Goal: Task Accomplishment & Management: Use online tool/utility

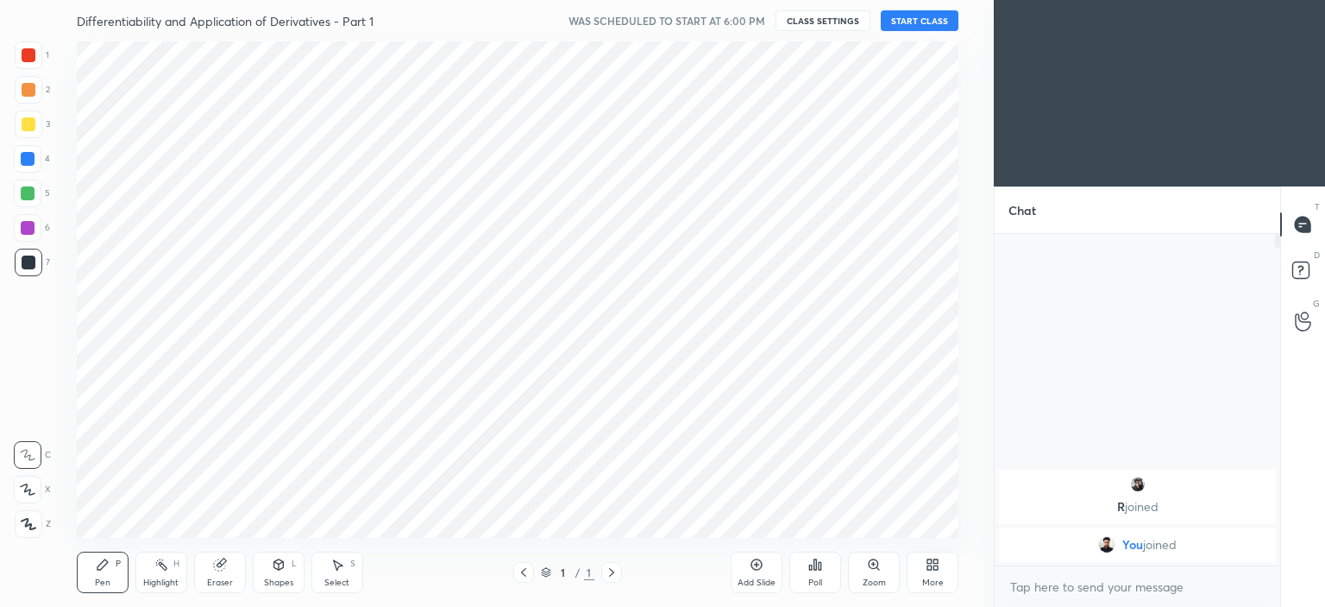
scroll to position [85779, 85351]
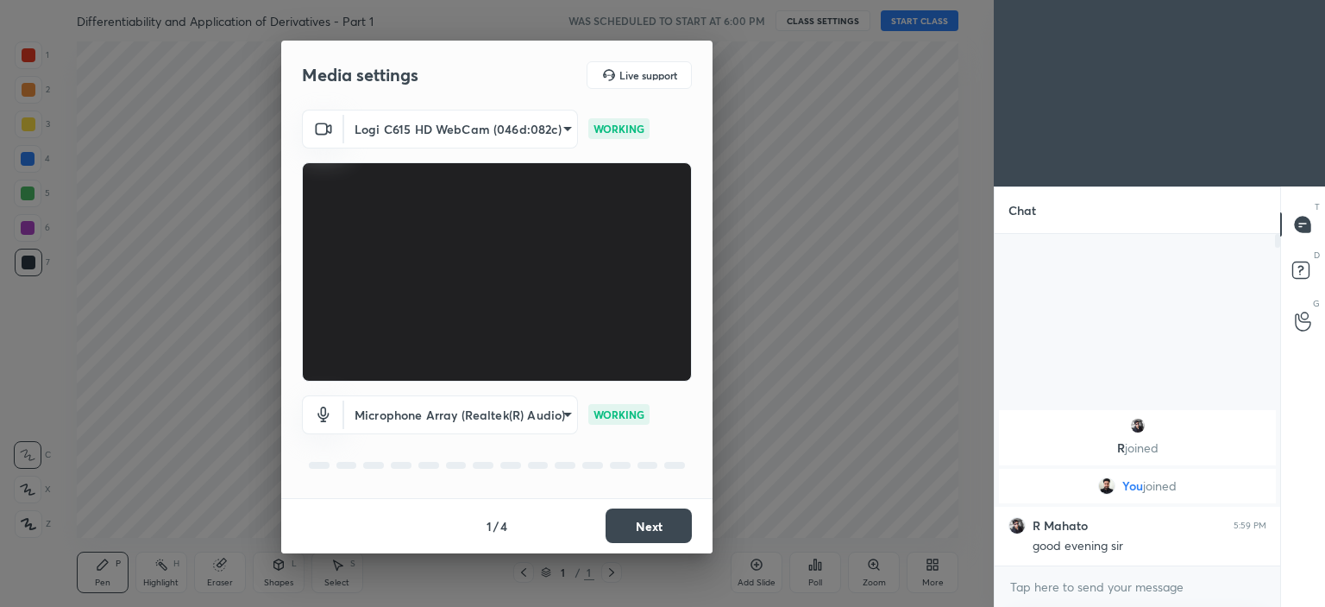
click at [656, 517] on button "Next" at bounding box center [649, 525] width 86 height 35
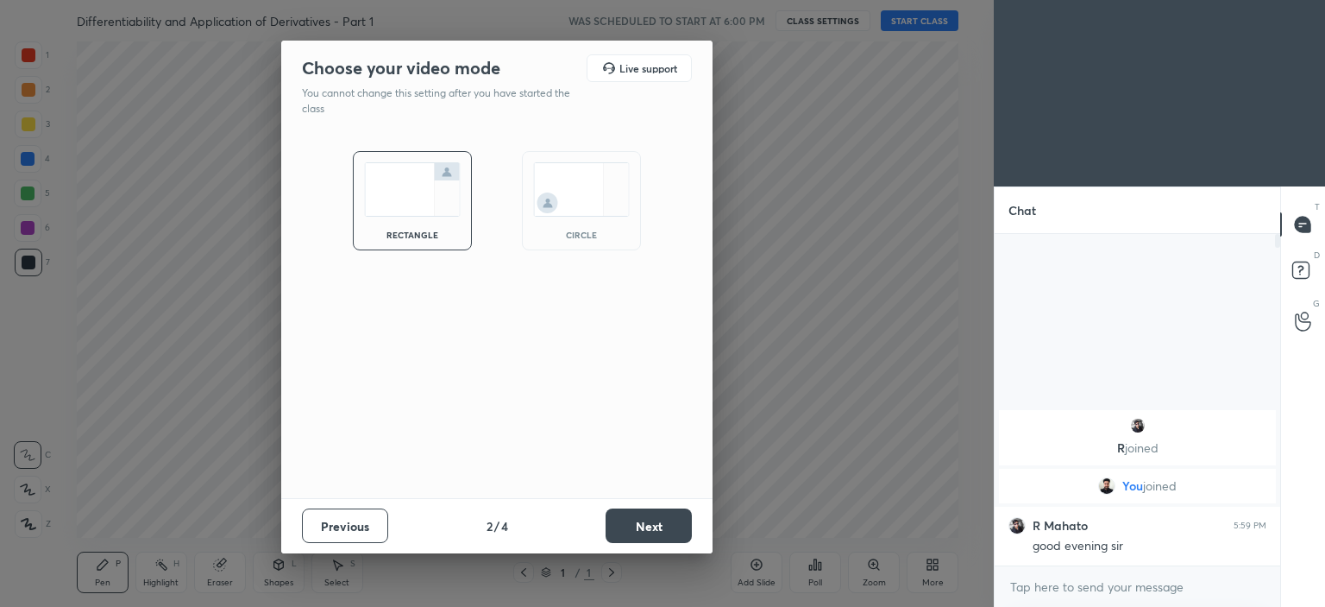
click at [580, 199] on img at bounding box center [581, 189] width 97 height 54
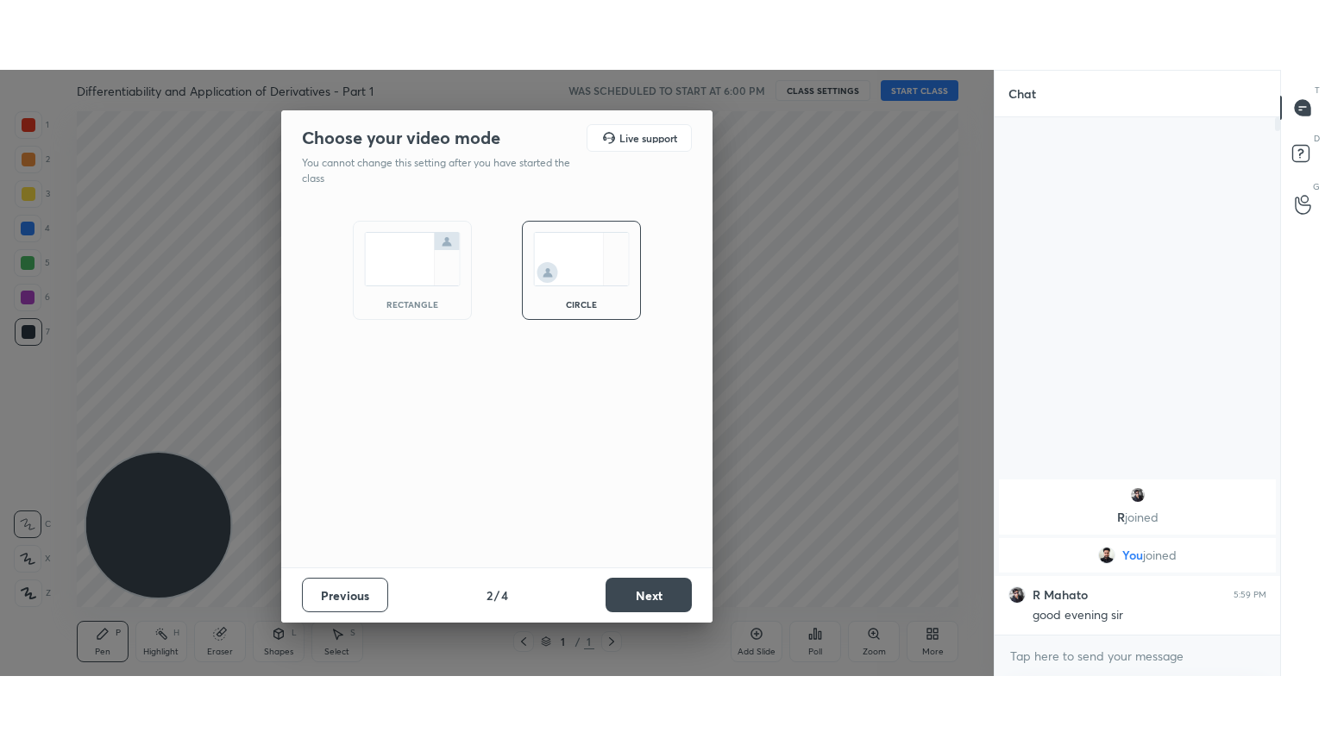
scroll to position [369, 280]
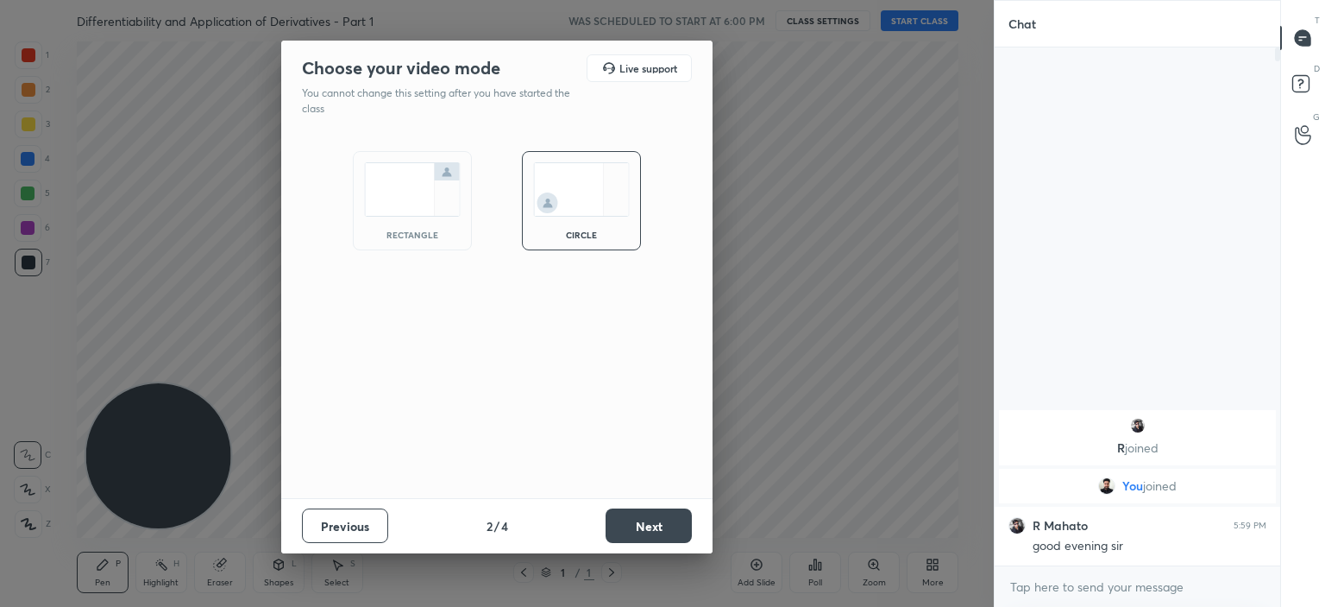
click at [676, 528] on button "Next" at bounding box center [649, 525] width 86 height 35
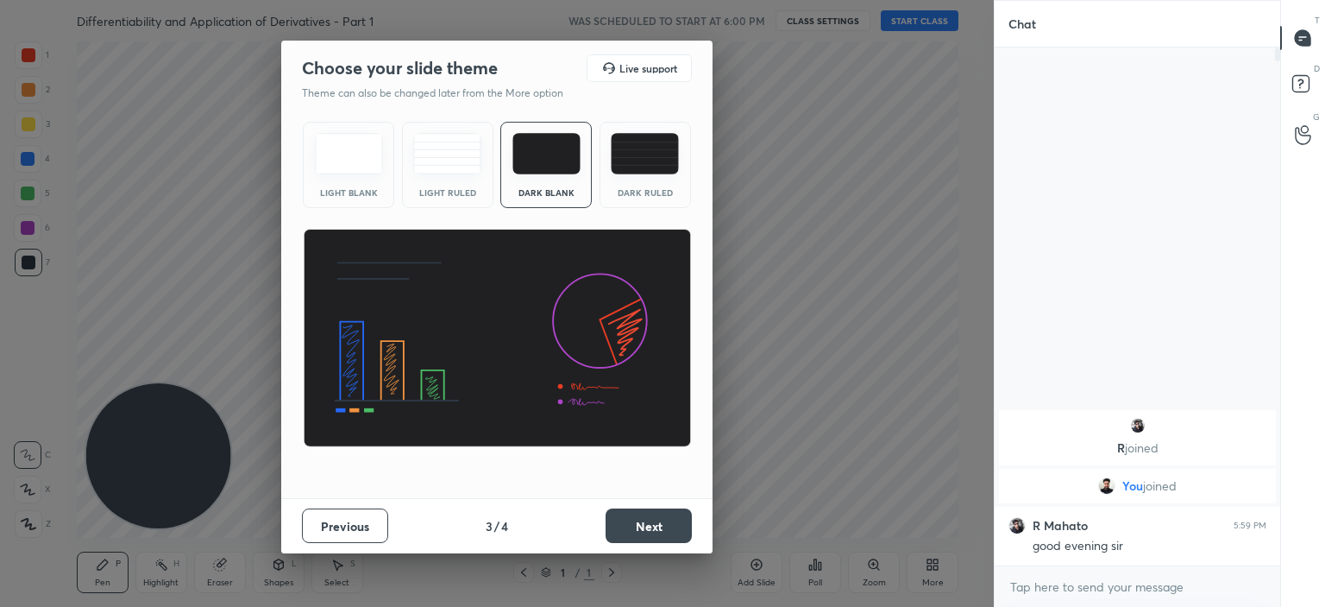
click at [621, 529] on button "Next" at bounding box center [649, 525] width 86 height 35
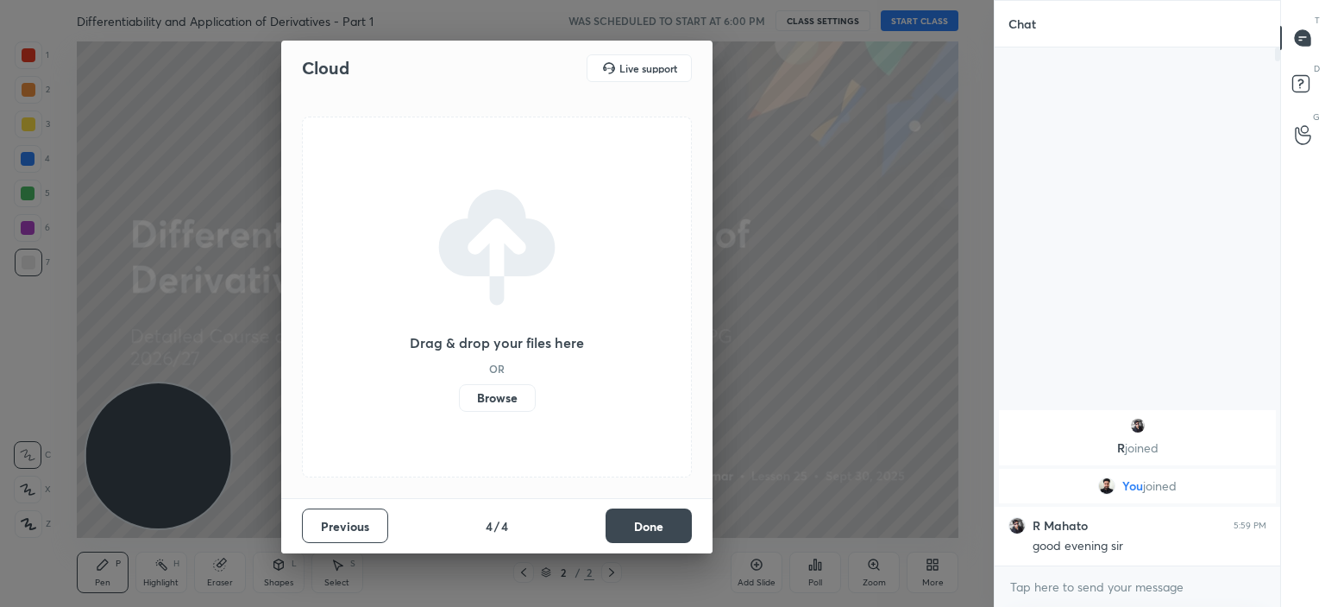
click at [485, 389] on label "Browse" at bounding box center [497, 398] width 77 height 28
click at [459, 389] on input "Browse" at bounding box center [459, 398] width 0 height 28
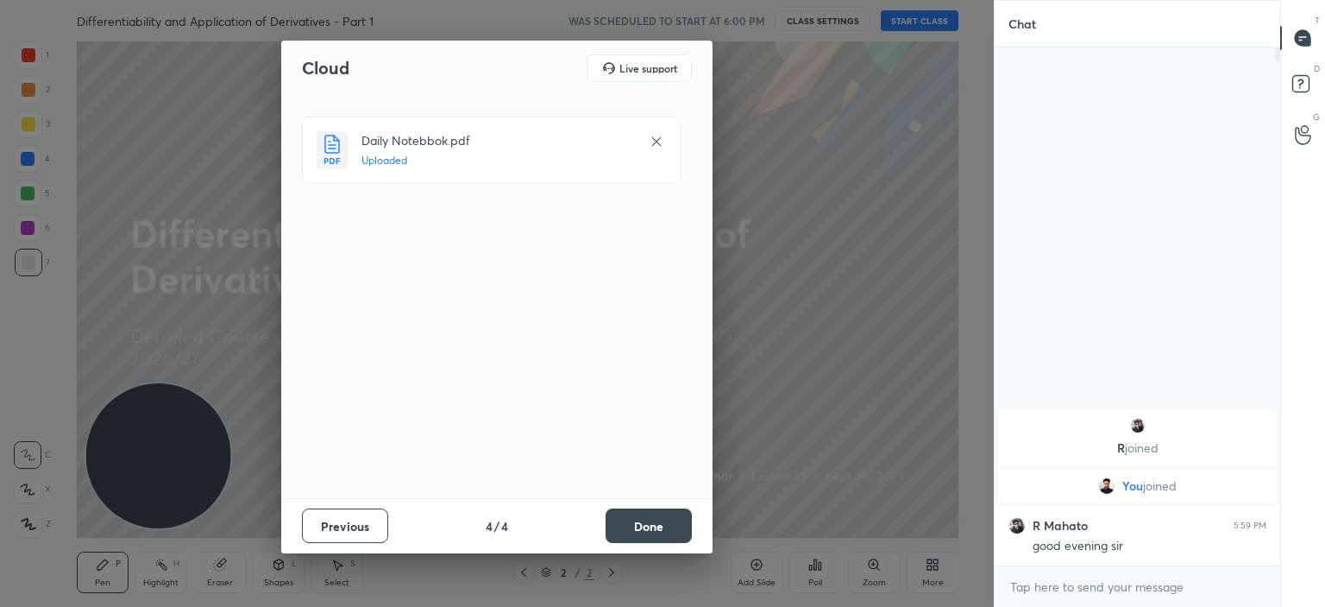
click at [641, 514] on button "Done" at bounding box center [649, 525] width 86 height 35
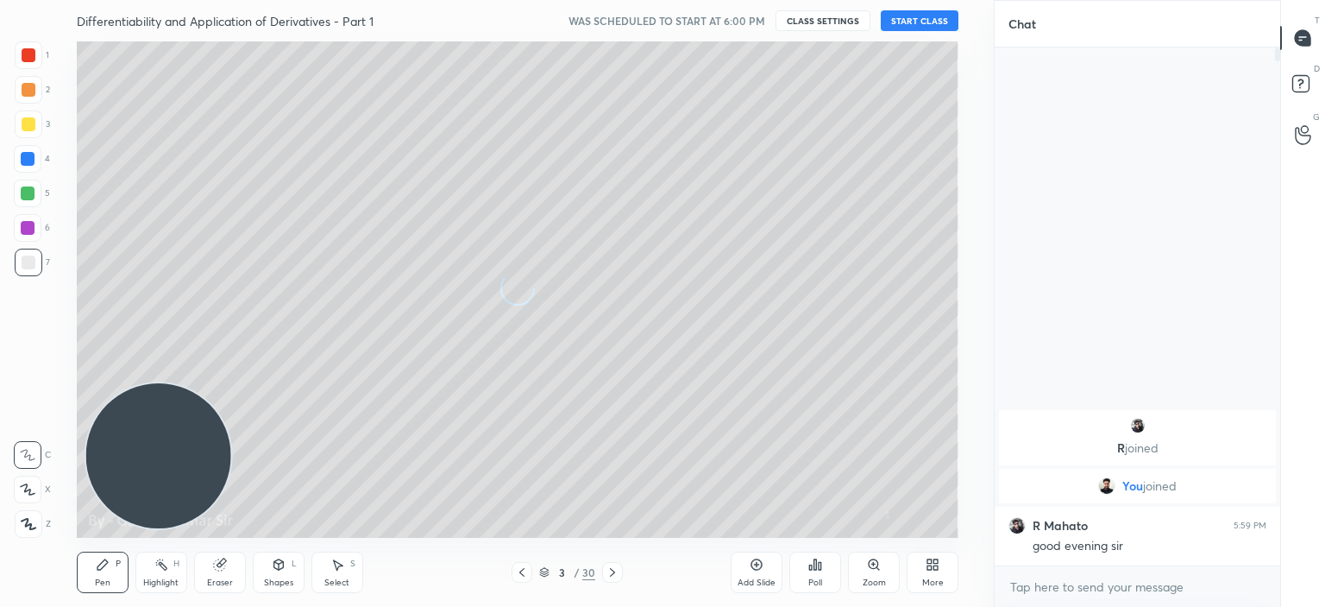
click at [925, 19] on button "START CLASS" at bounding box center [920, 20] width 78 height 21
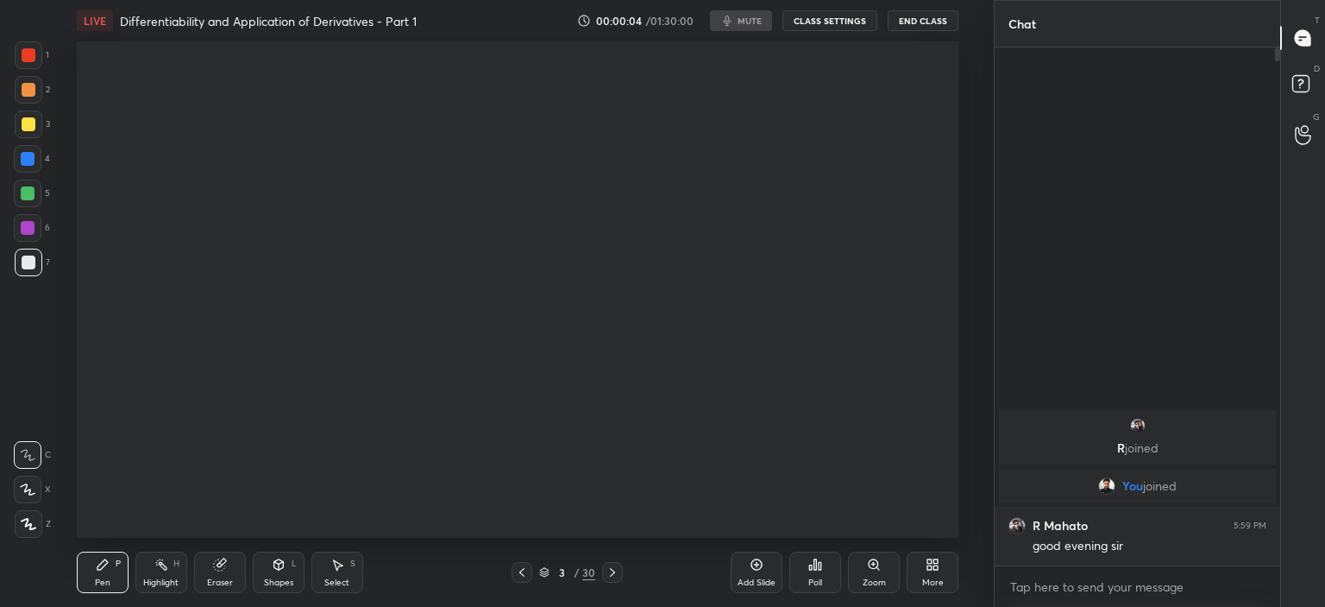
click at [521, 572] on icon at bounding box center [521, 572] width 5 height 9
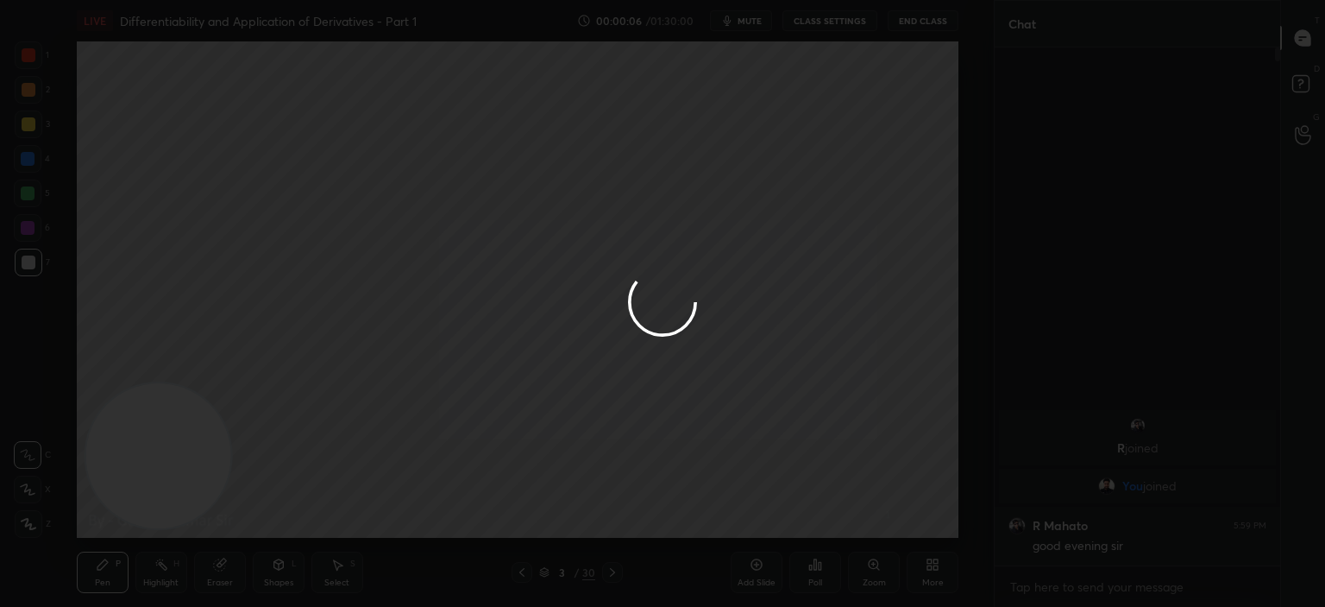
click at [521, 568] on div at bounding box center [662, 303] width 1325 height 607
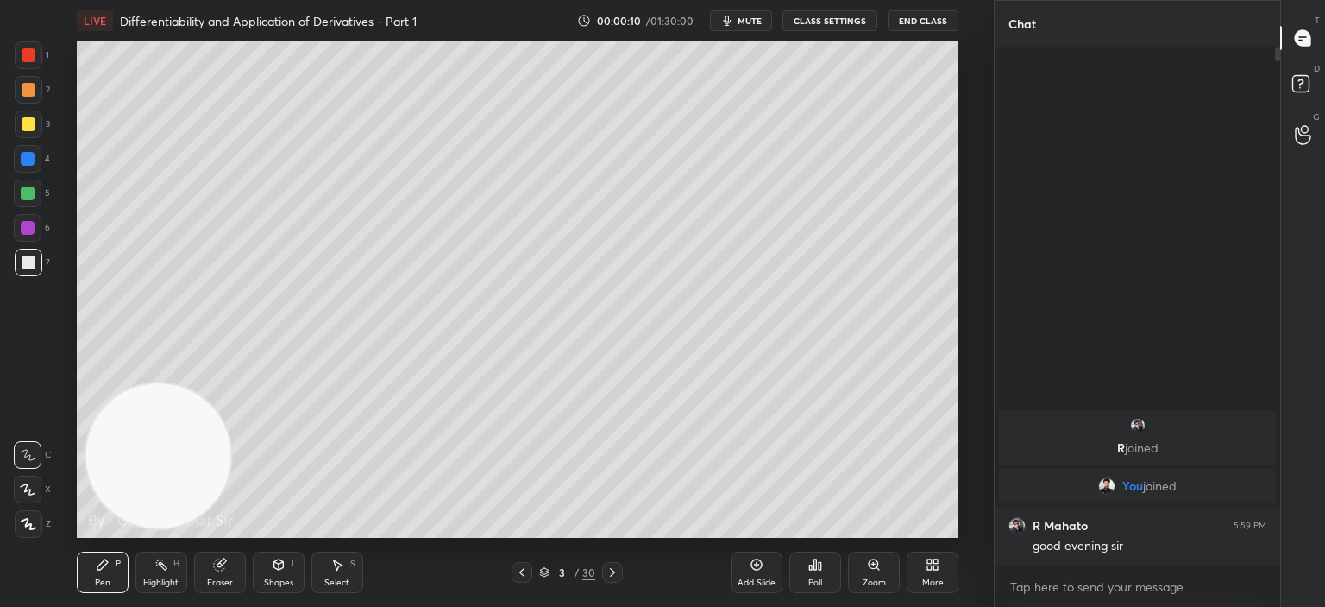
click at [930, 569] on icon at bounding box center [929, 567] width 4 height 4
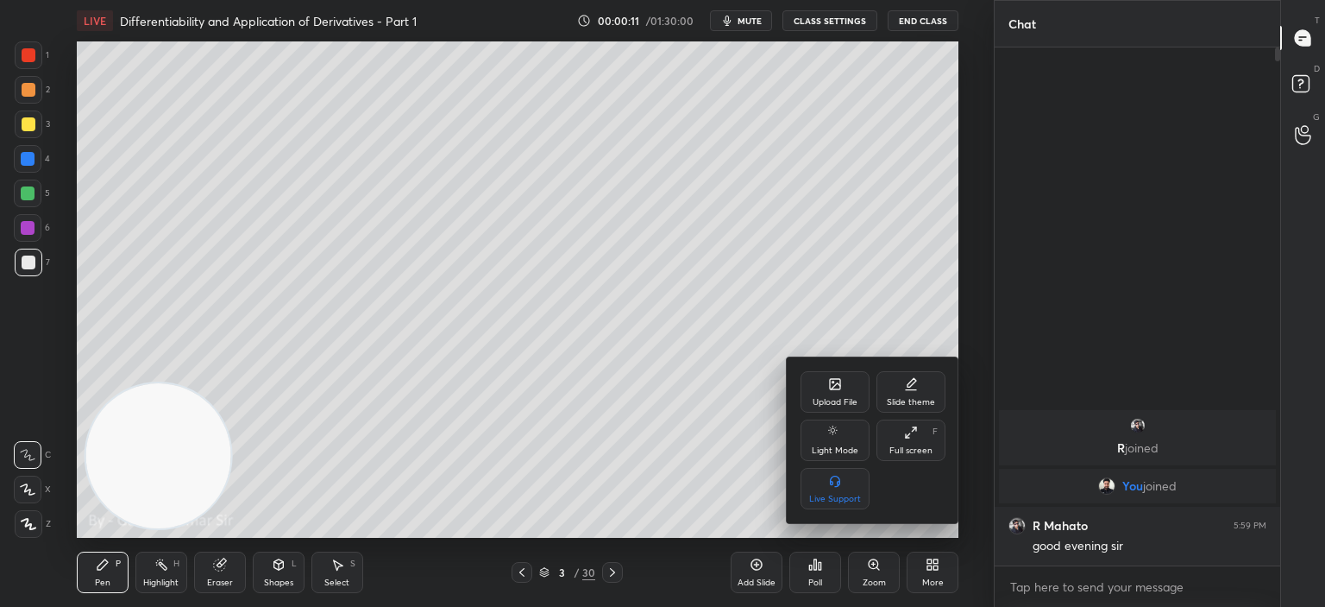
click at [911, 448] on div "Full screen" at bounding box center [911, 450] width 43 height 9
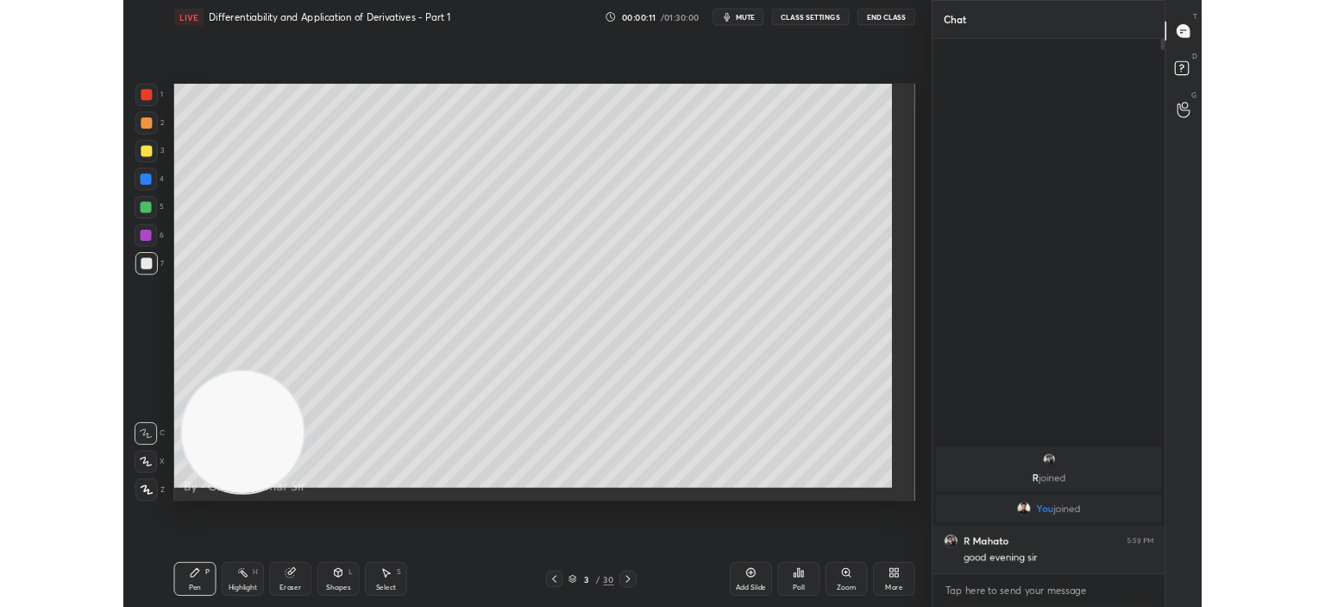
scroll to position [508, 280]
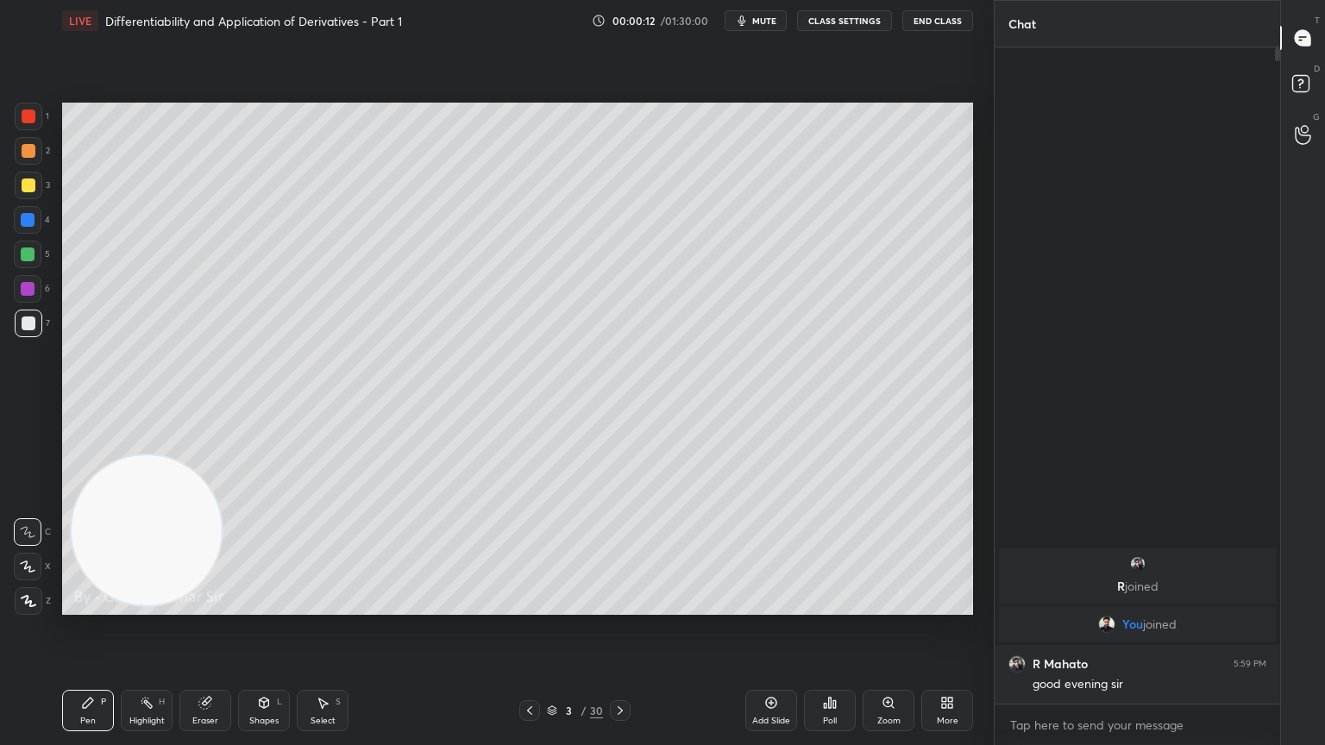
click at [531, 606] on icon at bounding box center [530, 711] width 14 height 14
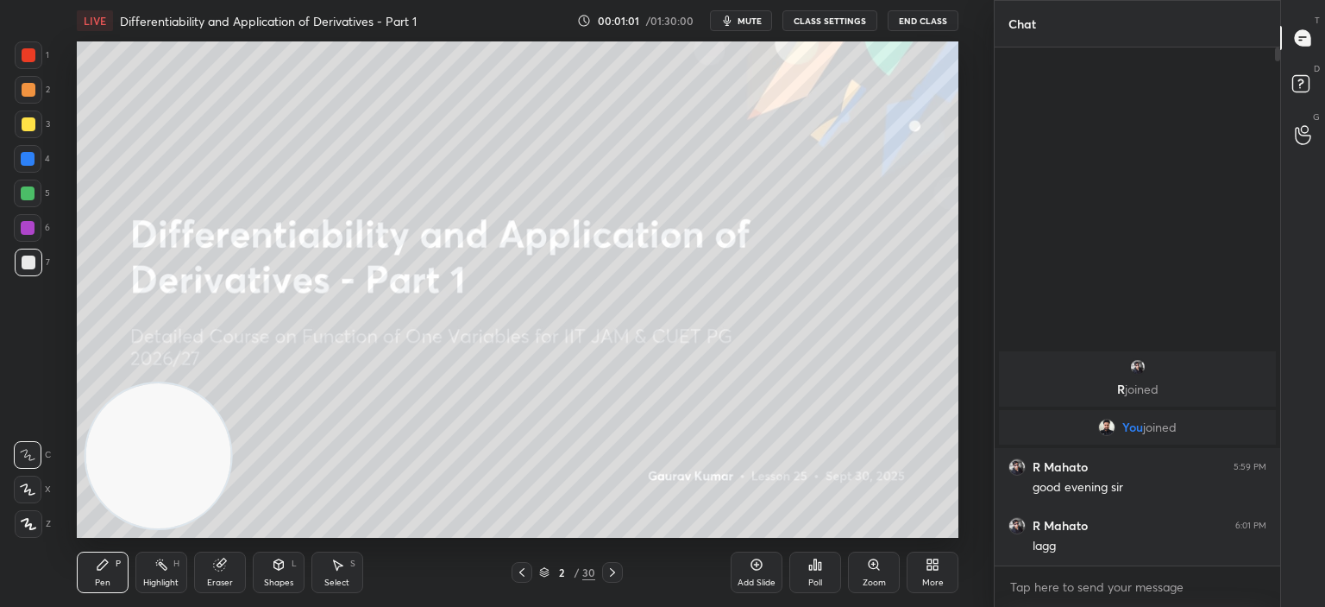
scroll to position [4, 5]
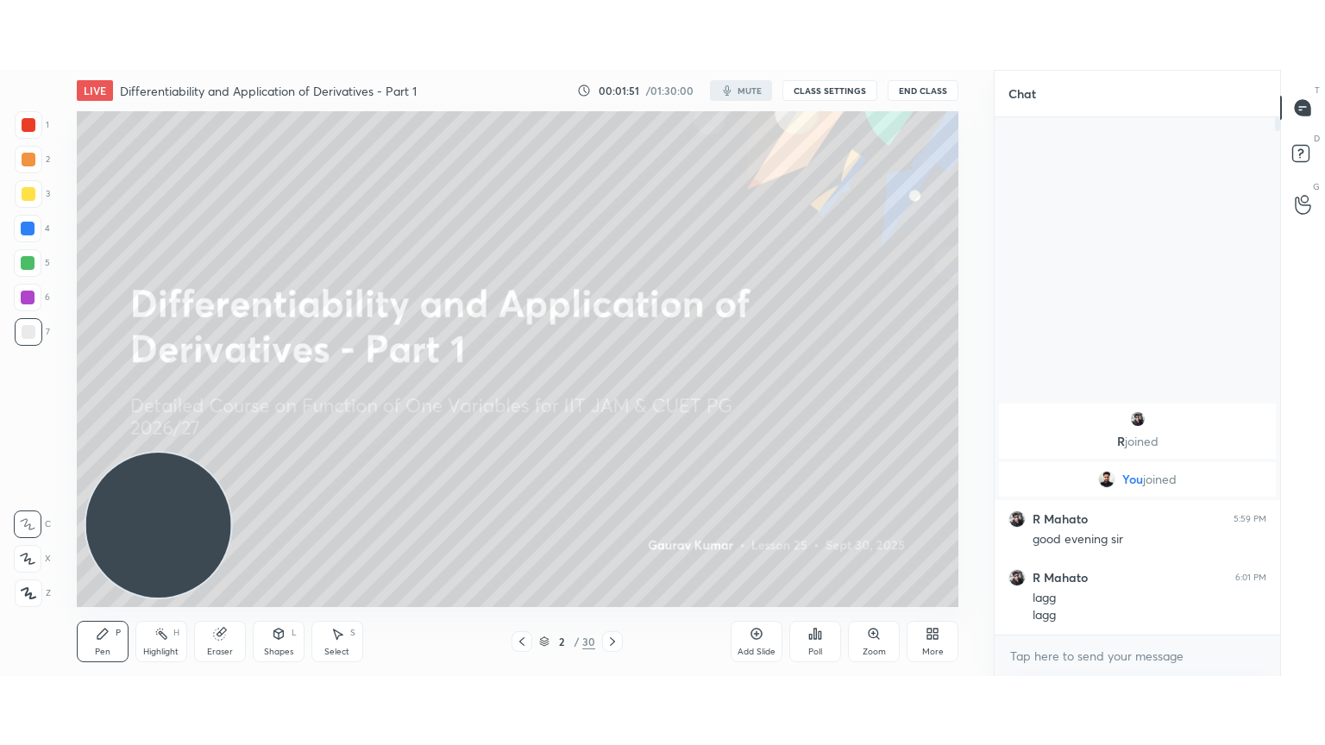
scroll to position [85779, 85351]
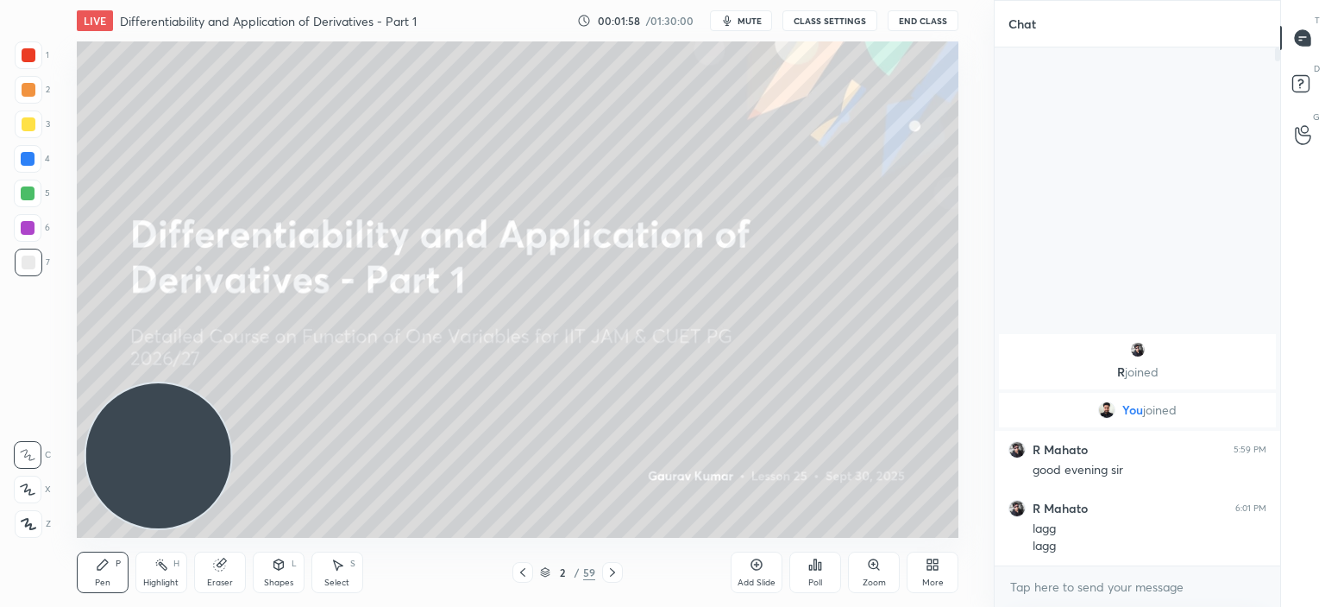
click at [924, 555] on div "More" at bounding box center [933, 571] width 52 height 41
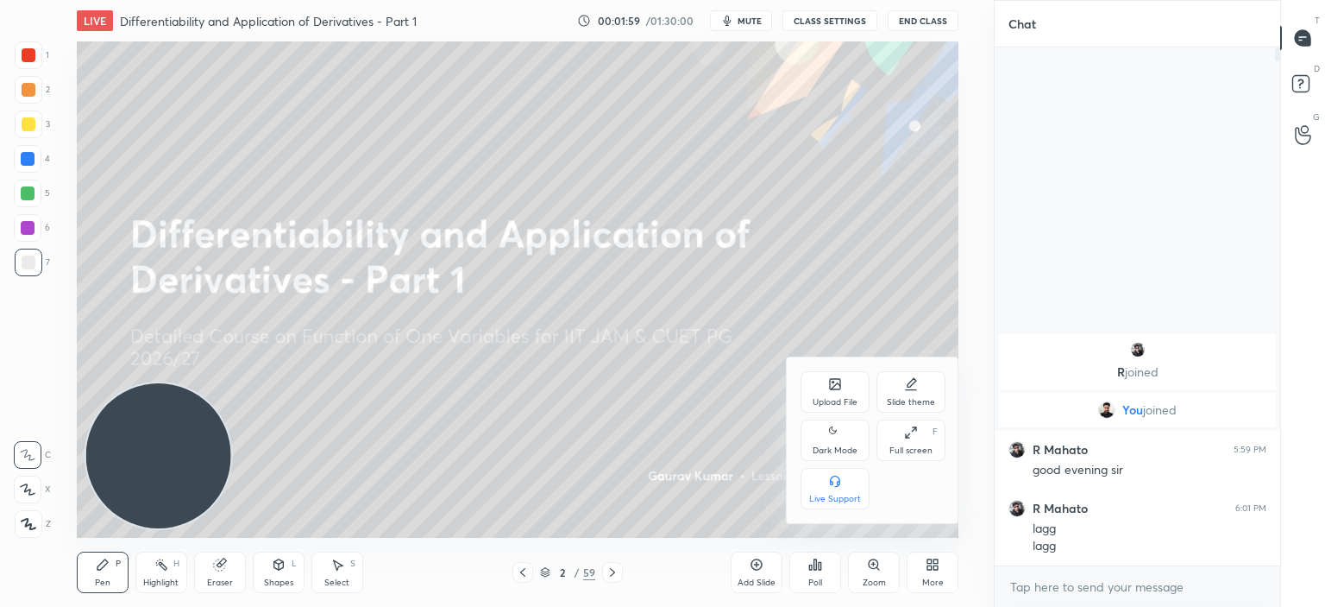
click at [904, 431] on icon at bounding box center [911, 432] width 14 height 14
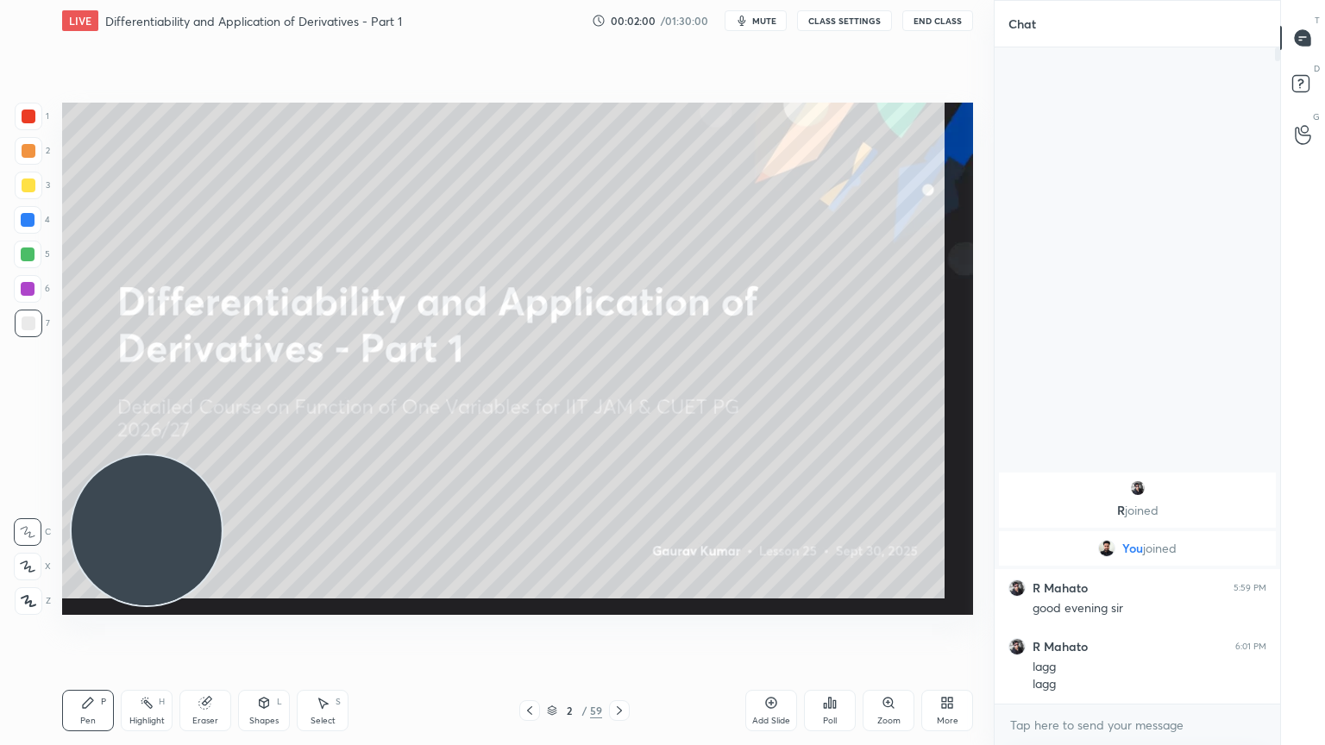
scroll to position [508, 280]
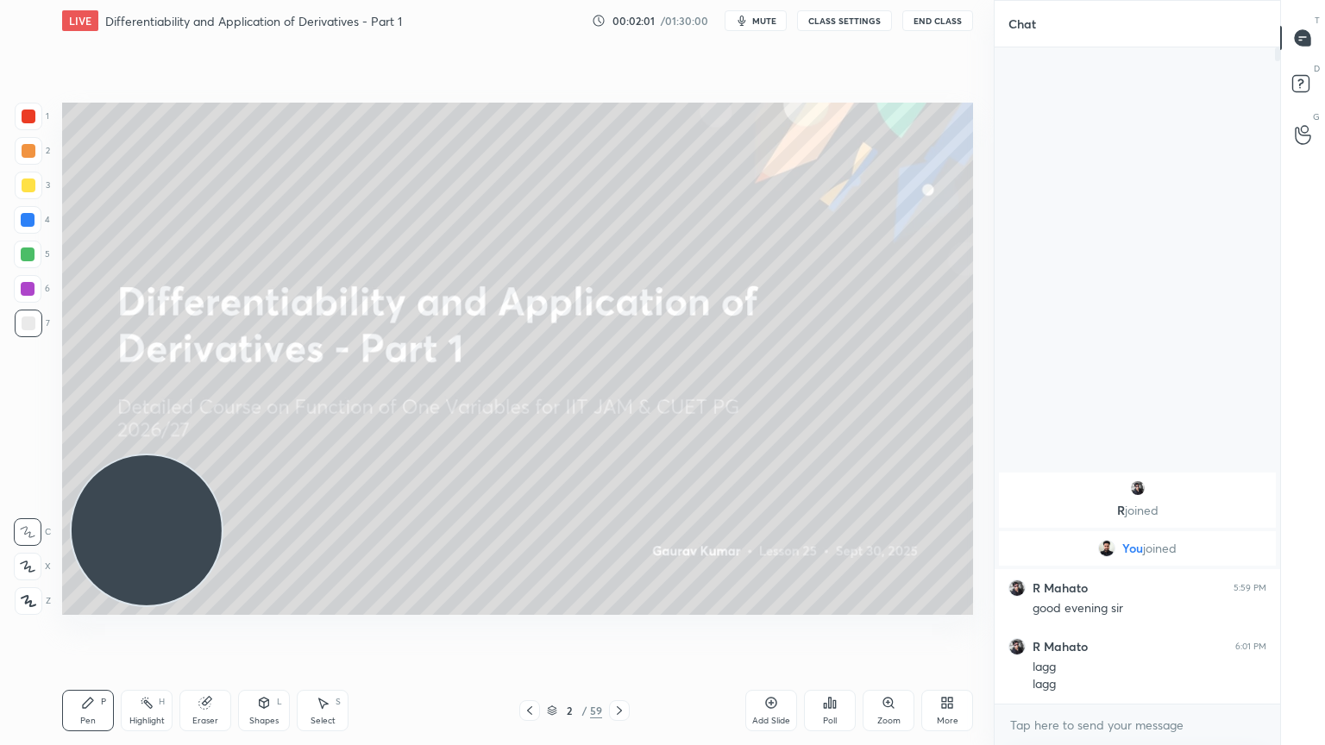
click at [942, 606] on icon at bounding box center [947, 703] width 14 height 14
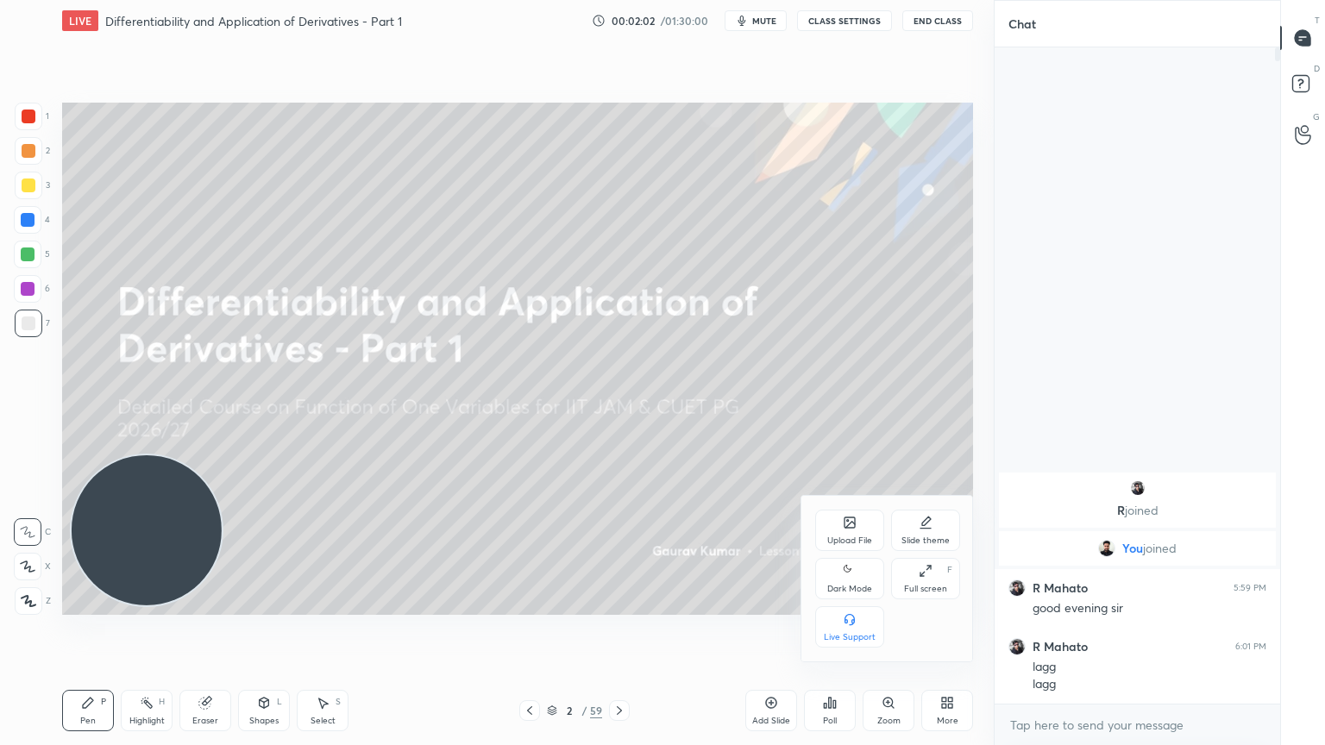
click at [846, 580] on icon at bounding box center [850, 571] width 14 height 21
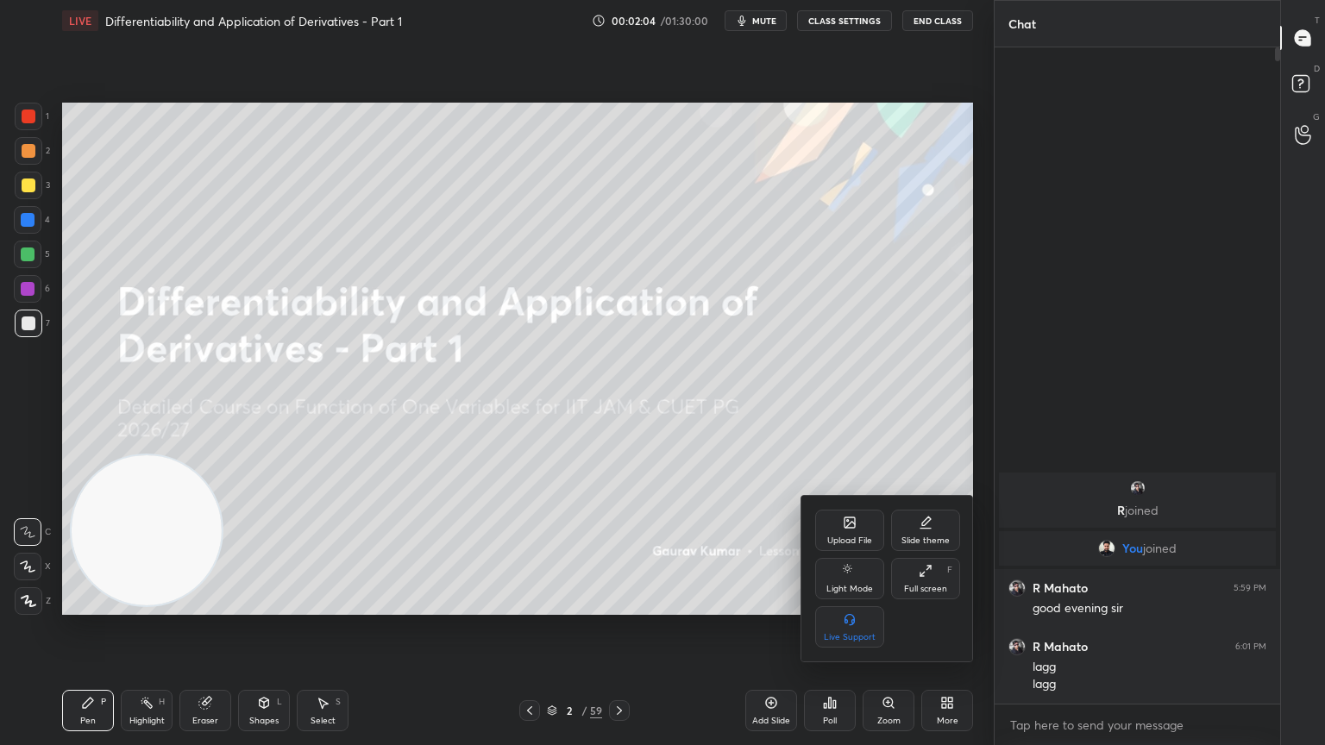
click at [404, 606] on div at bounding box center [662, 372] width 1325 height 745
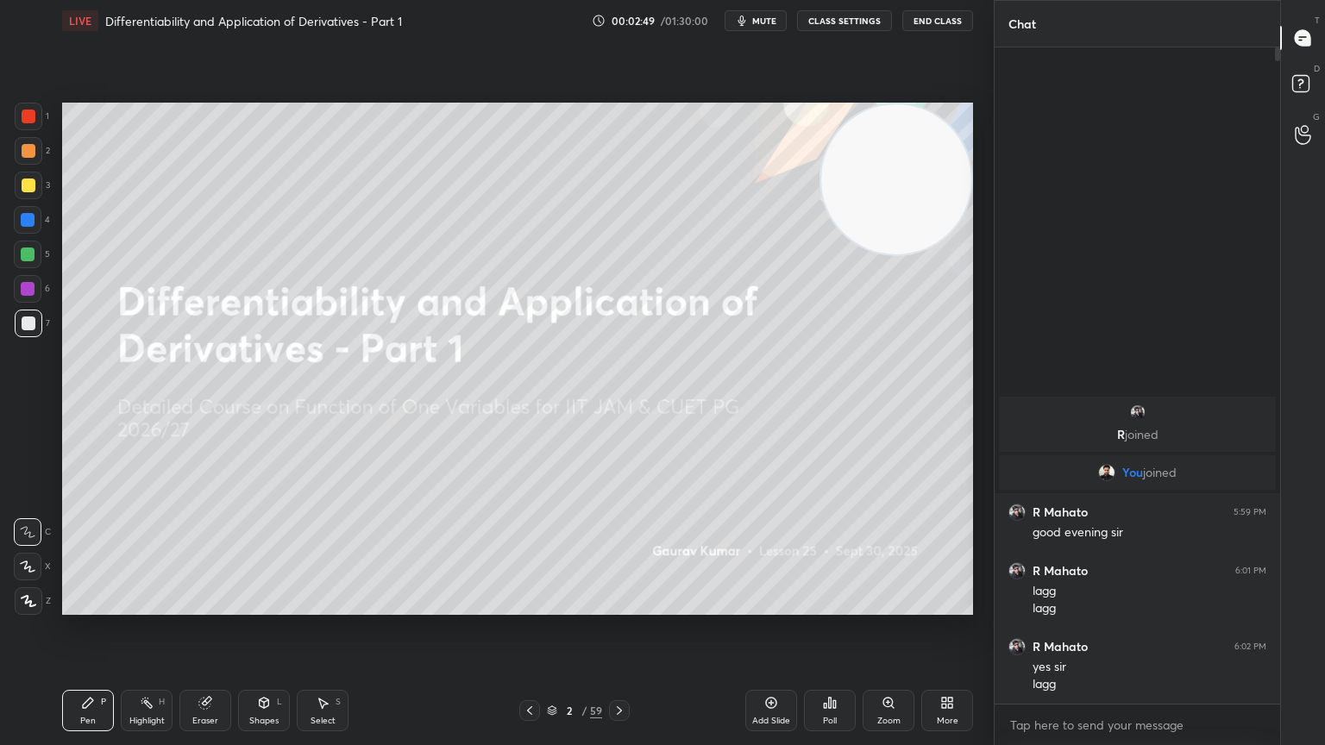
click at [28, 292] on div at bounding box center [28, 289] width 14 height 14
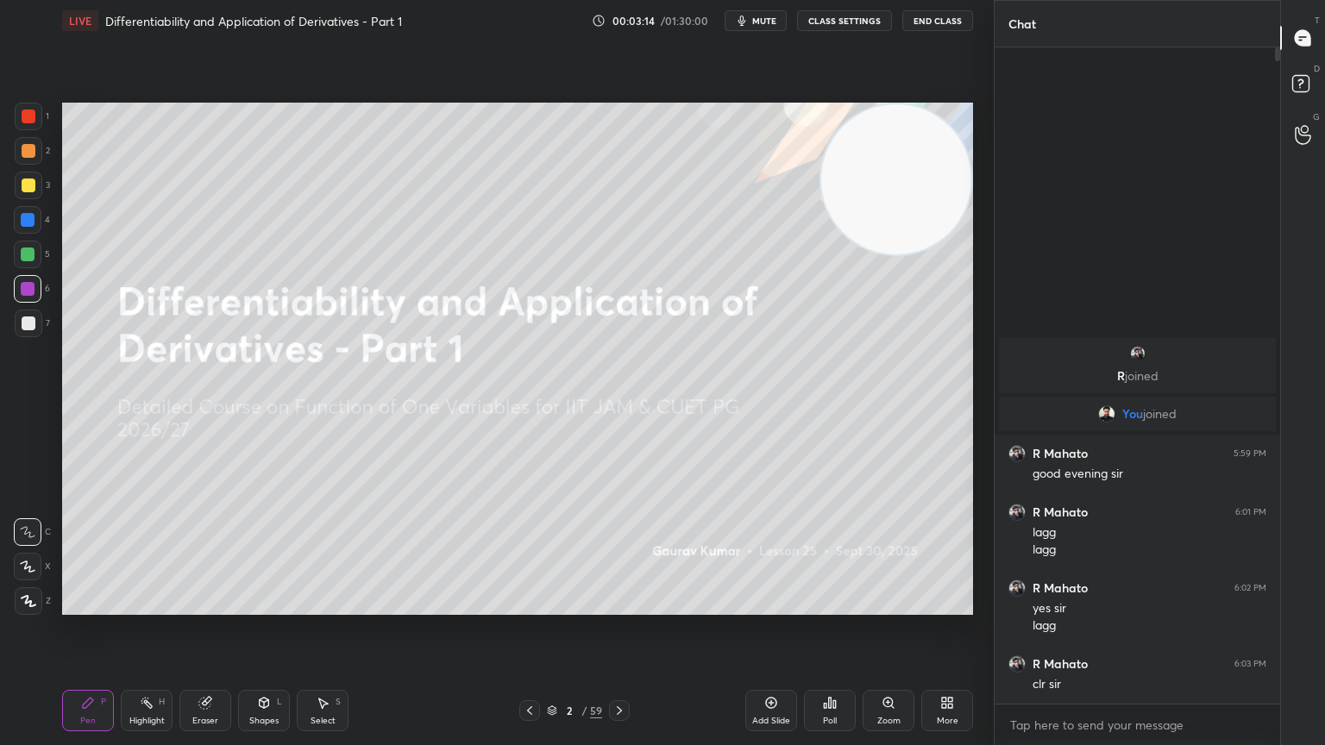
click at [623, 606] on icon at bounding box center [620, 711] width 14 height 14
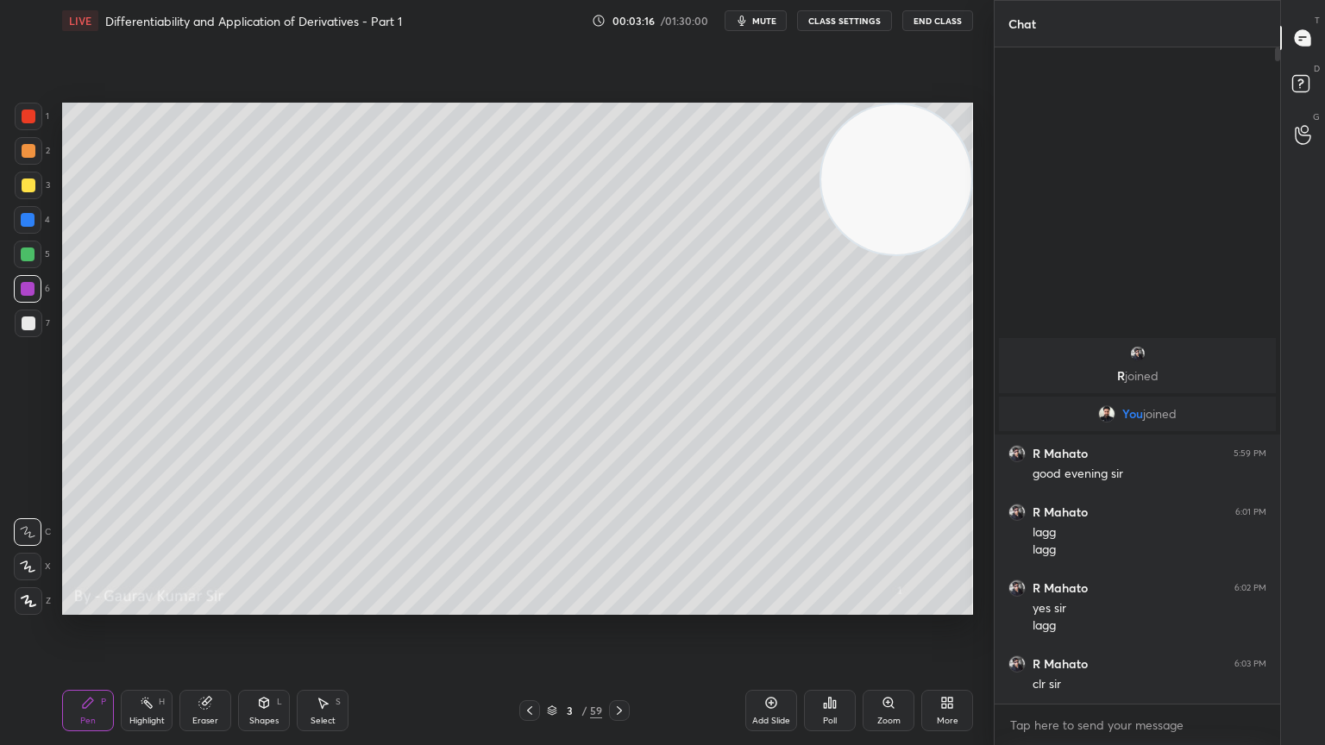
click at [28, 151] on div at bounding box center [29, 151] width 14 height 14
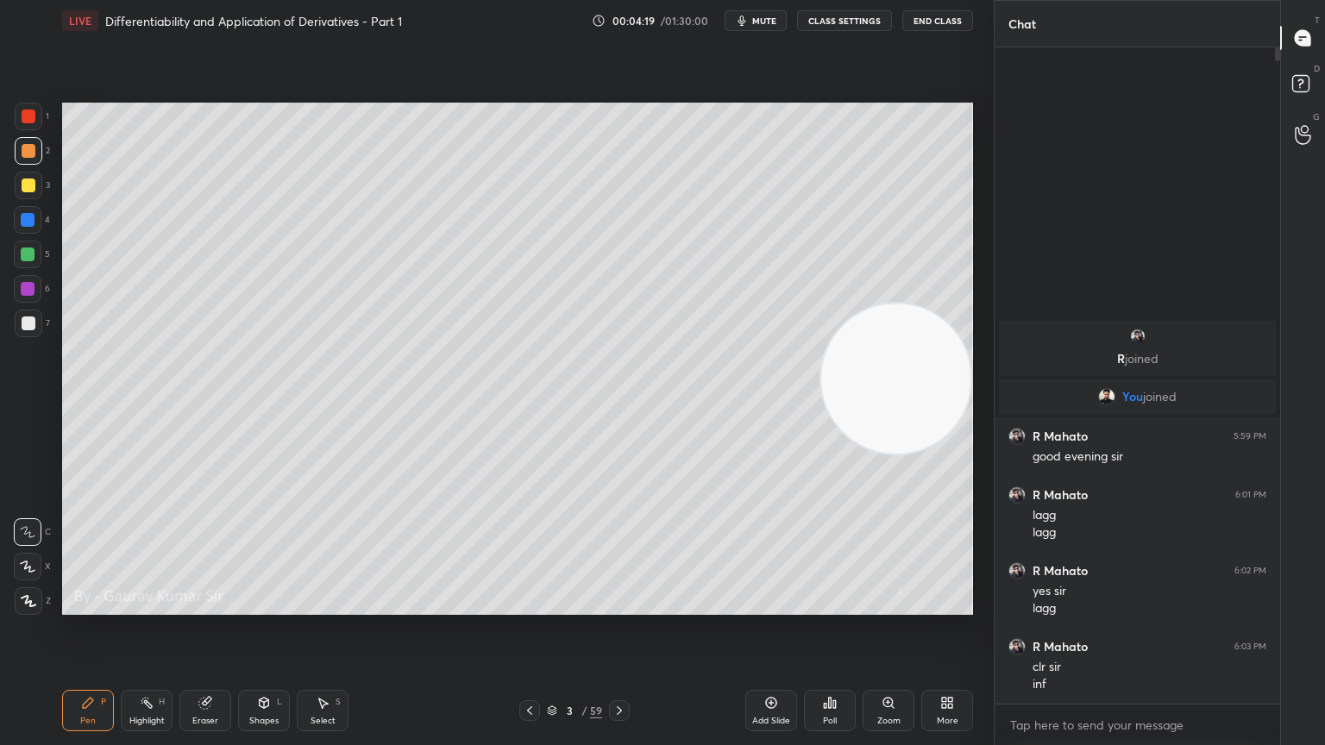
click at [210, 606] on div "Eraser" at bounding box center [205, 710] width 52 height 41
click at [28, 566] on icon at bounding box center [28, 567] width 14 height 15
click at [96, 606] on div "Pen P" at bounding box center [88, 710] width 52 height 41
click at [31, 324] on div at bounding box center [29, 324] width 14 height 14
click at [206, 606] on icon at bounding box center [206, 703] width 9 height 9
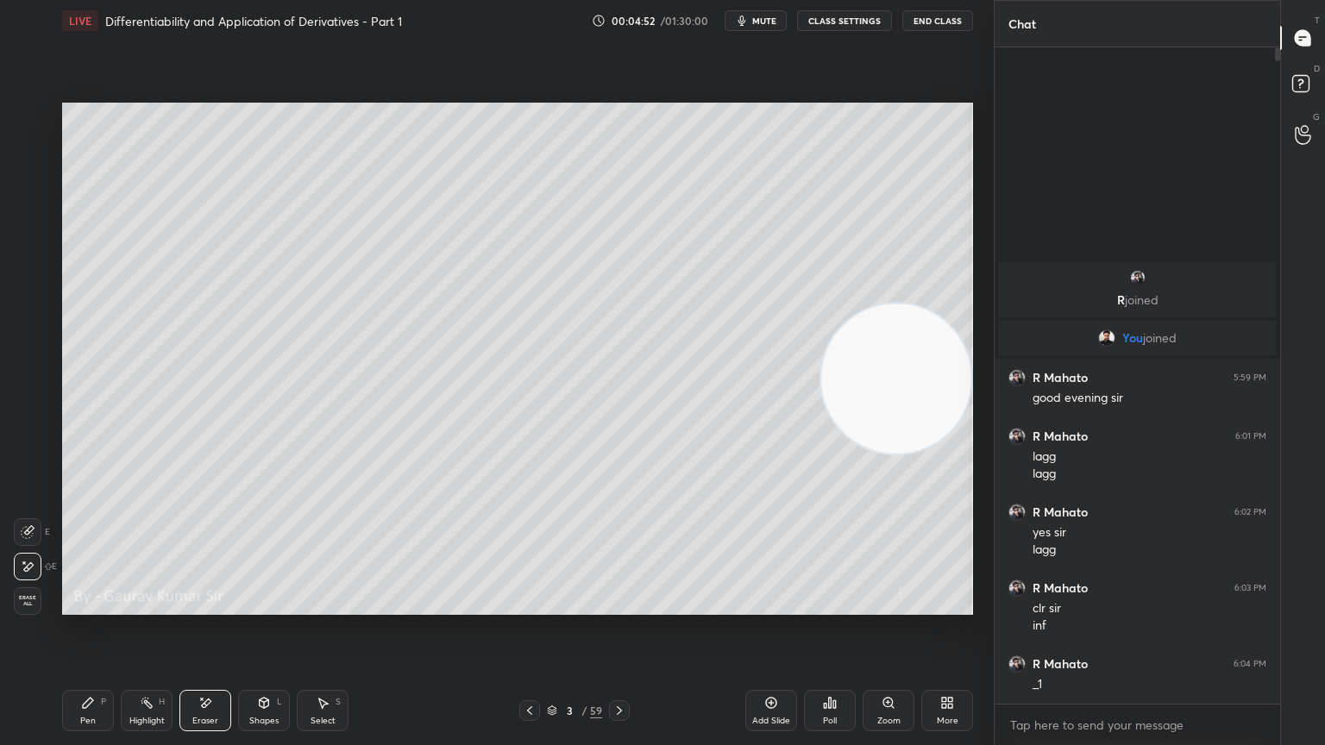
click at [86, 606] on div "Pen" at bounding box center [88, 721] width 16 height 9
click at [23, 190] on div at bounding box center [29, 186] width 14 height 14
click at [29, 567] on icon at bounding box center [28, 567] width 14 height 10
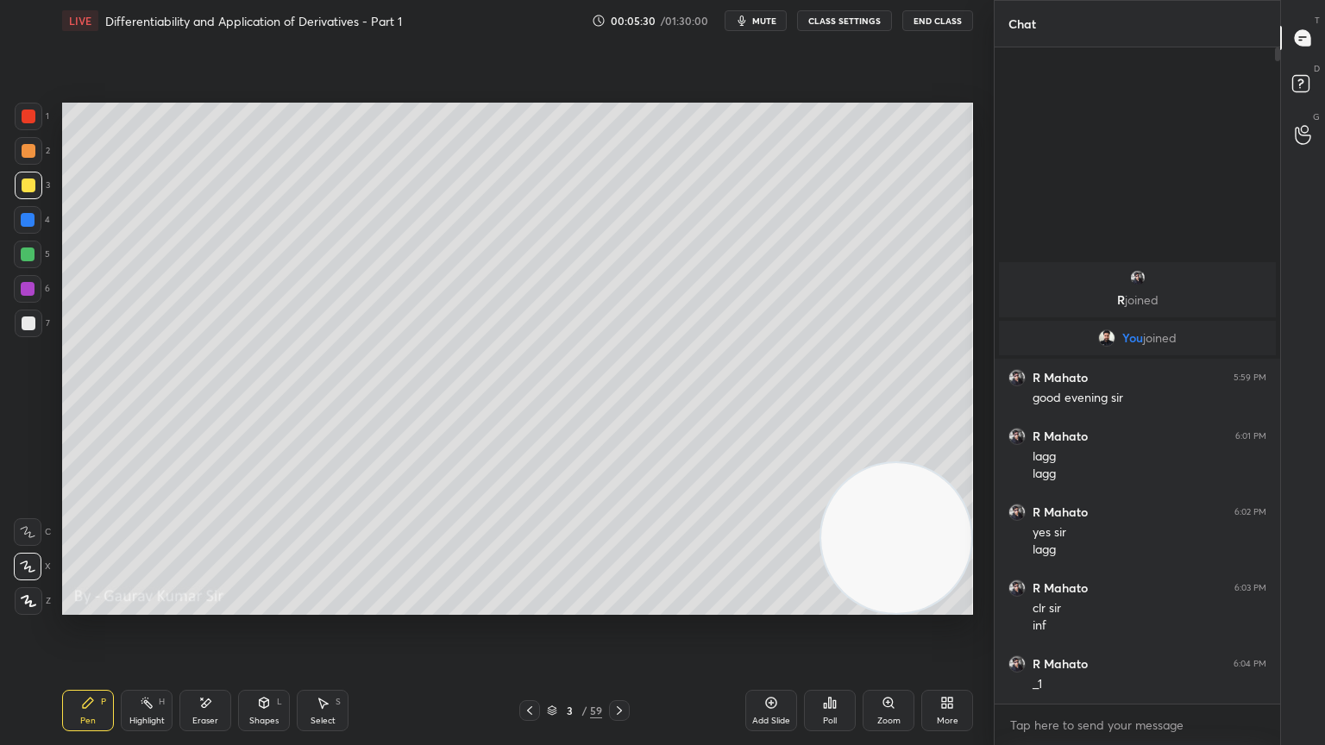
click at [28, 255] on div at bounding box center [28, 255] width 14 height 14
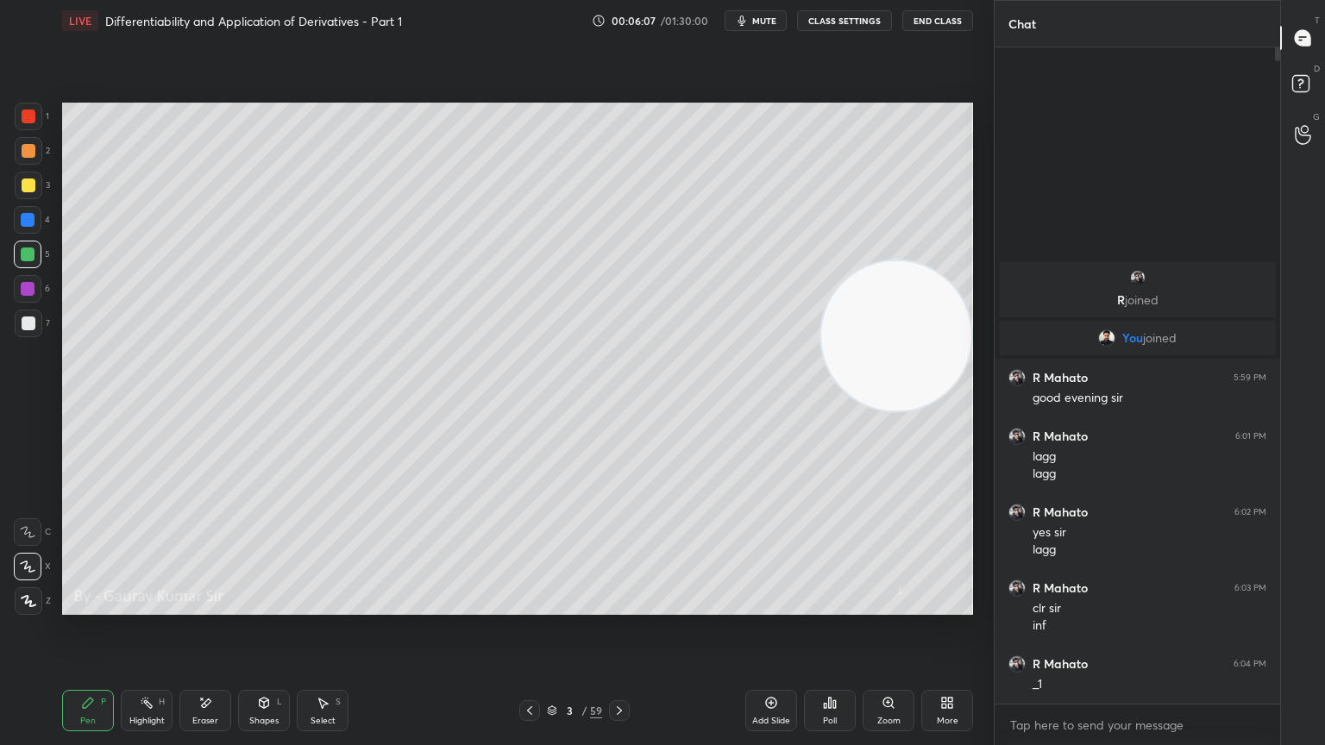
click at [29, 183] on div at bounding box center [29, 186] width 14 height 14
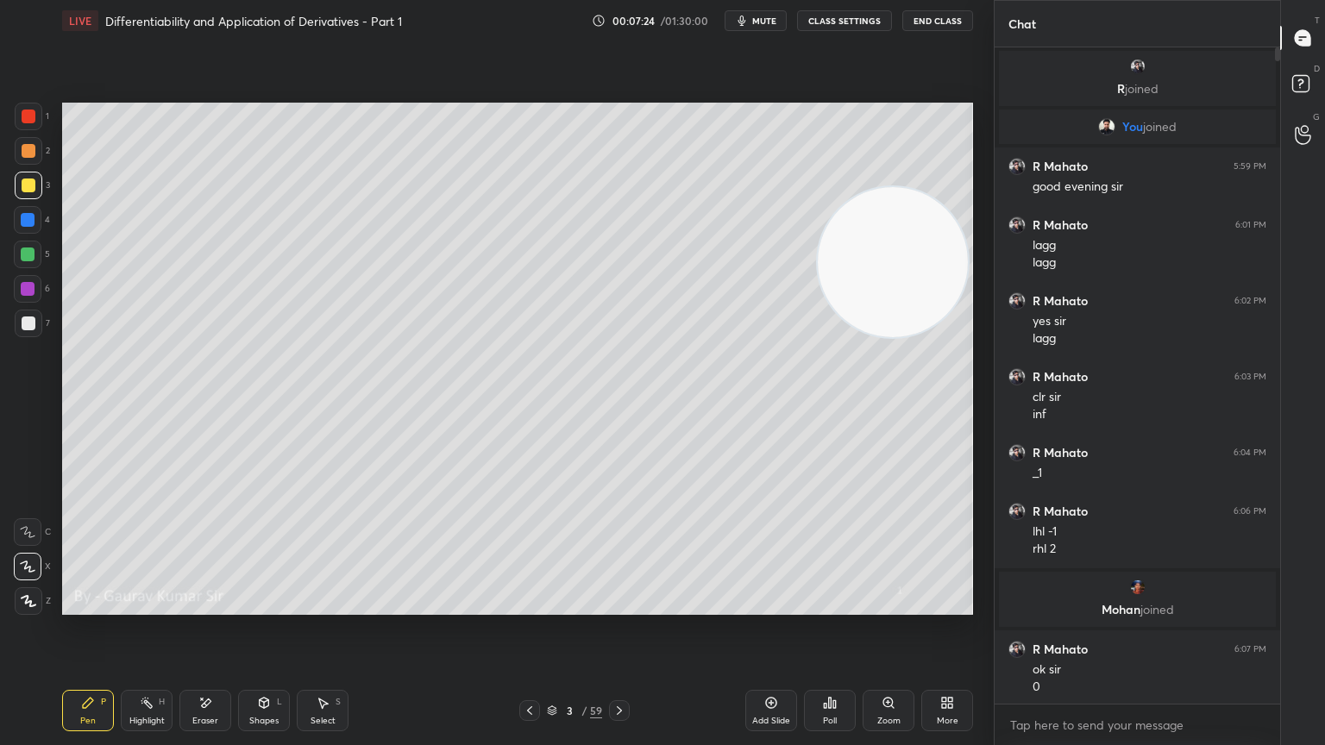
click at [29, 255] on div at bounding box center [28, 255] width 14 height 14
click at [28, 284] on div at bounding box center [28, 289] width 14 height 14
click at [28, 190] on div at bounding box center [29, 186] width 14 height 14
click at [623, 606] on icon at bounding box center [620, 711] width 14 height 14
click at [25, 154] on div at bounding box center [29, 151] width 14 height 14
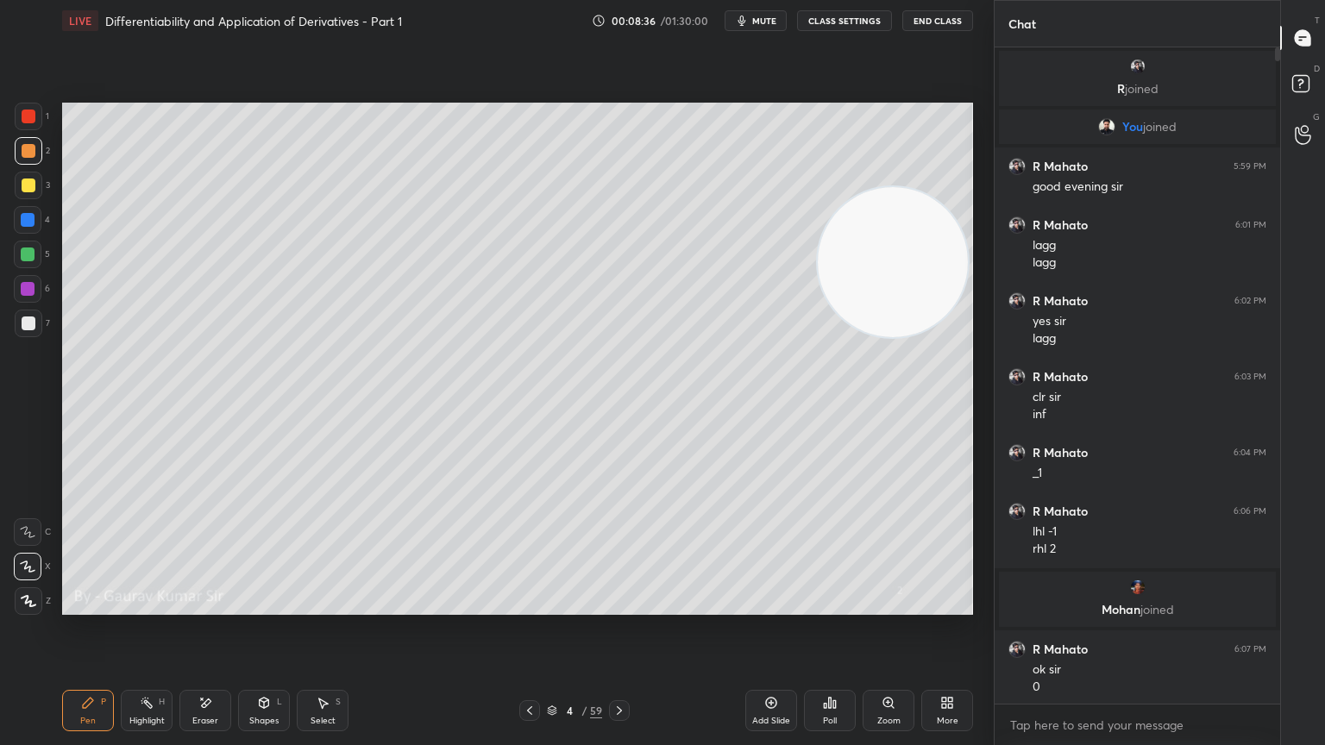
click at [30, 116] on div at bounding box center [29, 117] width 14 height 14
click at [34, 259] on div at bounding box center [28, 255] width 14 height 14
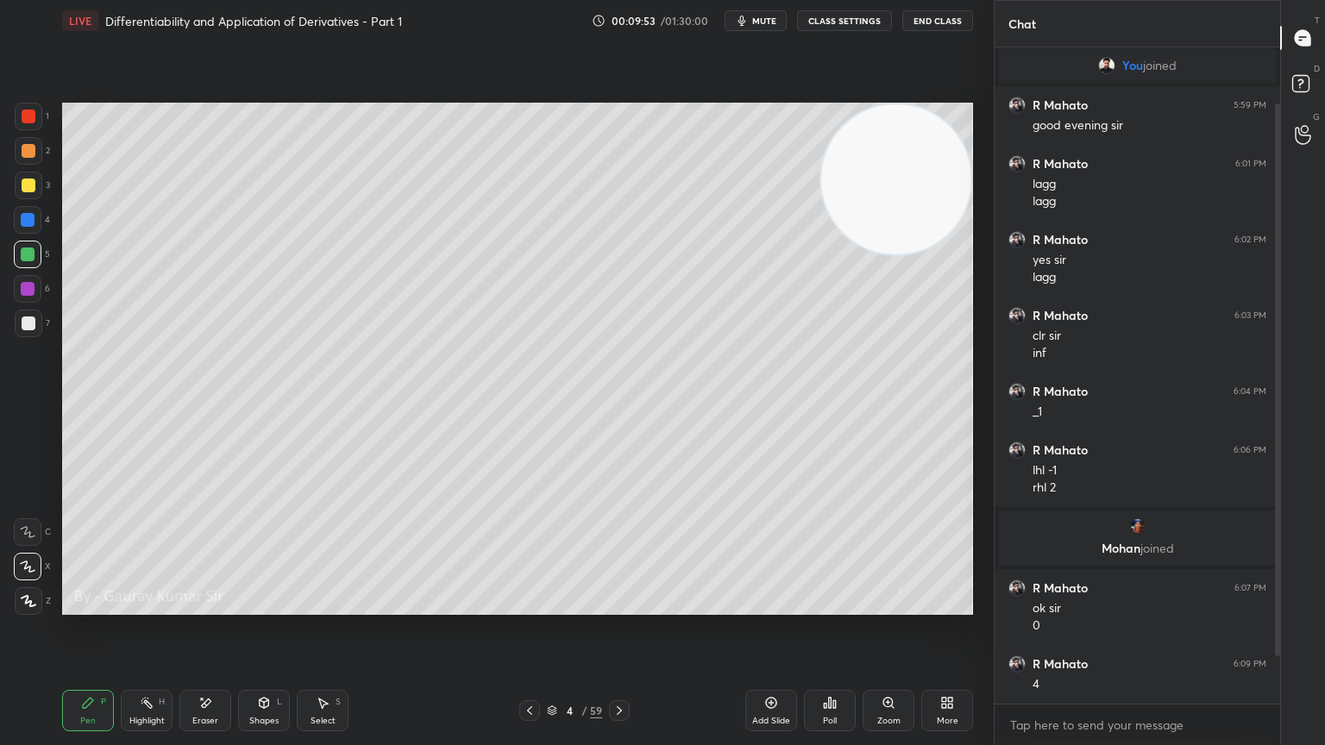
scroll to position [123, 0]
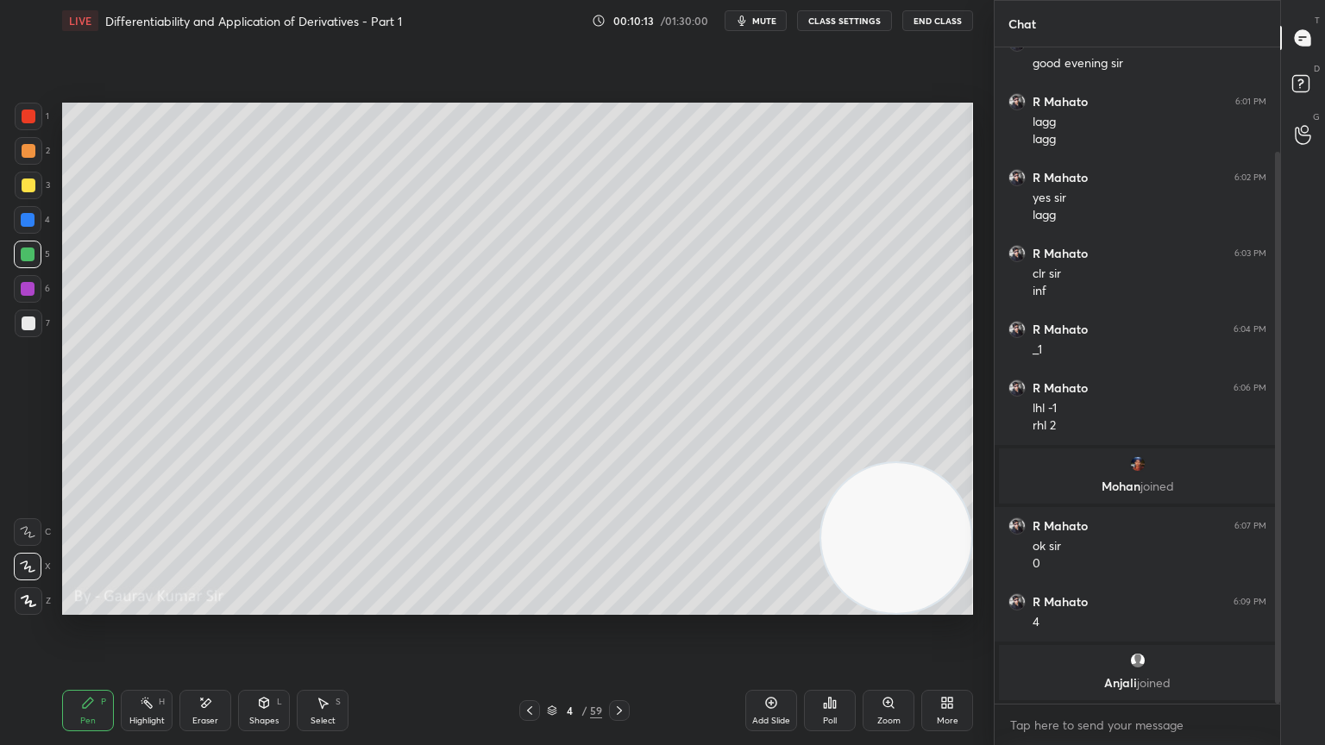
click at [22, 295] on div at bounding box center [28, 289] width 14 height 14
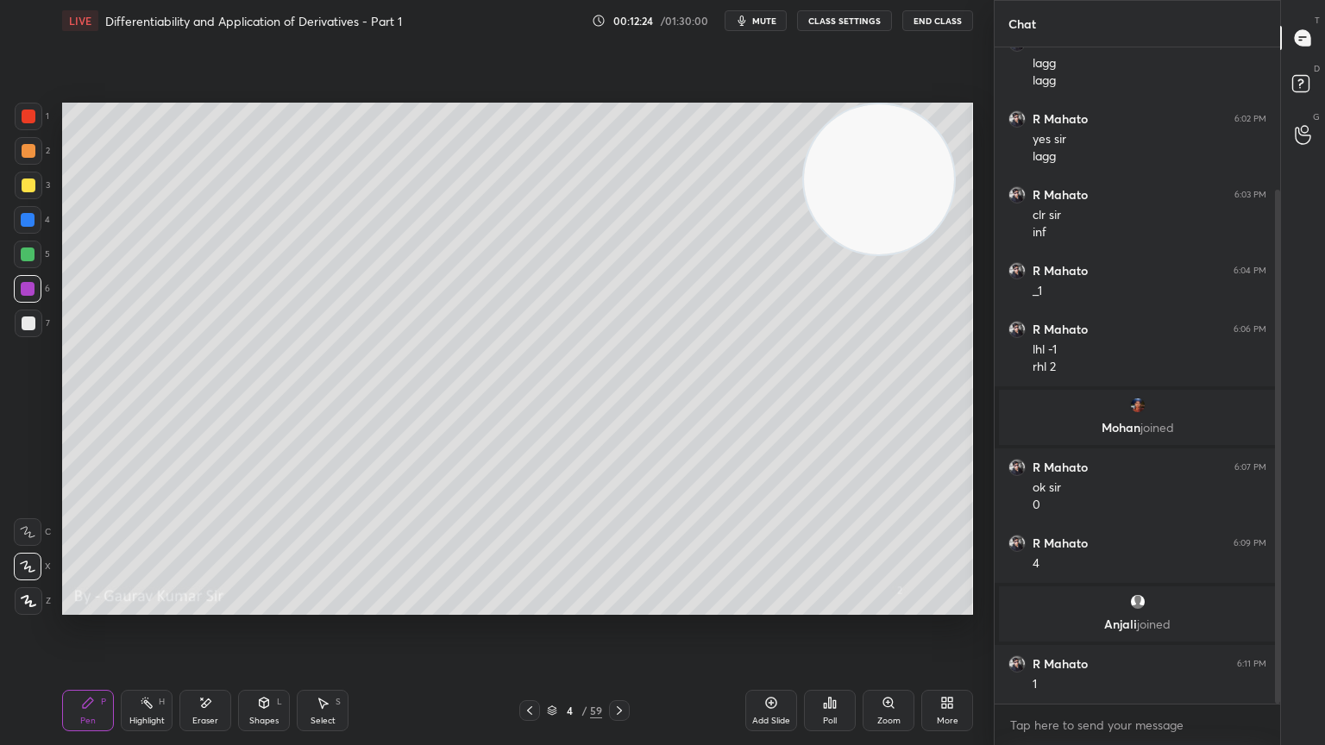
click at [204, 606] on div "Eraser" at bounding box center [205, 721] width 26 height 9
click at [101, 606] on div "Pen P" at bounding box center [88, 710] width 52 height 41
click at [204, 606] on div "Eraser" at bounding box center [205, 721] width 26 height 9
click at [619, 606] on icon at bounding box center [620, 711] width 14 height 14
click at [86, 606] on icon at bounding box center [88, 703] width 10 height 10
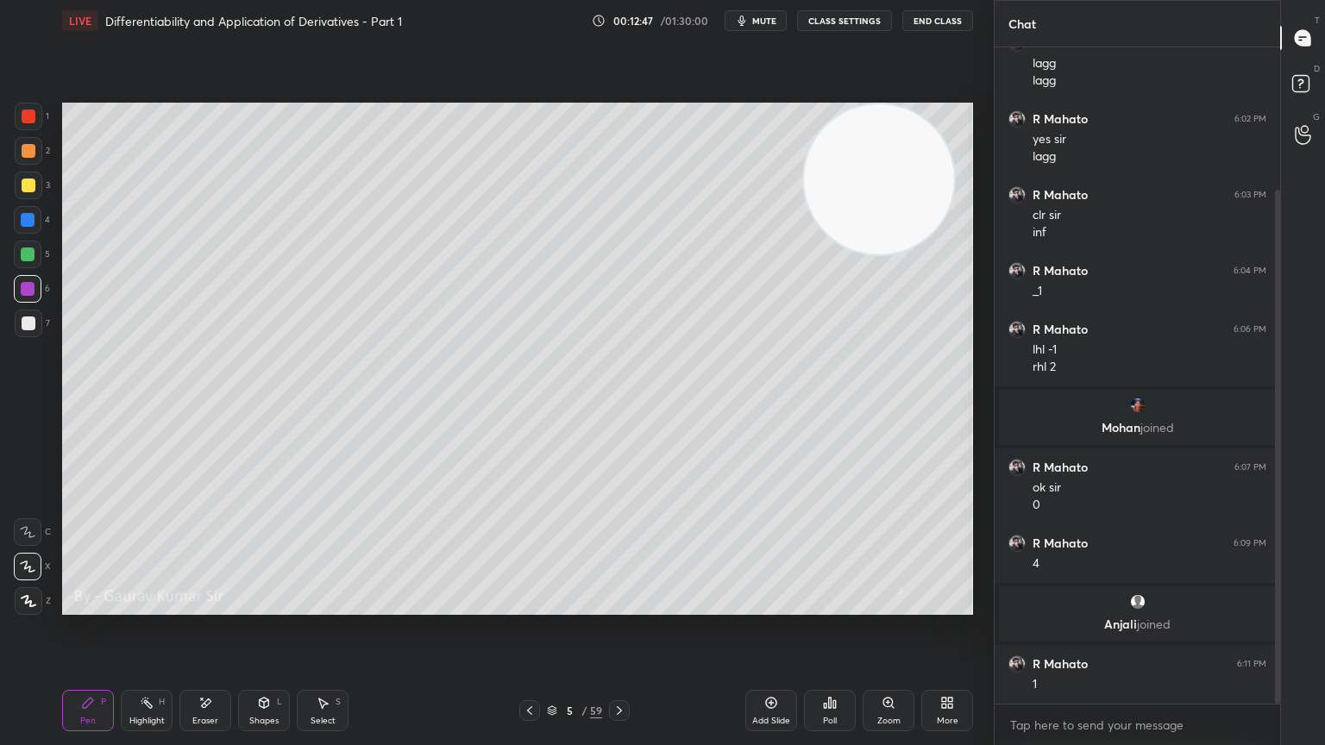
click at [217, 606] on div "Eraser" at bounding box center [205, 710] width 52 height 41
click at [529, 606] on icon at bounding box center [530, 711] width 14 height 14
click at [621, 606] on icon at bounding box center [620, 711] width 14 height 14
click at [96, 606] on div "Pen P" at bounding box center [88, 710] width 52 height 41
click at [529, 606] on icon at bounding box center [530, 711] width 14 height 14
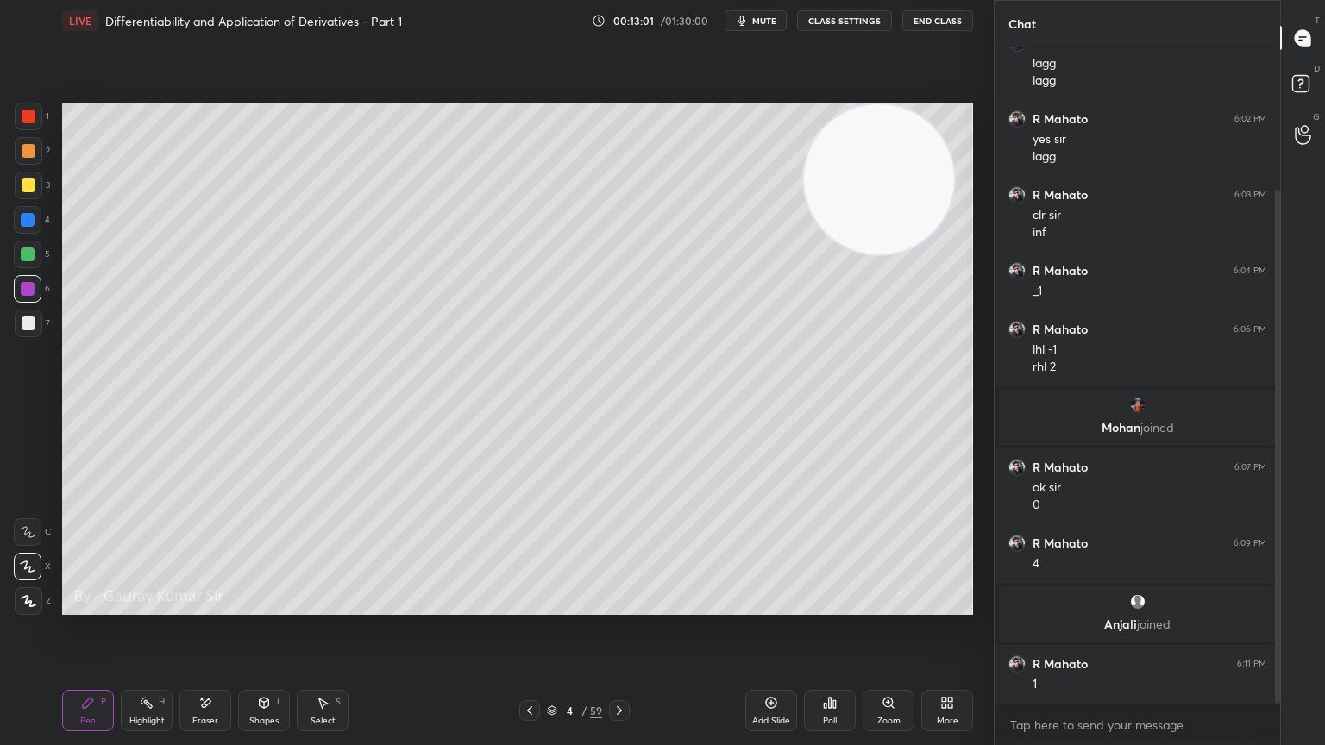
click at [619, 606] on icon at bounding box center [620, 711] width 14 height 14
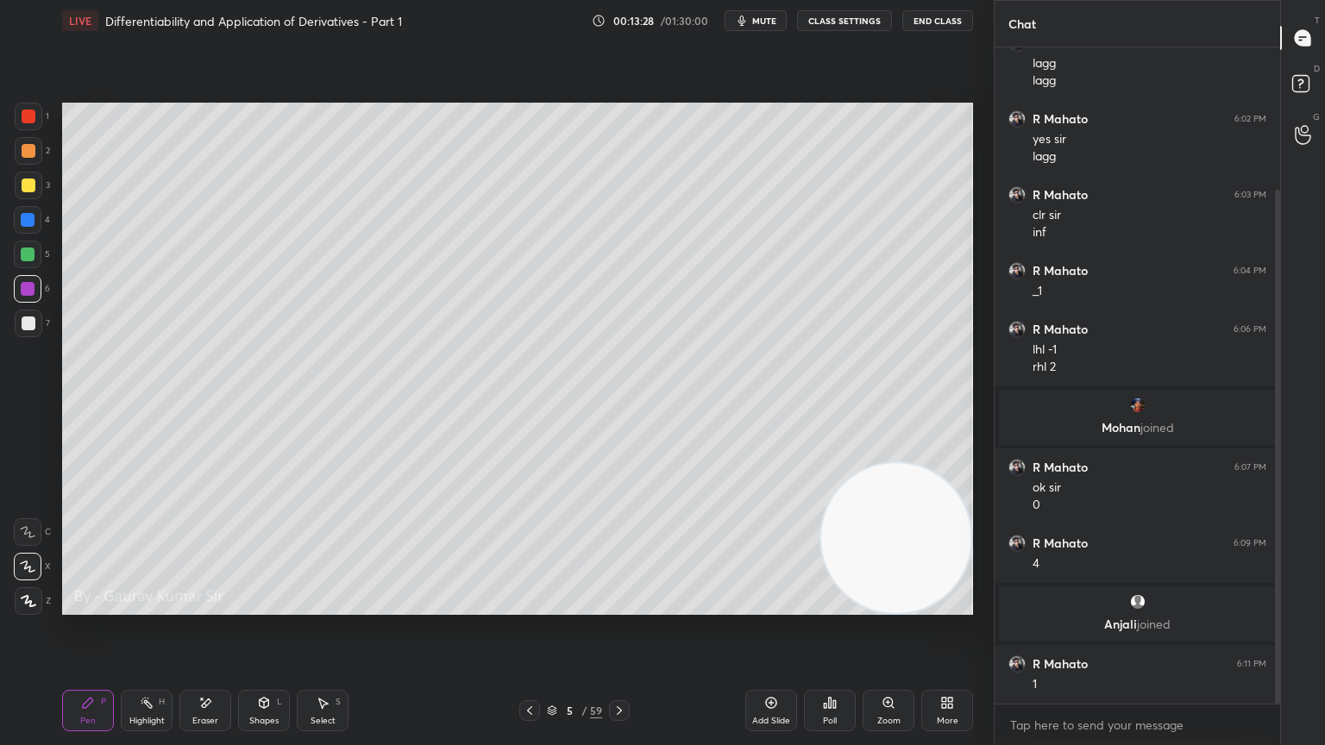
click at [932, 584] on video at bounding box center [896, 538] width 150 height 150
click at [744, 25] on icon "button" at bounding box center [743, 21] width 8 height 10
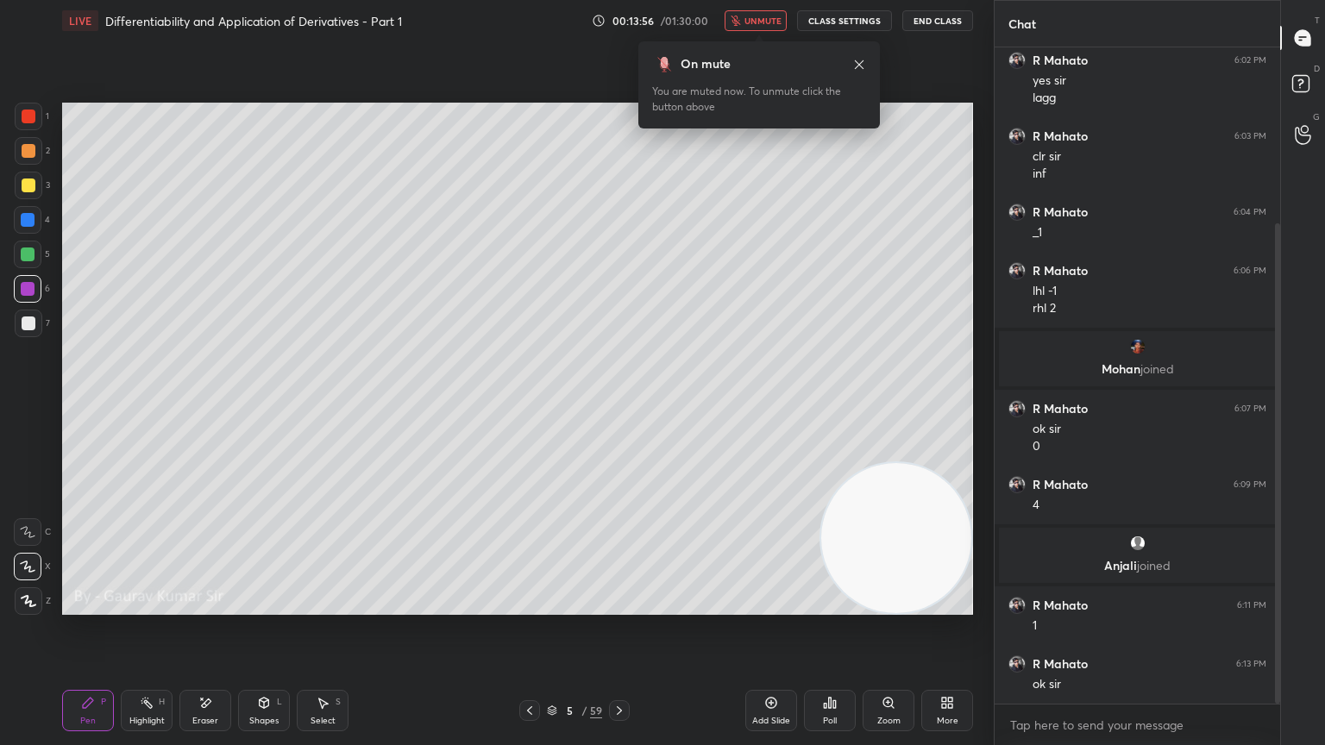
click at [856, 67] on icon at bounding box center [859, 64] width 9 height 9
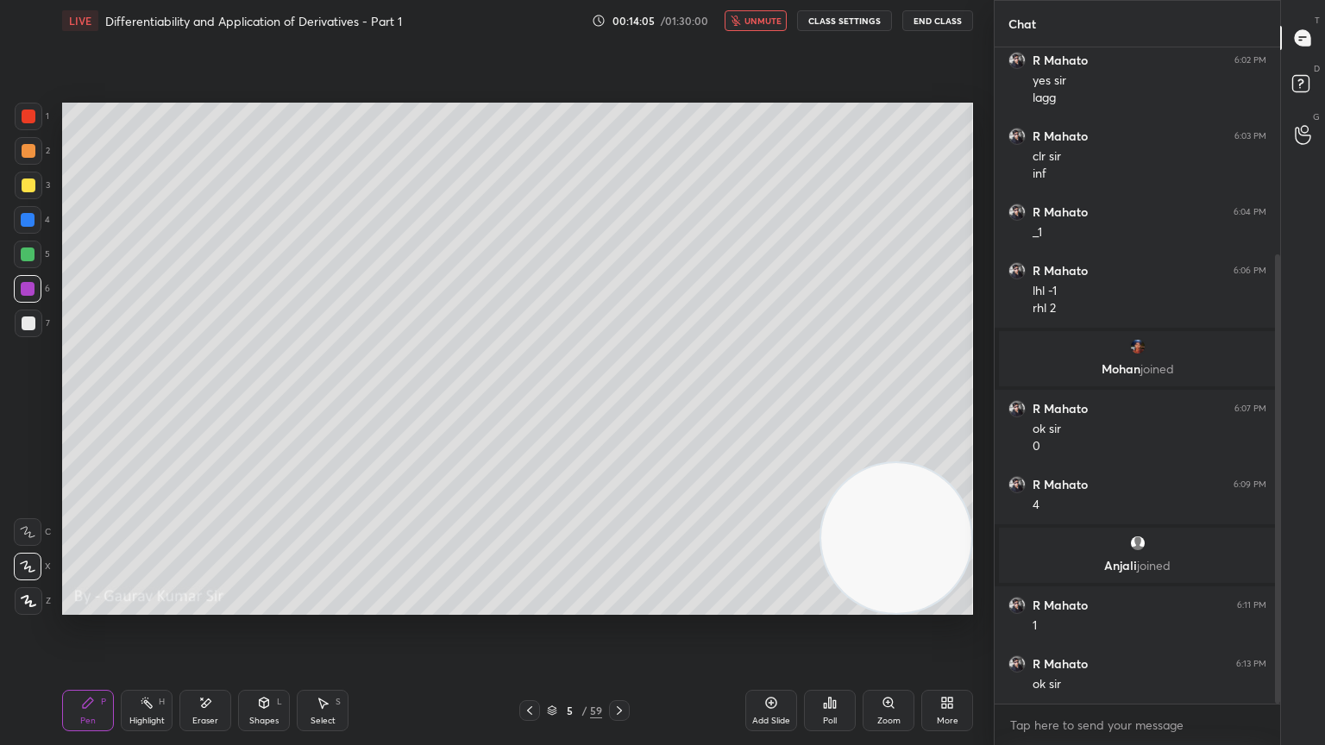
scroll to position [303, 0]
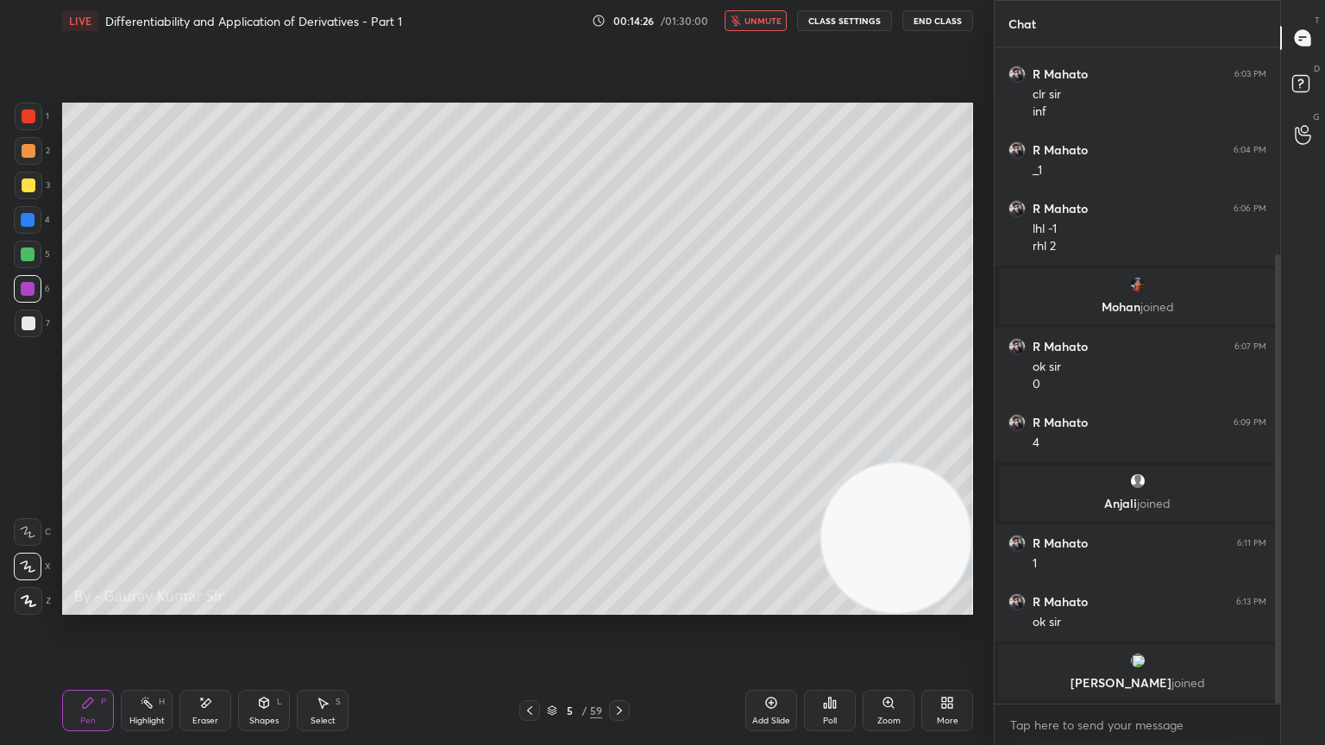
click at [749, 14] on button "unmute" at bounding box center [756, 20] width 62 height 21
click at [601, 41] on div "Setting up your live class Poll for secs No correct answer Start poll" at bounding box center [517, 358] width 925 height 635
click at [31, 255] on div at bounding box center [28, 255] width 14 height 14
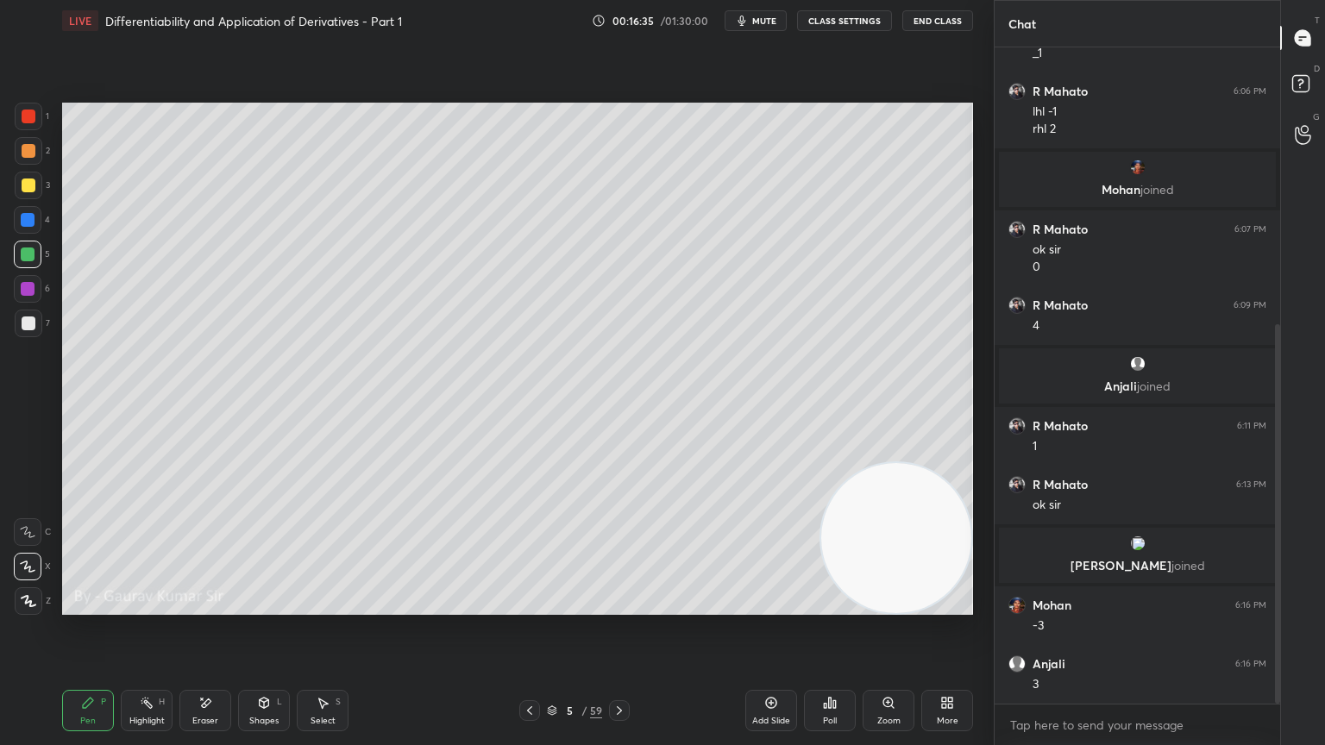
scroll to position [479, 0]
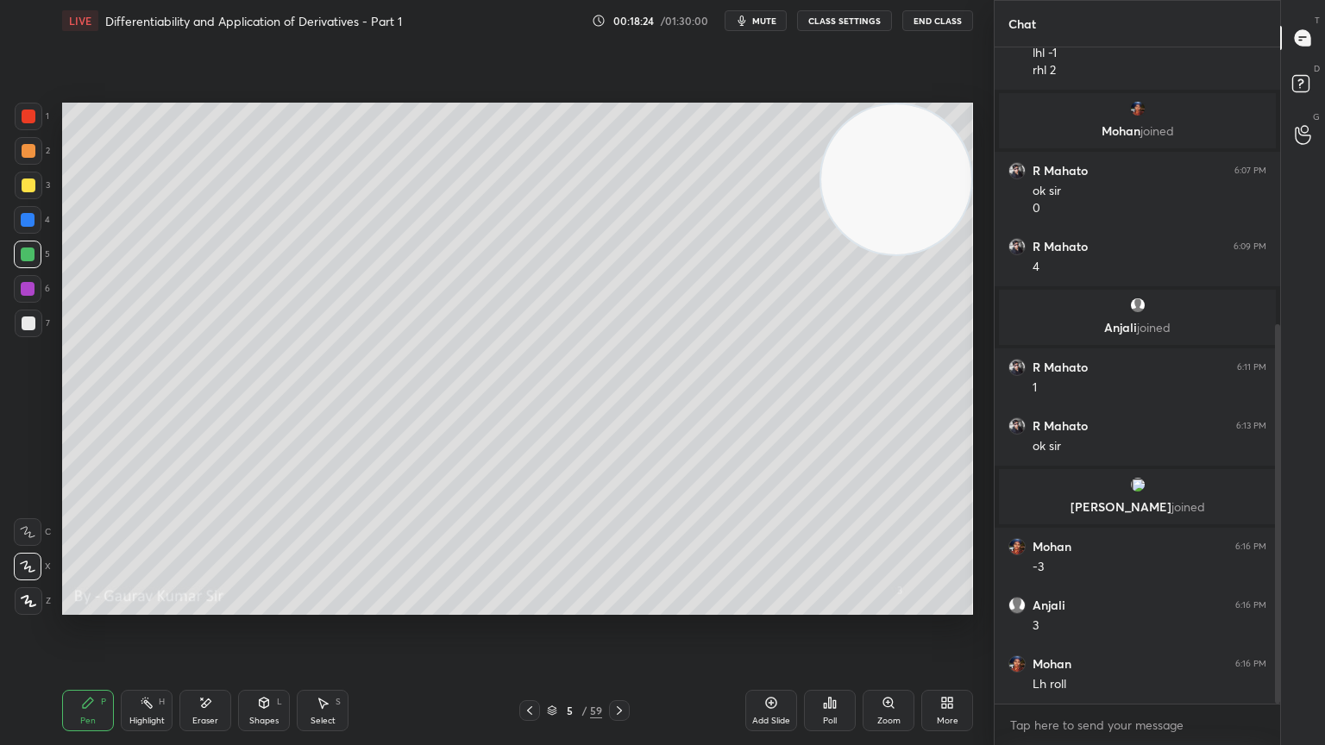
click at [211, 606] on icon at bounding box center [205, 703] width 14 height 15
click at [89, 606] on div "Pen P" at bounding box center [88, 710] width 52 height 41
click at [199, 606] on div "Eraser" at bounding box center [205, 710] width 52 height 41
click at [93, 606] on div "Pen P" at bounding box center [88, 710] width 52 height 41
click at [213, 606] on div "Eraser" at bounding box center [205, 710] width 52 height 41
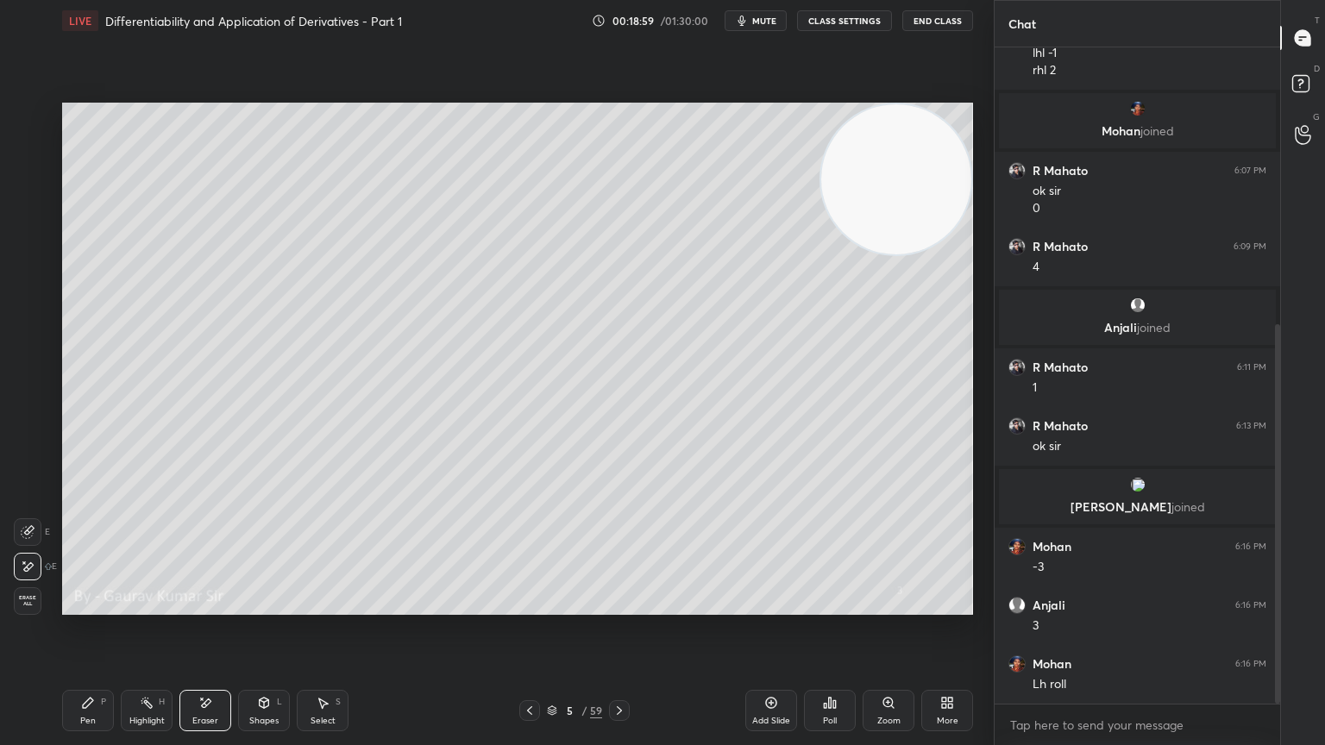
click at [93, 606] on div "Pen P" at bounding box center [88, 710] width 52 height 41
click at [205, 606] on div "Eraser" at bounding box center [205, 710] width 52 height 41
click at [97, 606] on div "Pen P" at bounding box center [88, 710] width 52 height 41
click at [621, 606] on icon at bounding box center [620, 711] width 14 height 14
click at [26, 152] on div at bounding box center [29, 151] width 14 height 14
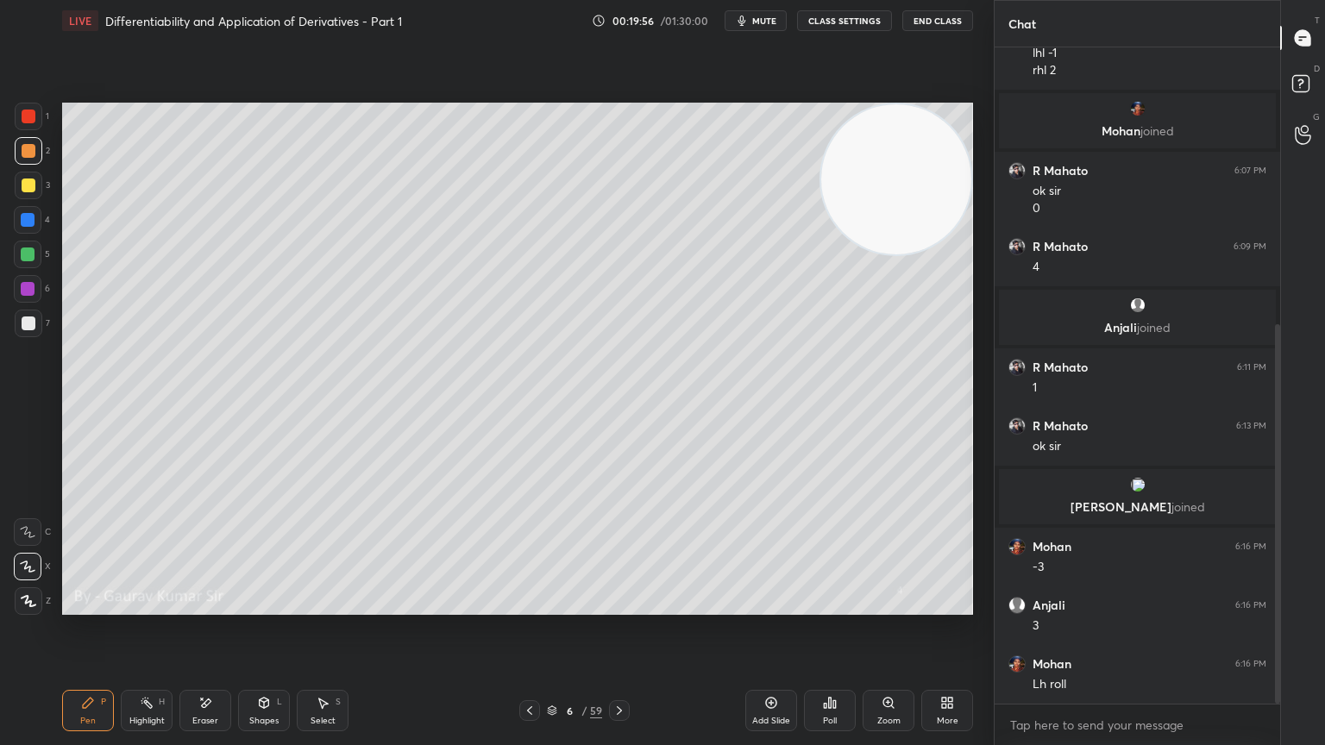
click at [26, 116] on div at bounding box center [29, 117] width 14 height 14
click at [224, 606] on div "Eraser" at bounding box center [205, 710] width 52 height 41
click at [90, 606] on icon at bounding box center [88, 703] width 14 height 14
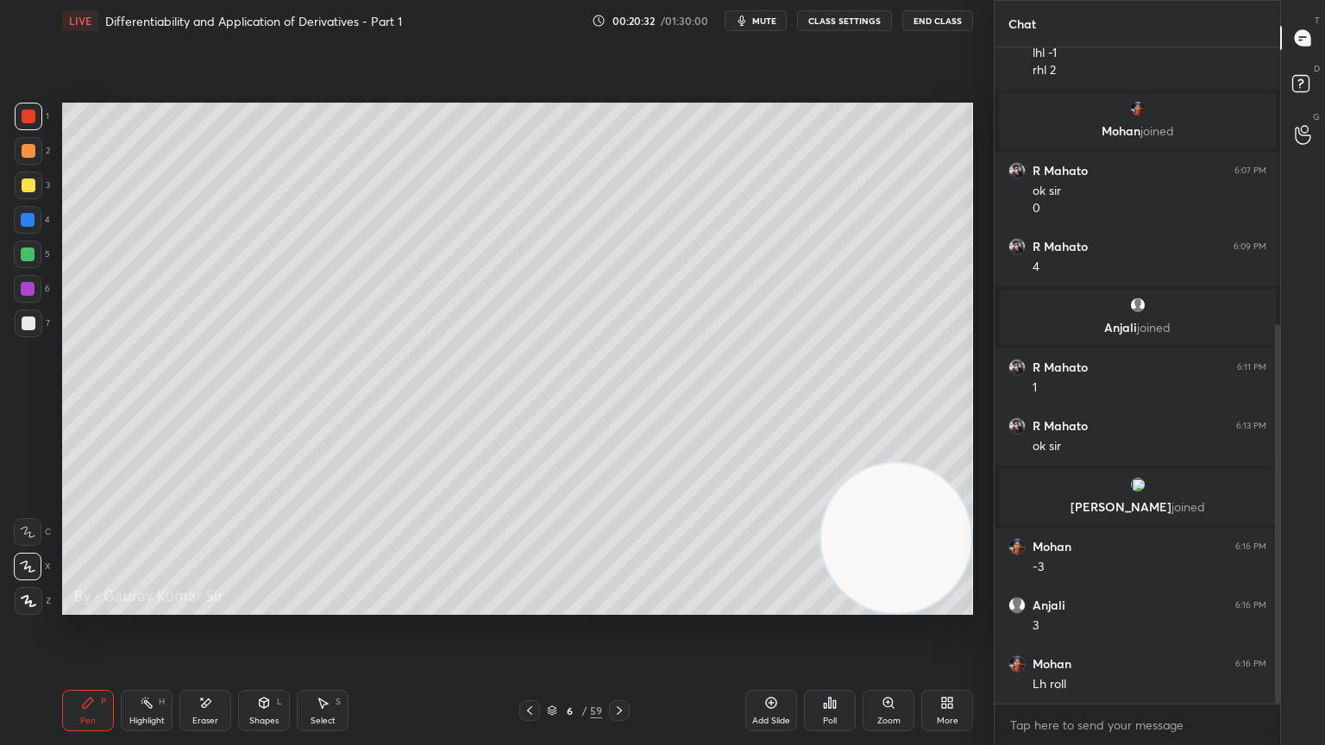
click at [26, 254] on div at bounding box center [28, 255] width 14 height 14
click at [28, 324] on div at bounding box center [29, 324] width 14 height 14
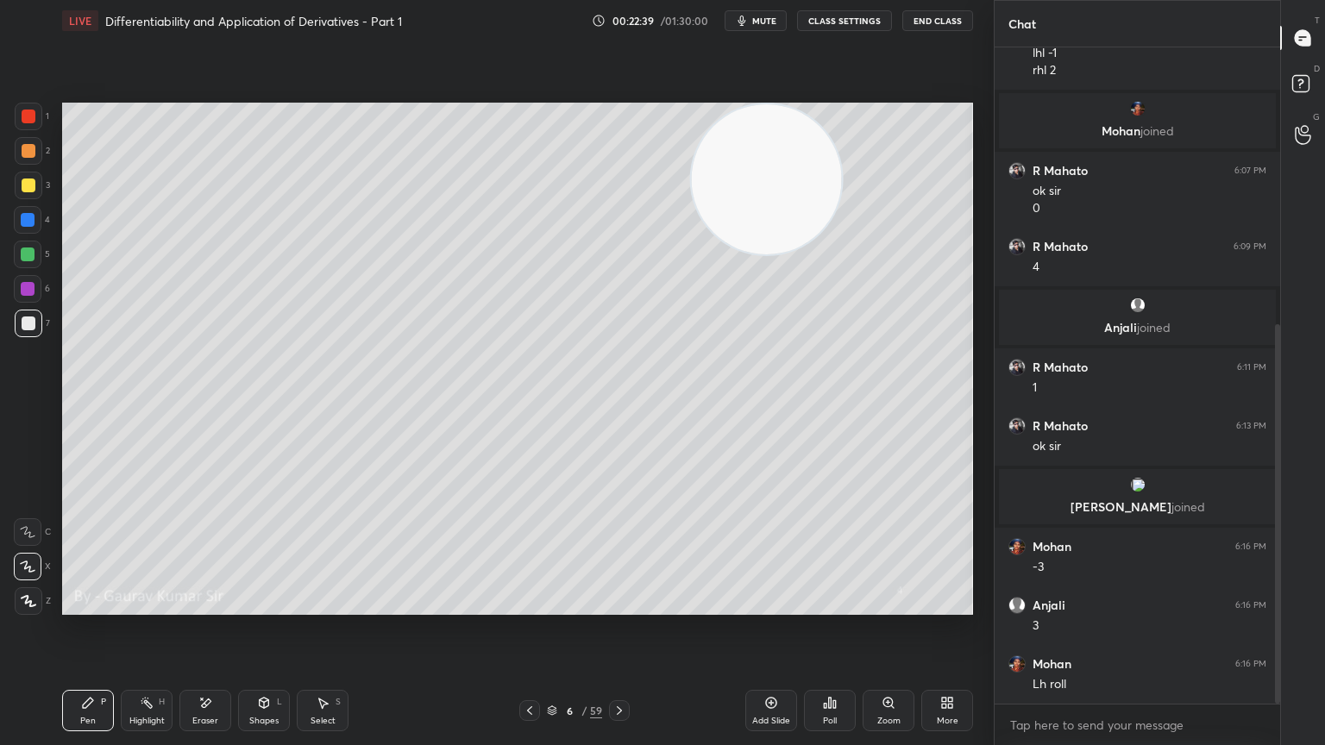
click at [205, 606] on div "Eraser" at bounding box center [205, 721] width 26 height 9
click at [82, 606] on div "Pen P" at bounding box center [88, 710] width 52 height 41
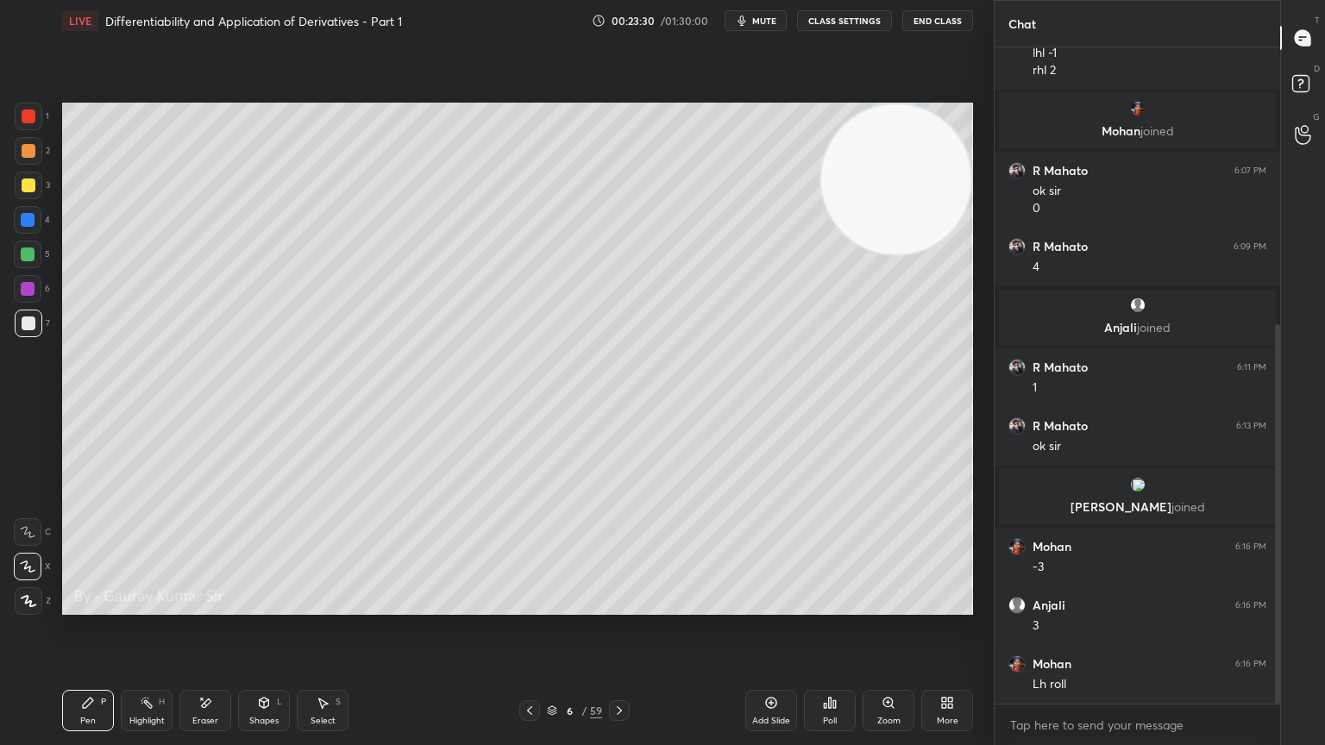
click at [208, 606] on div "Eraser" at bounding box center [205, 710] width 52 height 41
click at [619, 606] on icon at bounding box center [620, 711] width 14 height 14
click at [72, 606] on div "Pen P" at bounding box center [88, 710] width 52 height 41
click at [529, 606] on icon at bounding box center [530, 711] width 14 height 14
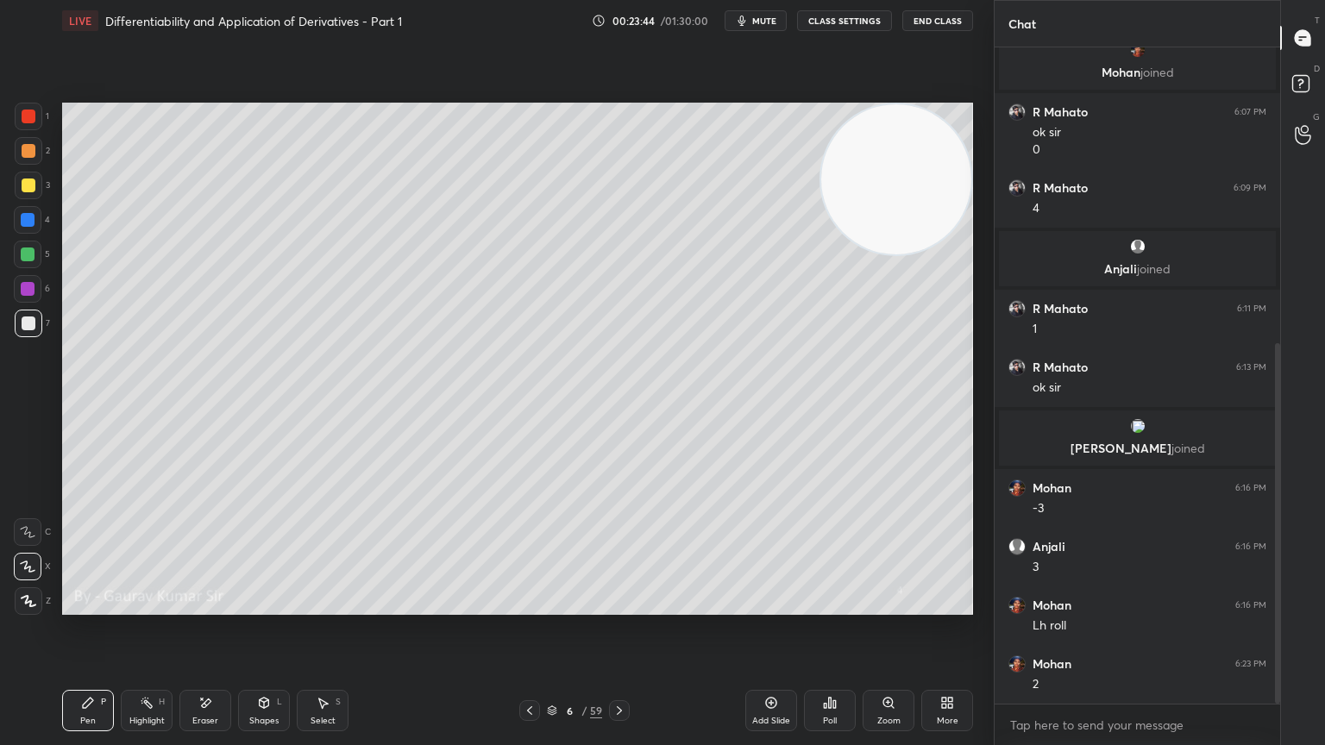
click at [618, 606] on icon at bounding box center [619, 711] width 5 height 9
click at [531, 606] on icon at bounding box center [530, 711] width 14 height 14
click at [625, 606] on icon at bounding box center [620, 711] width 14 height 14
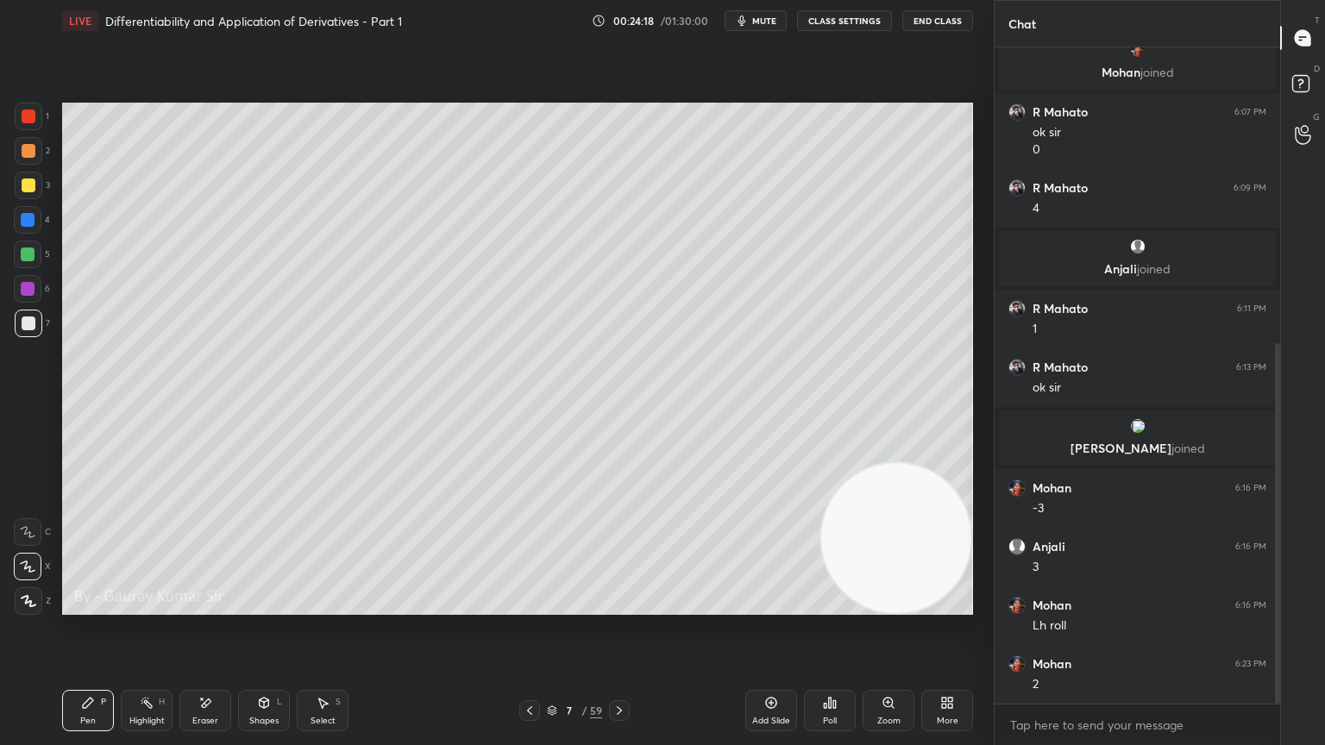
click at [531, 606] on icon at bounding box center [530, 711] width 14 height 14
click at [625, 606] on icon at bounding box center [620, 711] width 14 height 14
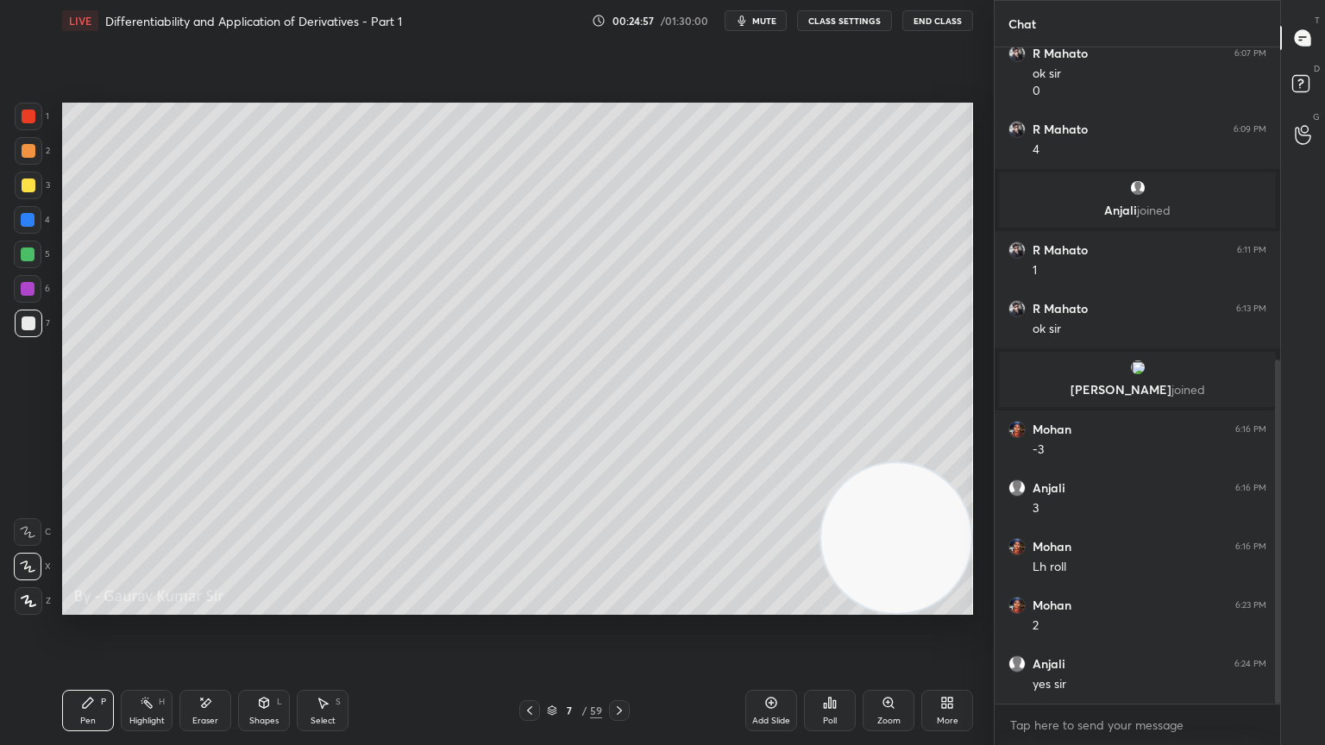
scroll to position [655, 0]
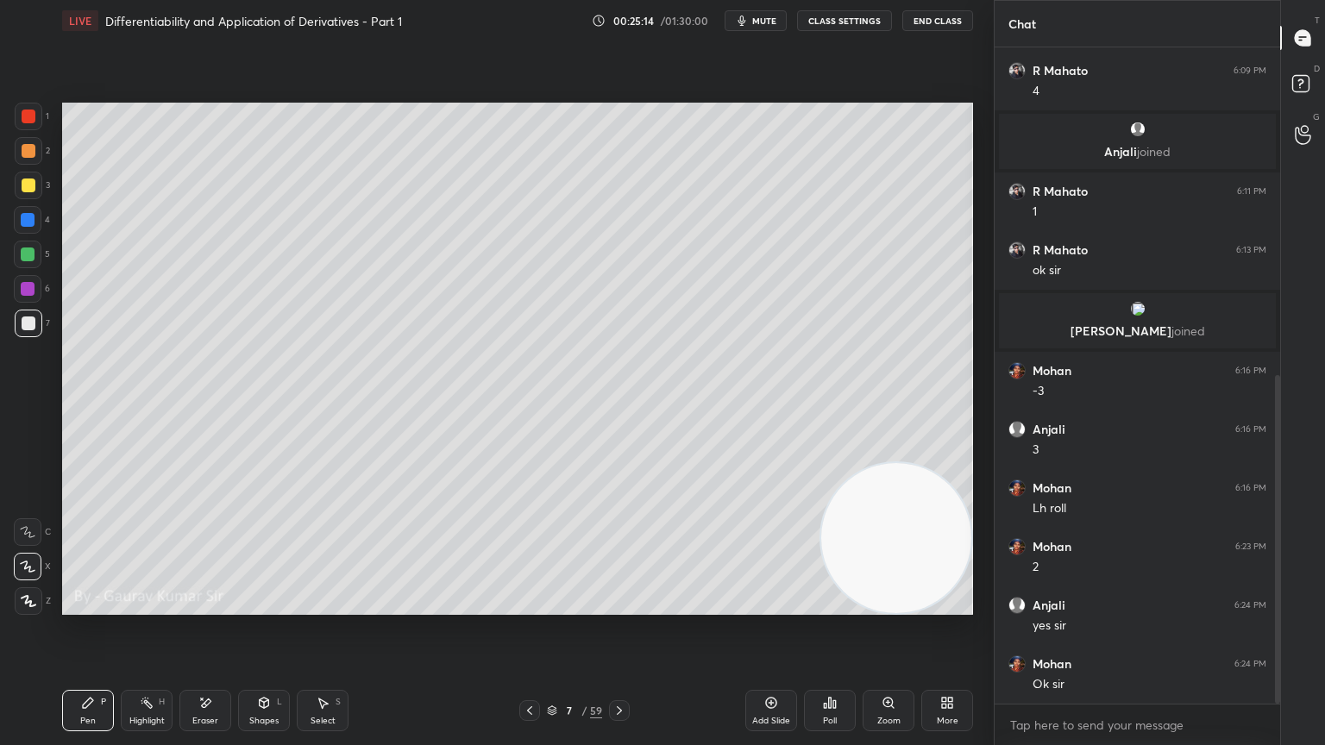
click at [27, 185] on div at bounding box center [29, 186] width 14 height 14
click at [531, 606] on icon at bounding box center [529, 711] width 5 height 9
click at [619, 606] on icon at bounding box center [620, 711] width 14 height 14
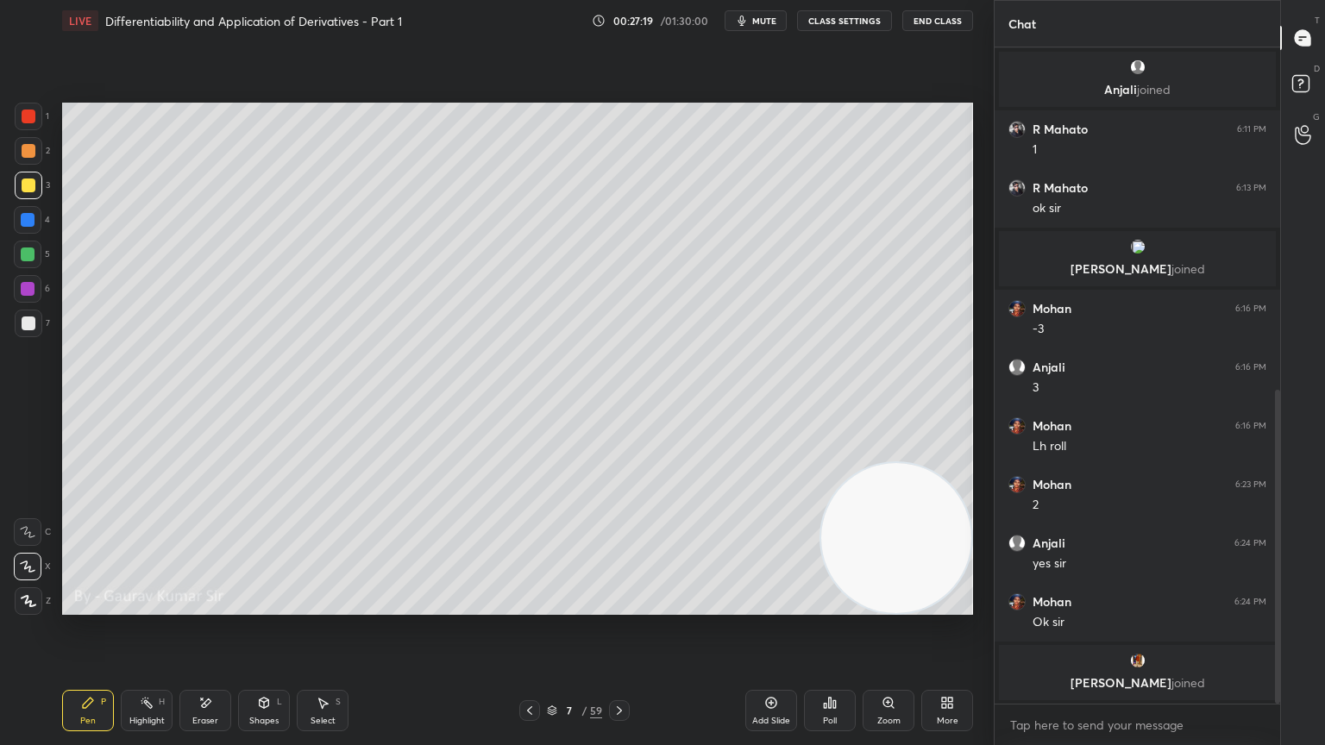
scroll to position [776, 0]
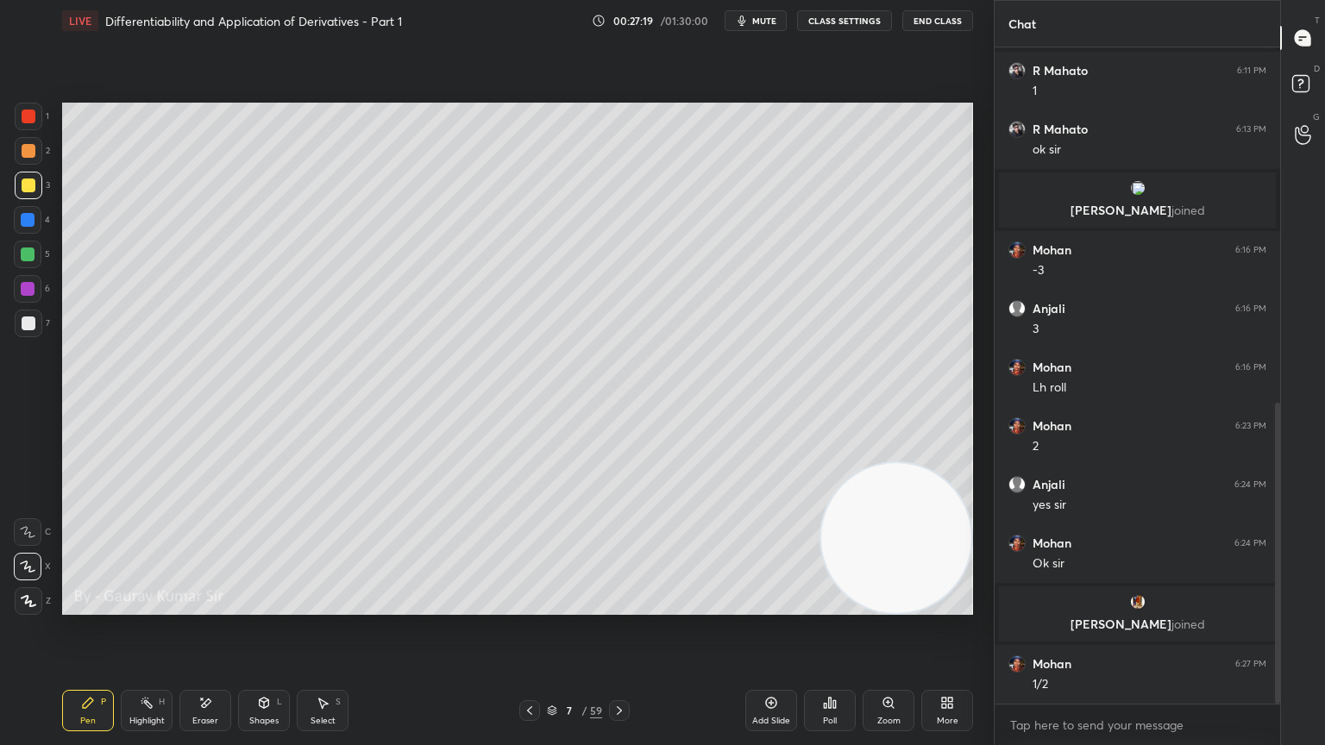
click at [28, 257] on div at bounding box center [28, 255] width 14 height 14
click at [214, 606] on div "Eraser" at bounding box center [205, 710] width 52 height 41
click at [90, 606] on div "Pen P" at bounding box center [88, 710] width 52 height 41
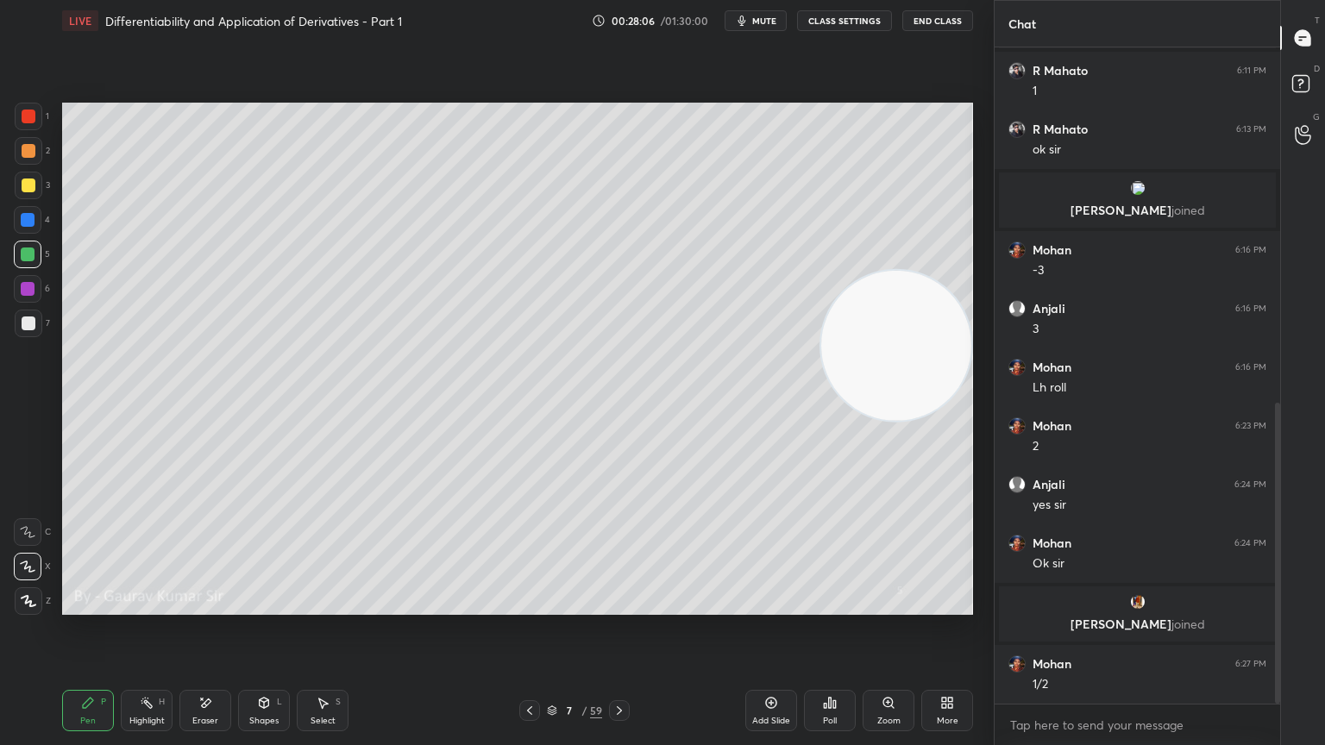
click at [623, 606] on icon at bounding box center [620, 711] width 14 height 14
click at [525, 606] on icon at bounding box center [530, 711] width 14 height 14
click at [623, 606] on icon at bounding box center [620, 711] width 14 height 14
click at [529, 606] on icon at bounding box center [530, 711] width 14 height 14
click at [619, 606] on icon at bounding box center [620, 711] width 14 height 14
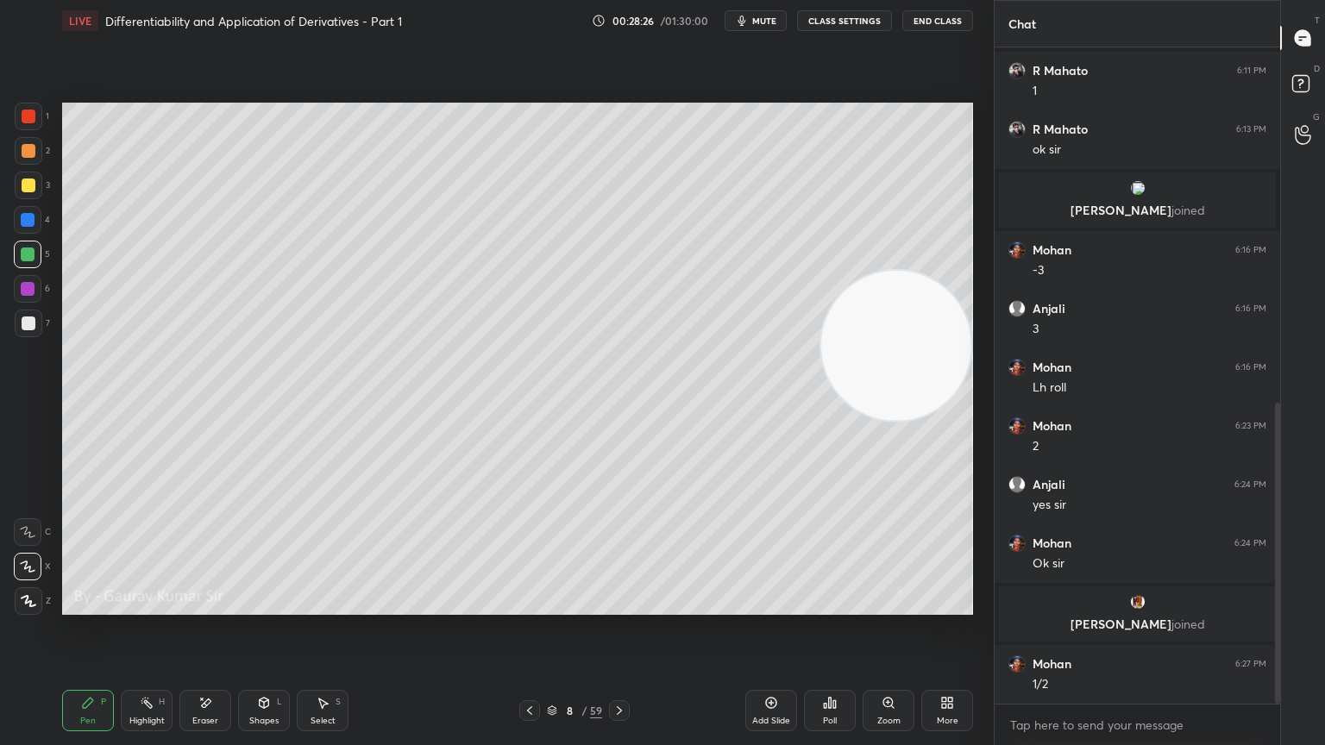
click at [525, 606] on icon at bounding box center [530, 711] width 14 height 14
click at [613, 606] on icon at bounding box center [620, 711] width 14 height 14
click at [531, 606] on icon at bounding box center [530, 711] width 14 height 14
click at [624, 606] on icon at bounding box center [620, 711] width 14 height 14
click at [525, 606] on icon at bounding box center [530, 711] width 14 height 14
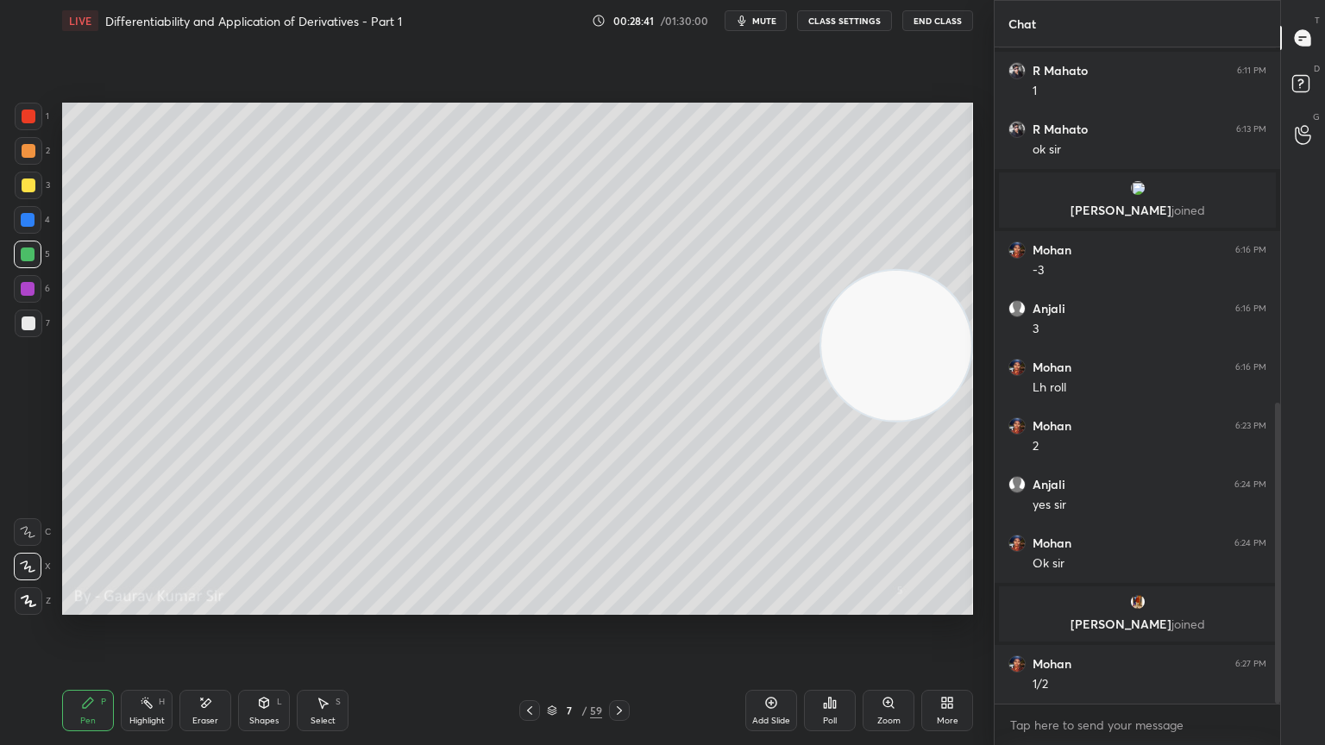
click at [613, 606] on icon at bounding box center [620, 711] width 14 height 14
click at [529, 606] on icon at bounding box center [530, 711] width 14 height 14
click at [619, 606] on icon at bounding box center [620, 711] width 14 height 14
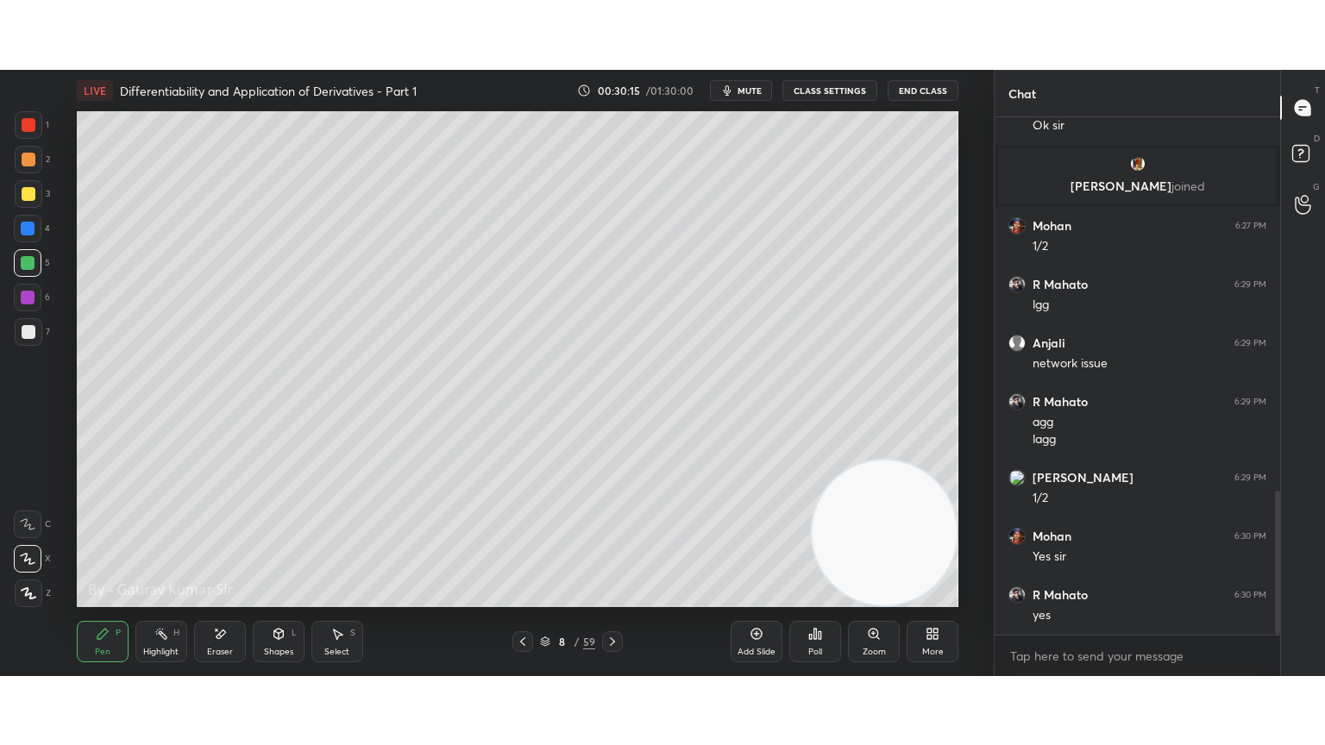
scroll to position [1342, 0]
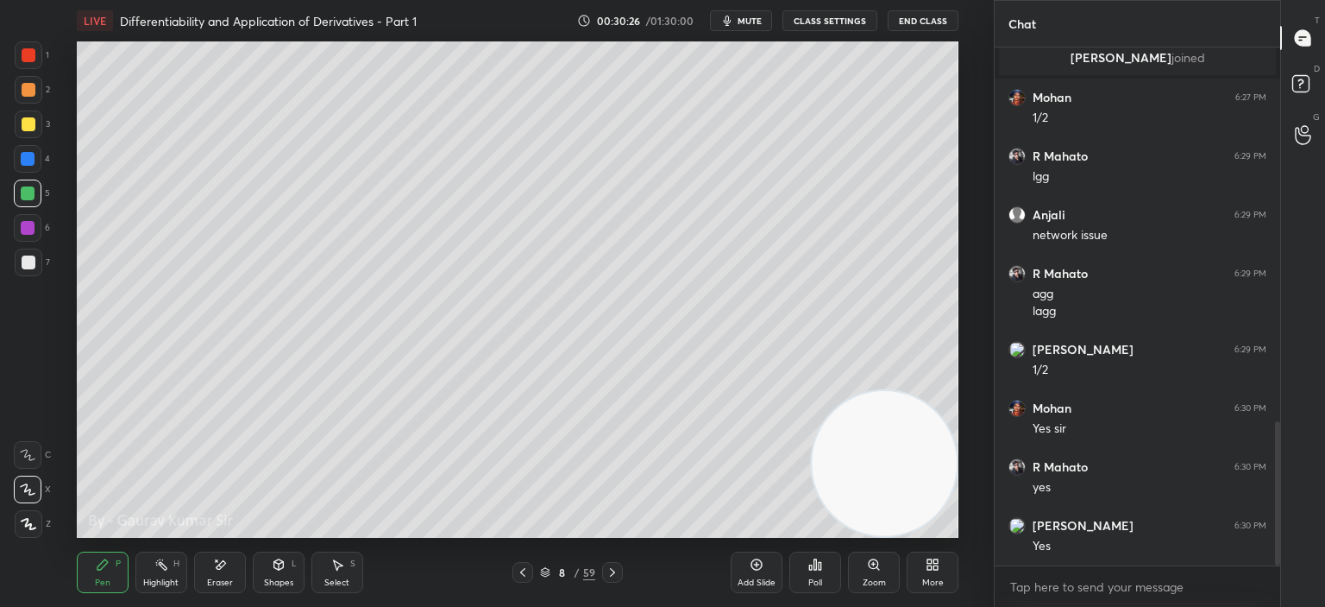
click at [927, 570] on icon at bounding box center [933, 564] width 14 height 14
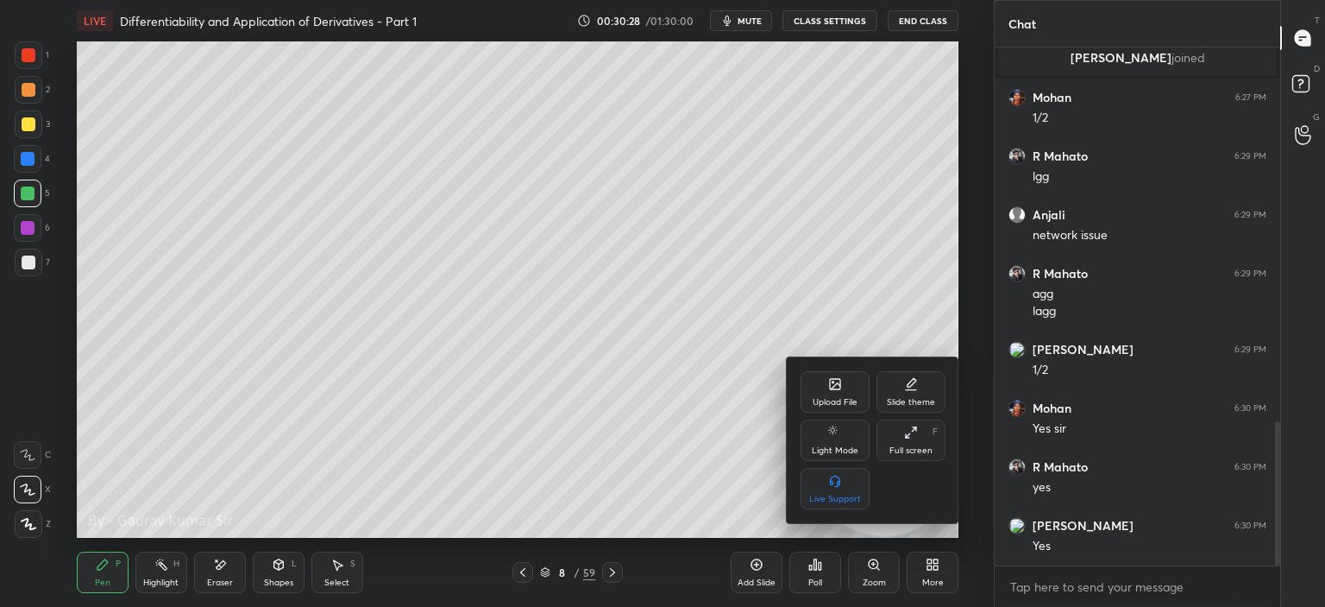
click at [921, 455] on div "Full screen" at bounding box center [911, 450] width 43 height 9
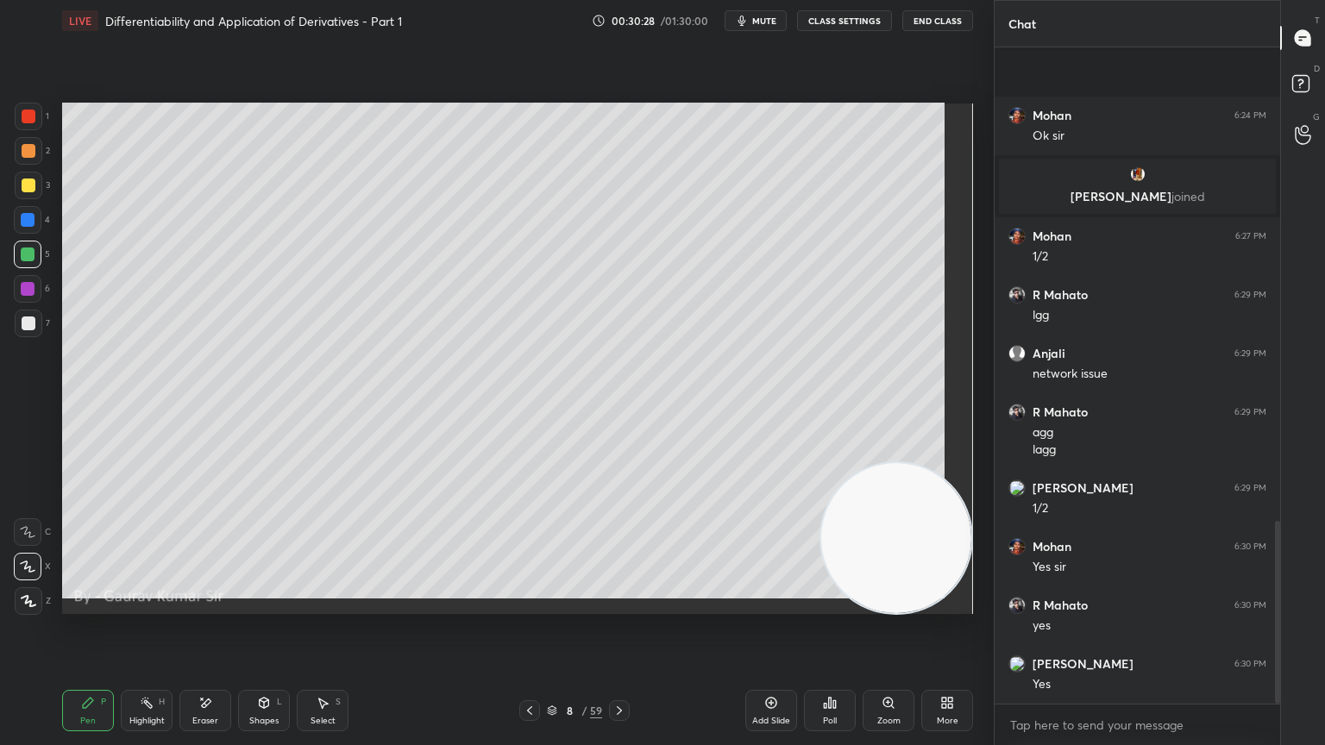
scroll to position [1204, 0]
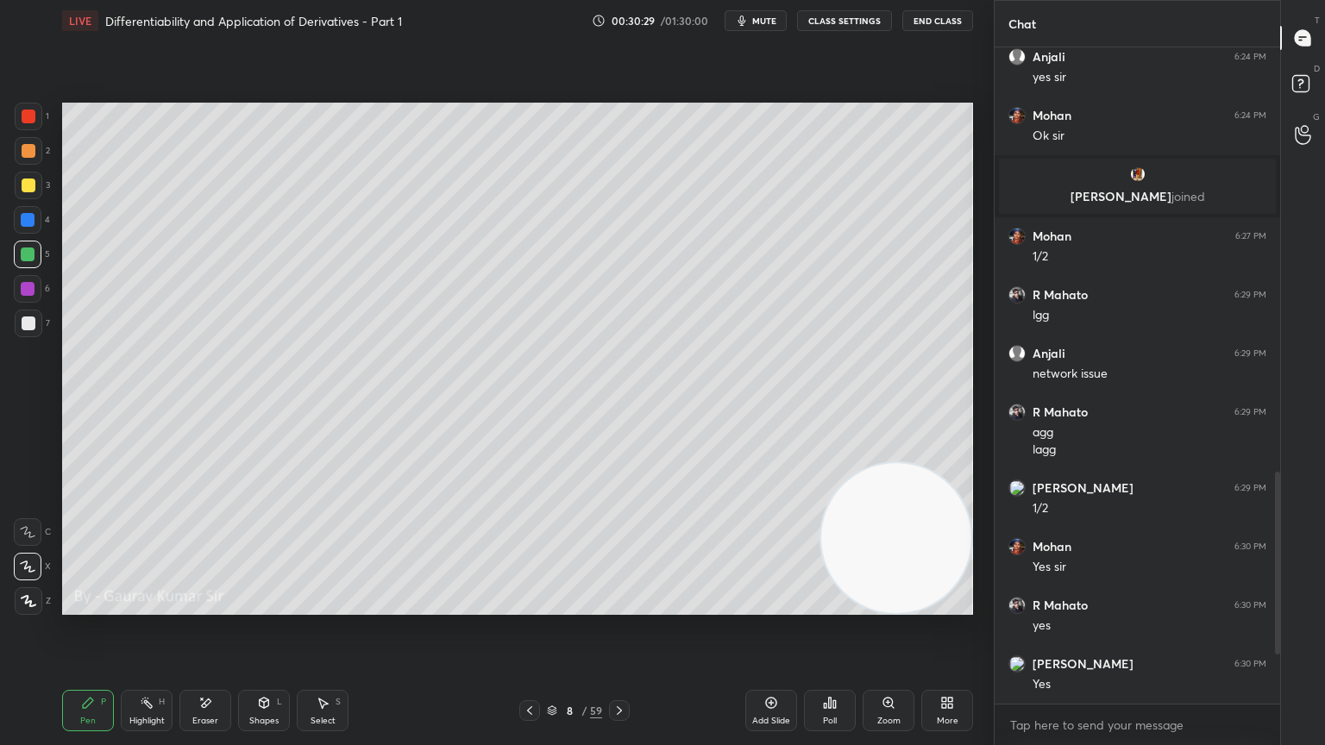
click at [704, 606] on div "Setting up your live class Poll for secs No correct answer Start poll" at bounding box center [517, 358] width 925 height 635
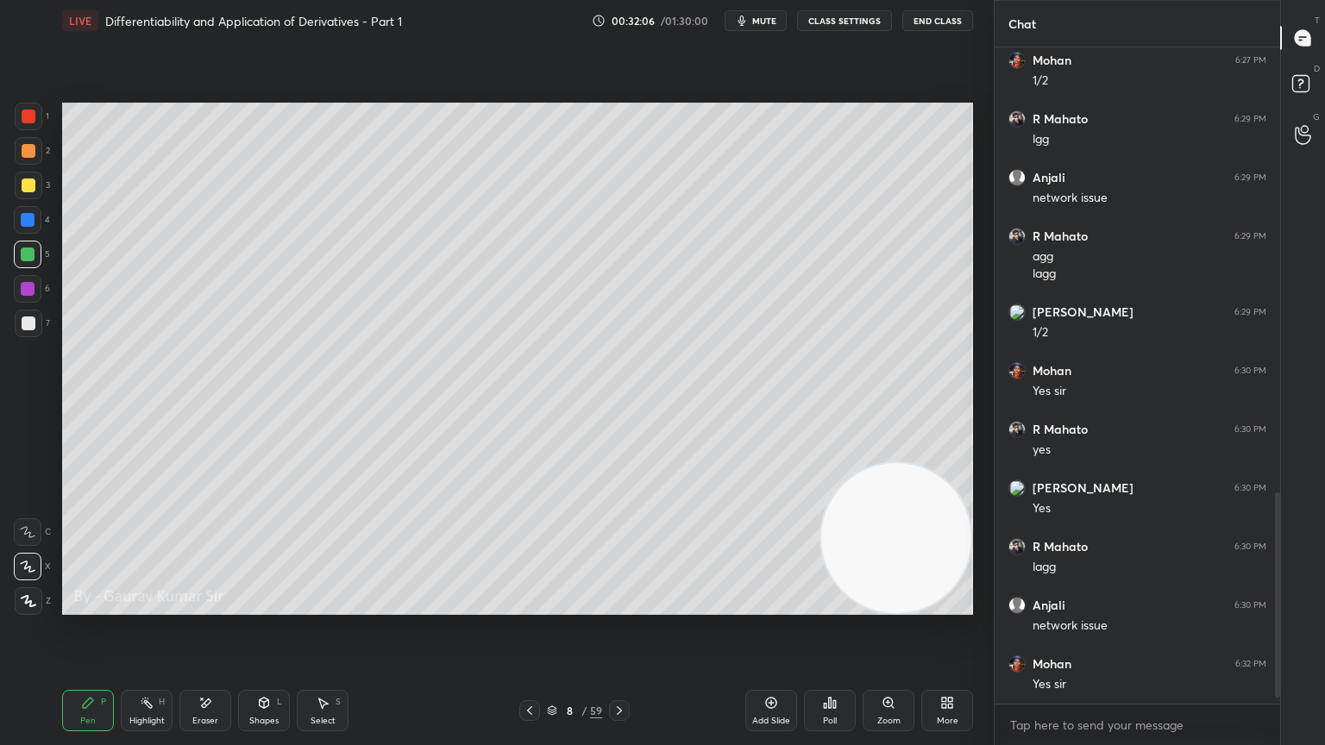
scroll to position [1438, 0]
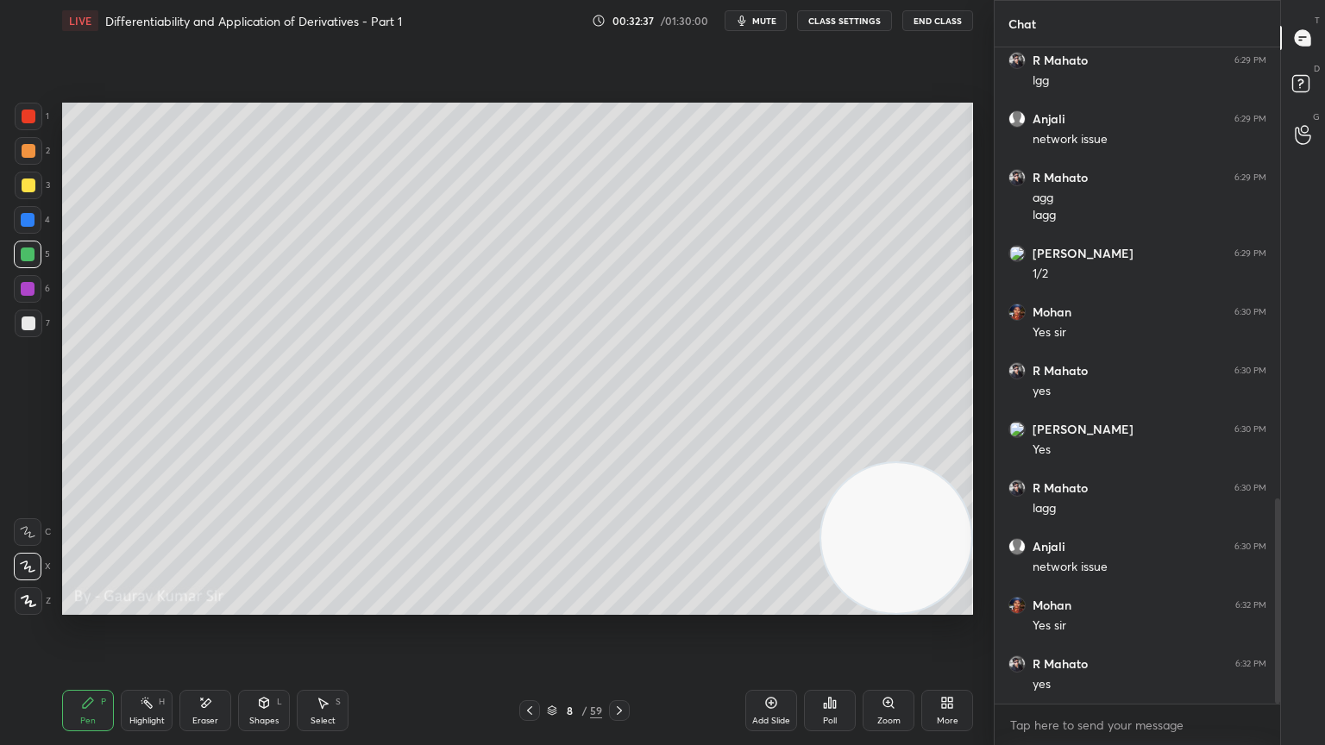
click at [620, 606] on icon at bounding box center [620, 711] width 14 height 14
click at [30, 181] on div at bounding box center [29, 186] width 14 height 14
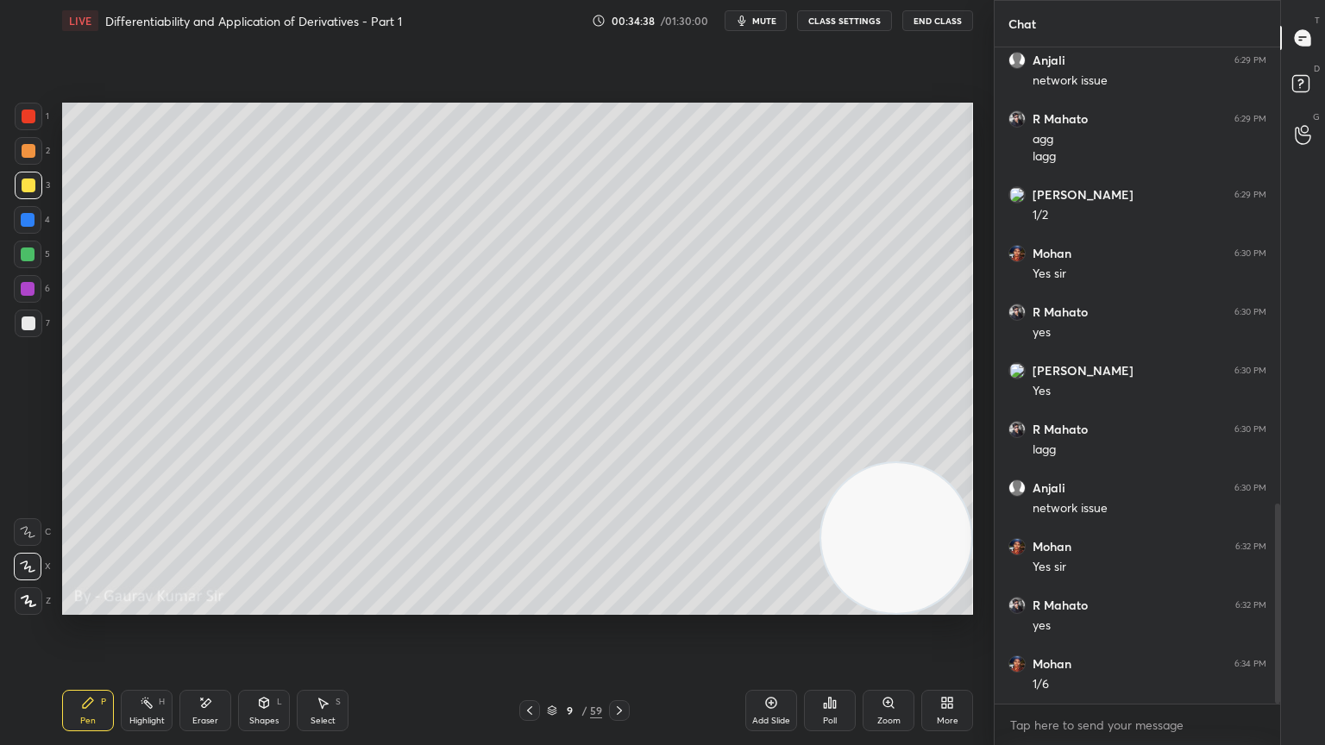
click at [31, 286] on div at bounding box center [28, 289] width 14 height 14
click at [198, 606] on icon at bounding box center [205, 703] width 14 height 15
click at [82, 606] on div "Pen P" at bounding box center [88, 710] width 52 height 41
click at [244, 606] on div "Shapes L" at bounding box center [264, 710] width 52 height 41
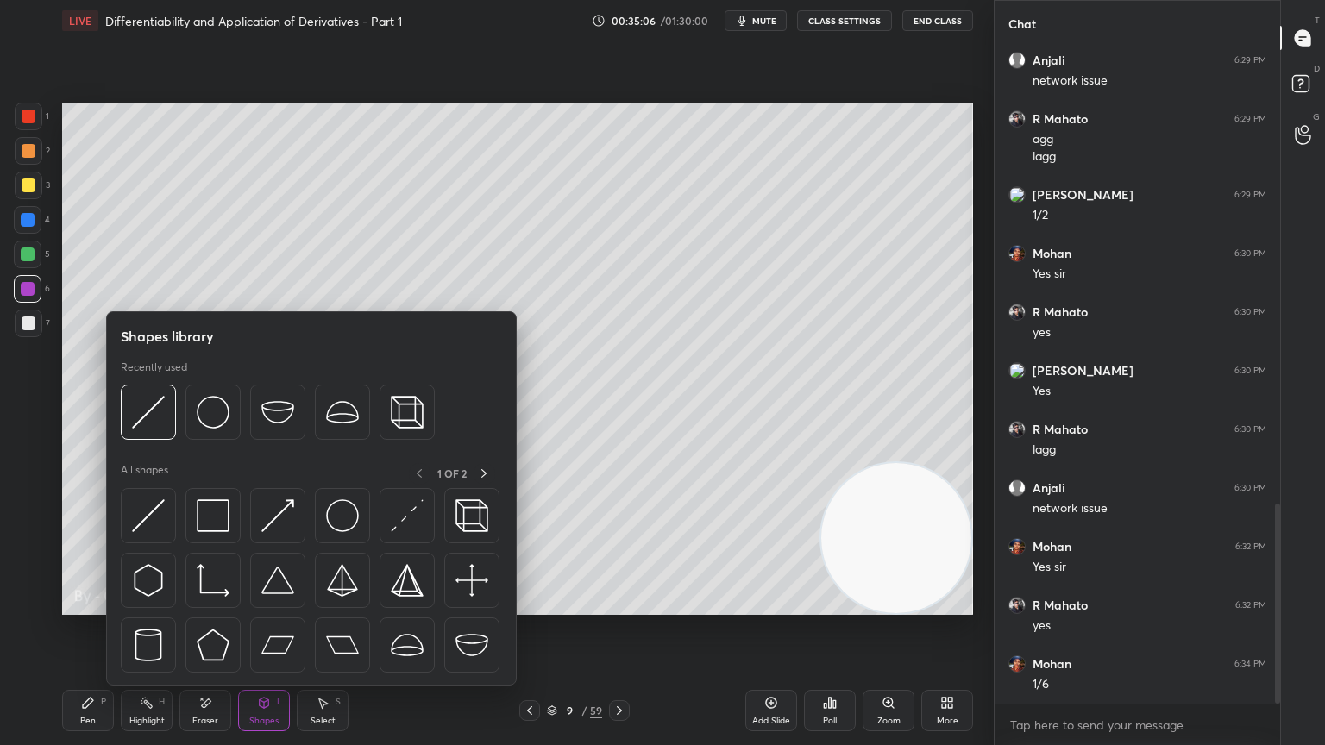
click at [216, 606] on div "Eraser" at bounding box center [205, 710] width 52 height 41
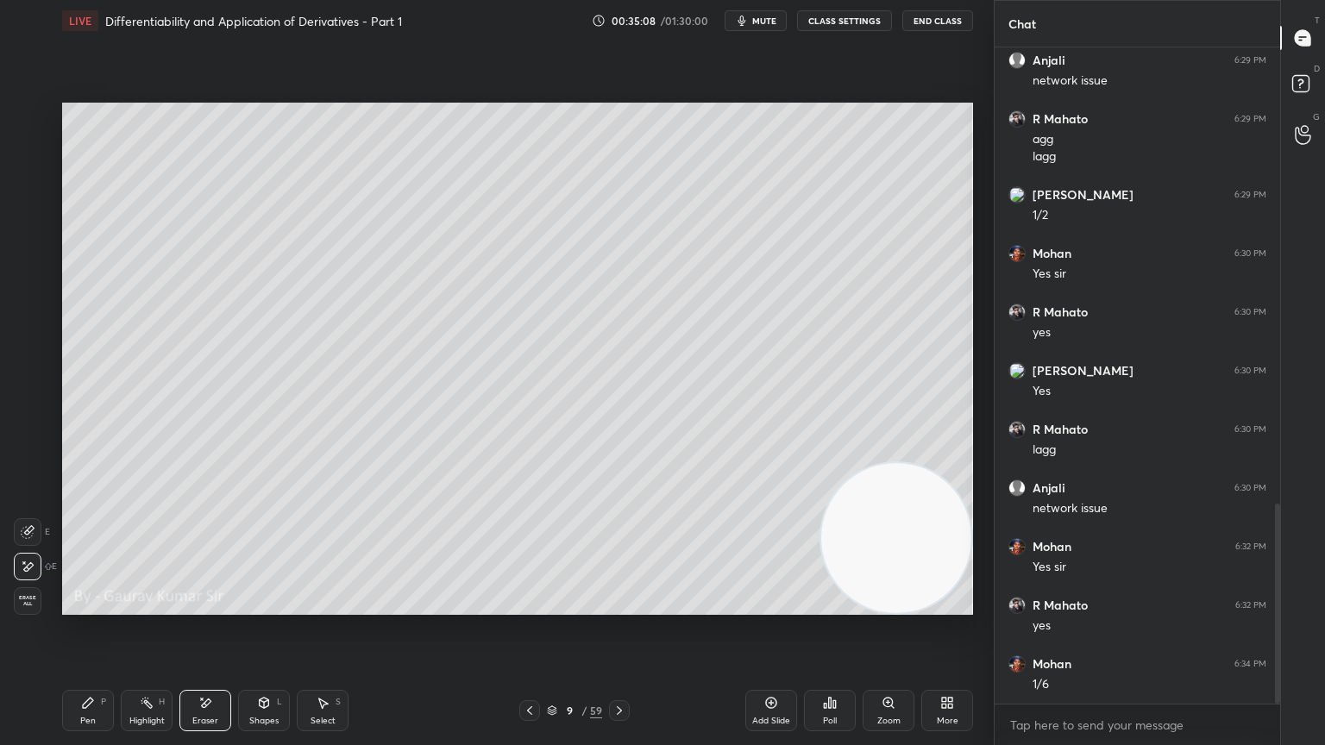
click at [85, 606] on div "Pen" at bounding box center [88, 721] width 16 height 9
click at [212, 606] on div "Eraser" at bounding box center [205, 710] width 52 height 41
click at [79, 606] on div "Pen P" at bounding box center [88, 710] width 52 height 41
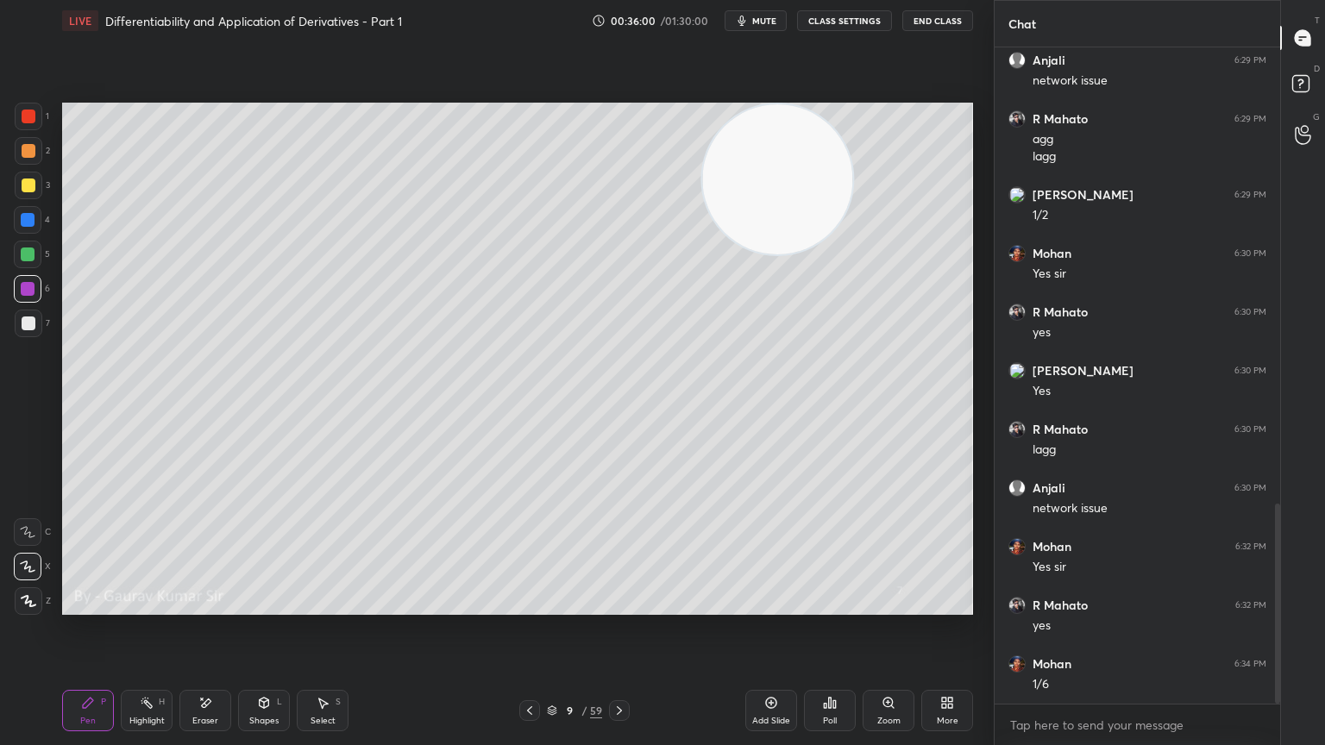
click at [207, 606] on div "Eraser" at bounding box center [205, 710] width 52 height 41
click at [104, 606] on div "P" at bounding box center [103, 702] width 5 height 9
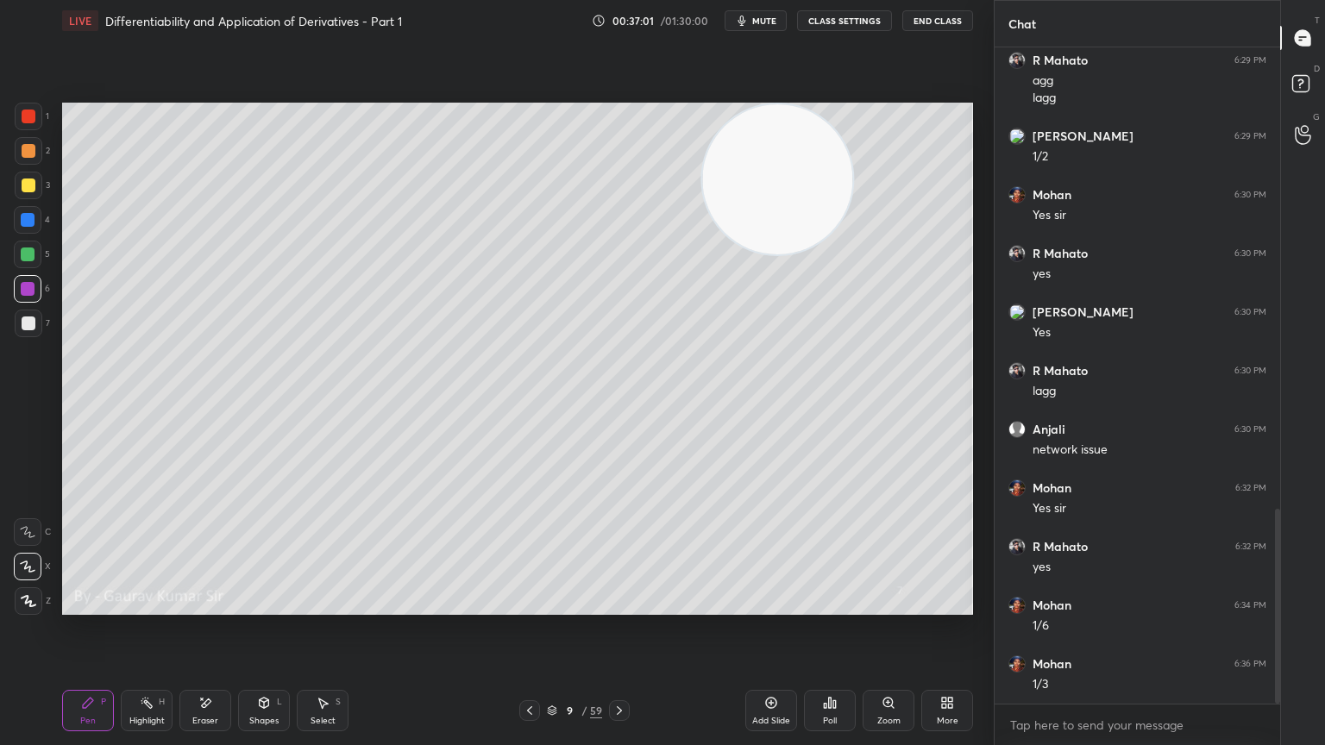
click at [624, 606] on icon at bounding box center [620, 711] width 14 height 14
click at [24, 120] on div at bounding box center [29, 117] width 14 height 14
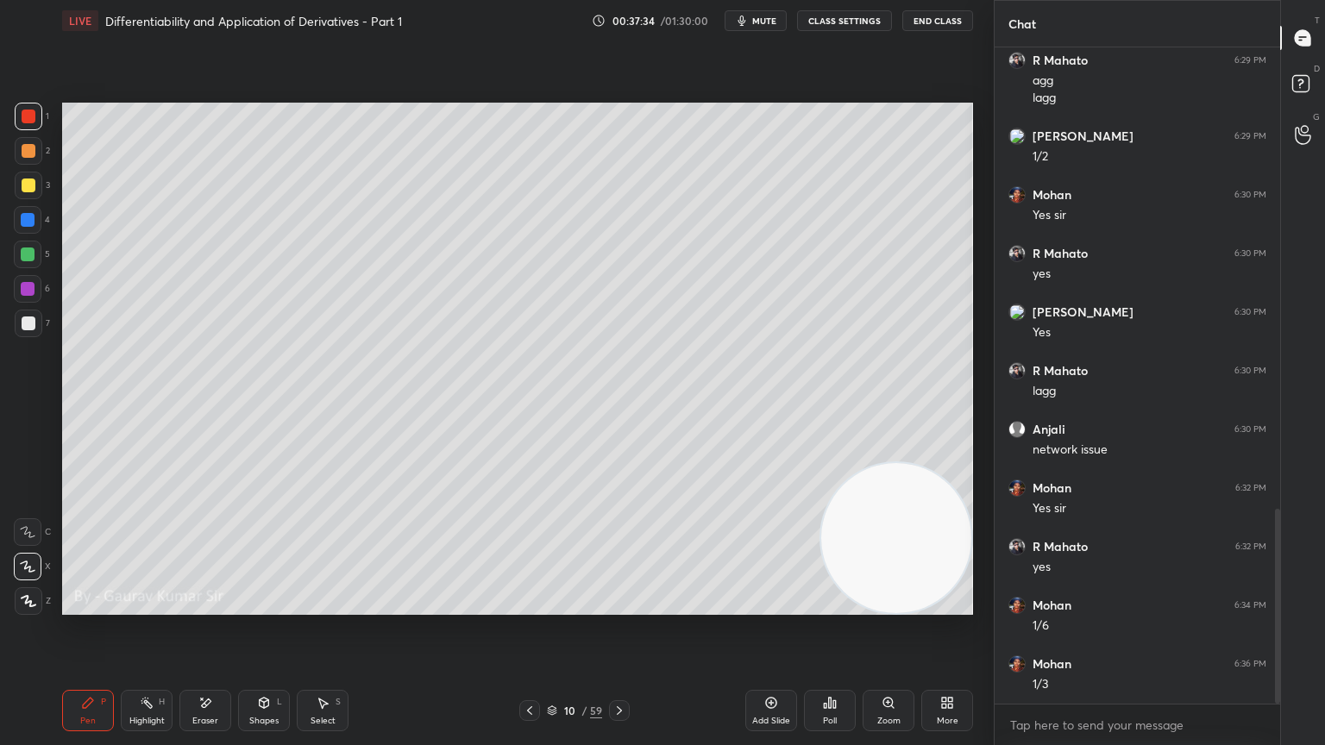
click at [33, 255] on div at bounding box center [28, 255] width 14 height 14
click at [211, 606] on div "Eraser" at bounding box center [205, 710] width 52 height 41
click at [96, 606] on div "Pen P" at bounding box center [88, 710] width 52 height 41
click at [28, 290] on div at bounding box center [28, 289] width 14 height 14
click at [27, 290] on div at bounding box center [28, 289] width 14 height 14
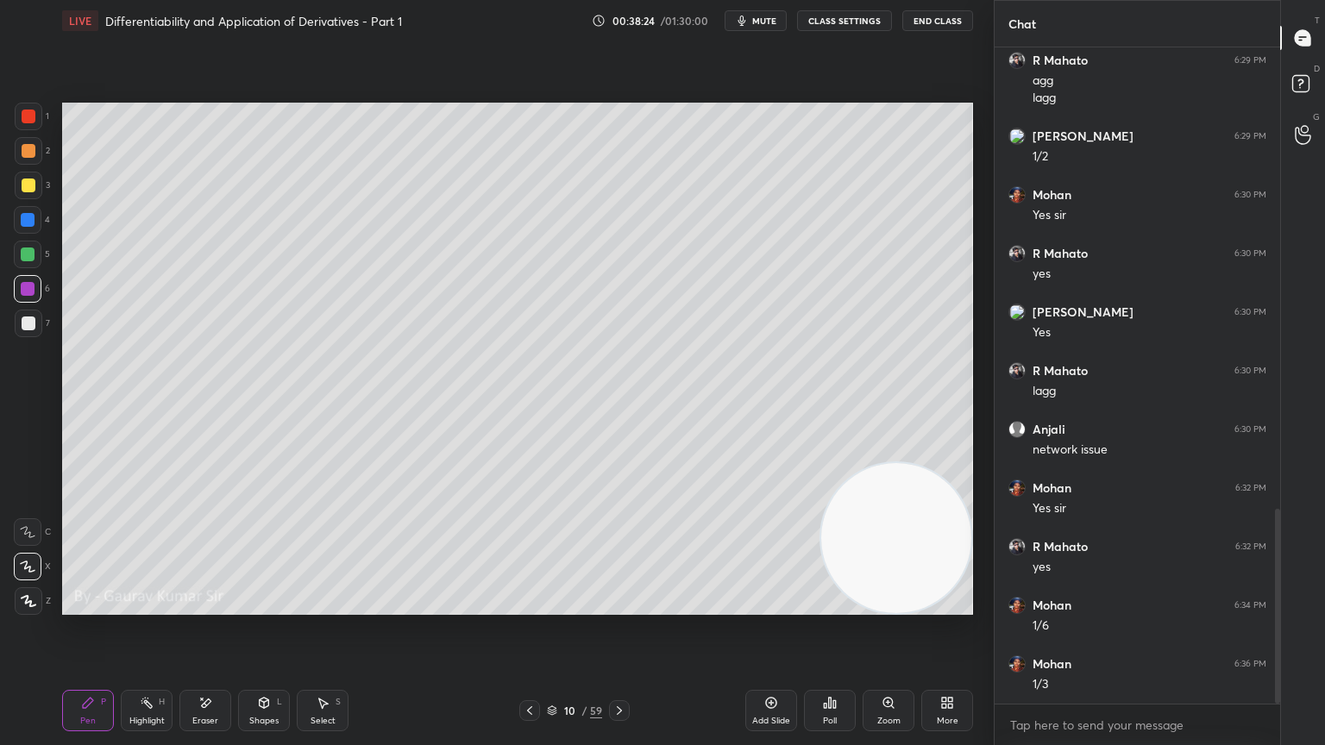
click at [33, 292] on div at bounding box center [28, 289] width 14 height 14
click at [210, 606] on div "Eraser" at bounding box center [205, 710] width 52 height 41
click at [90, 606] on div "Pen" at bounding box center [88, 721] width 16 height 9
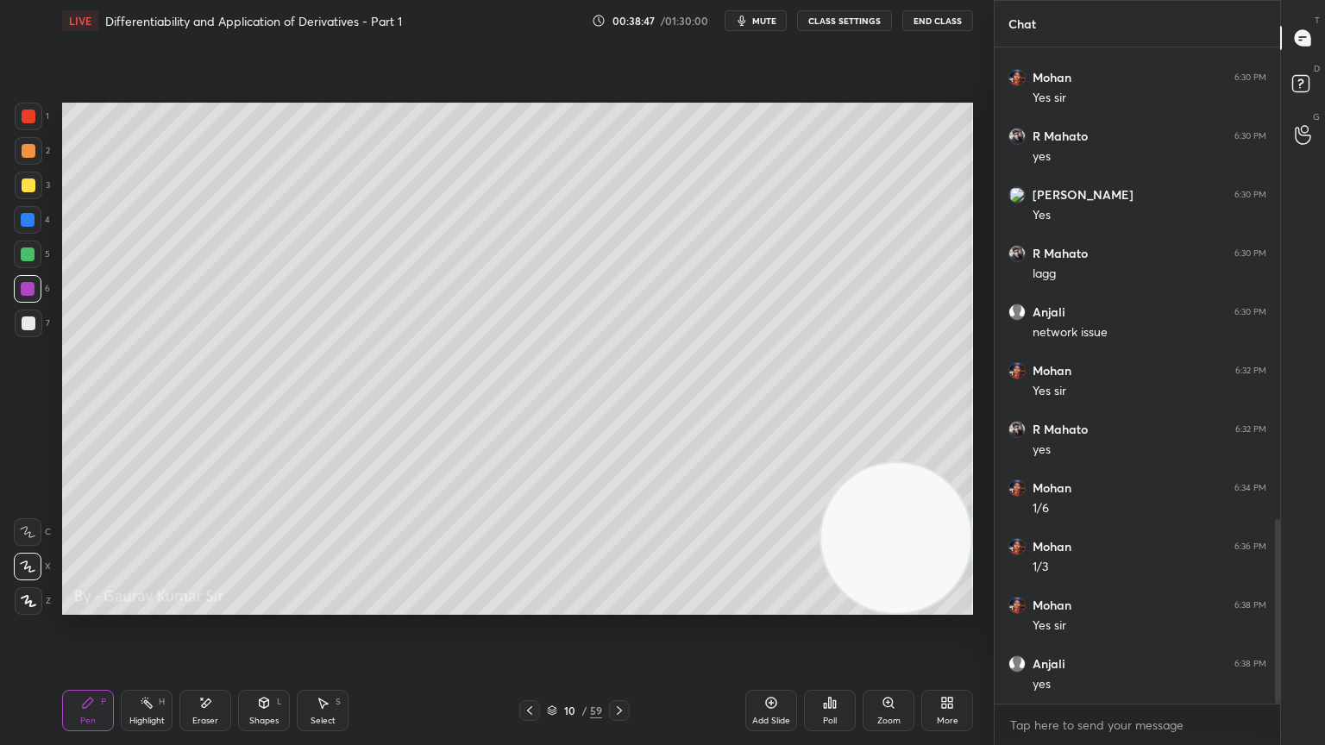
scroll to position [1732, 0]
click at [27, 324] on div at bounding box center [29, 324] width 14 height 14
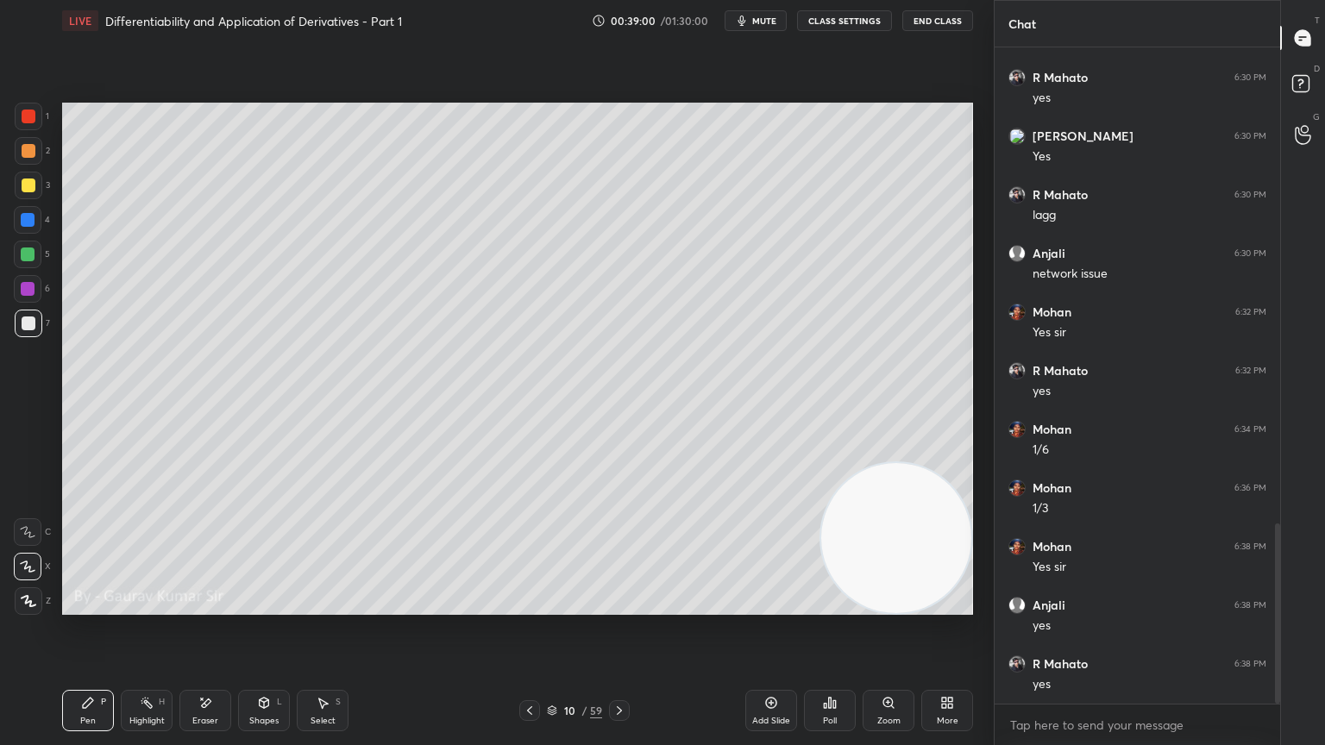
scroll to position [1790, 0]
click at [28, 290] on div at bounding box center [28, 289] width 14 height 14
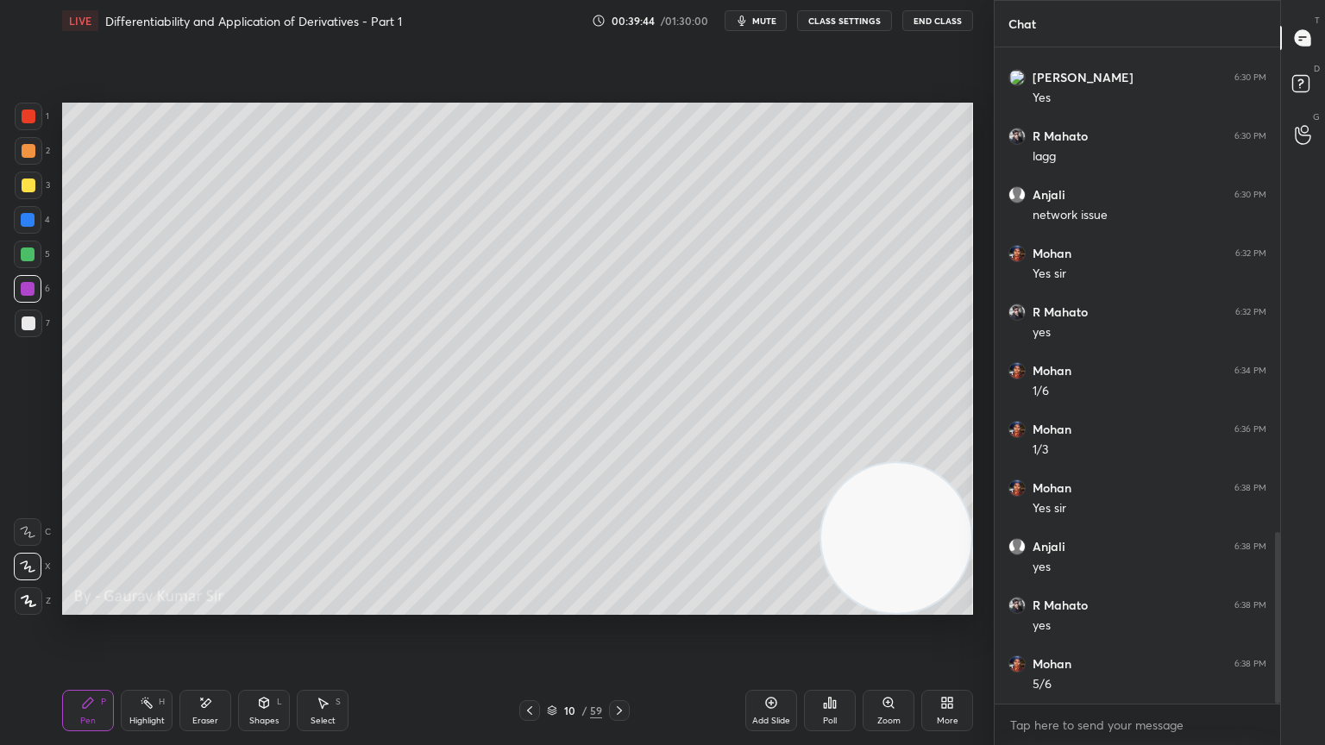
scroll to position [1849, 0]
click at [223, 606] on div "Eraser" at bounding box center [205, 710] width 52 height 41
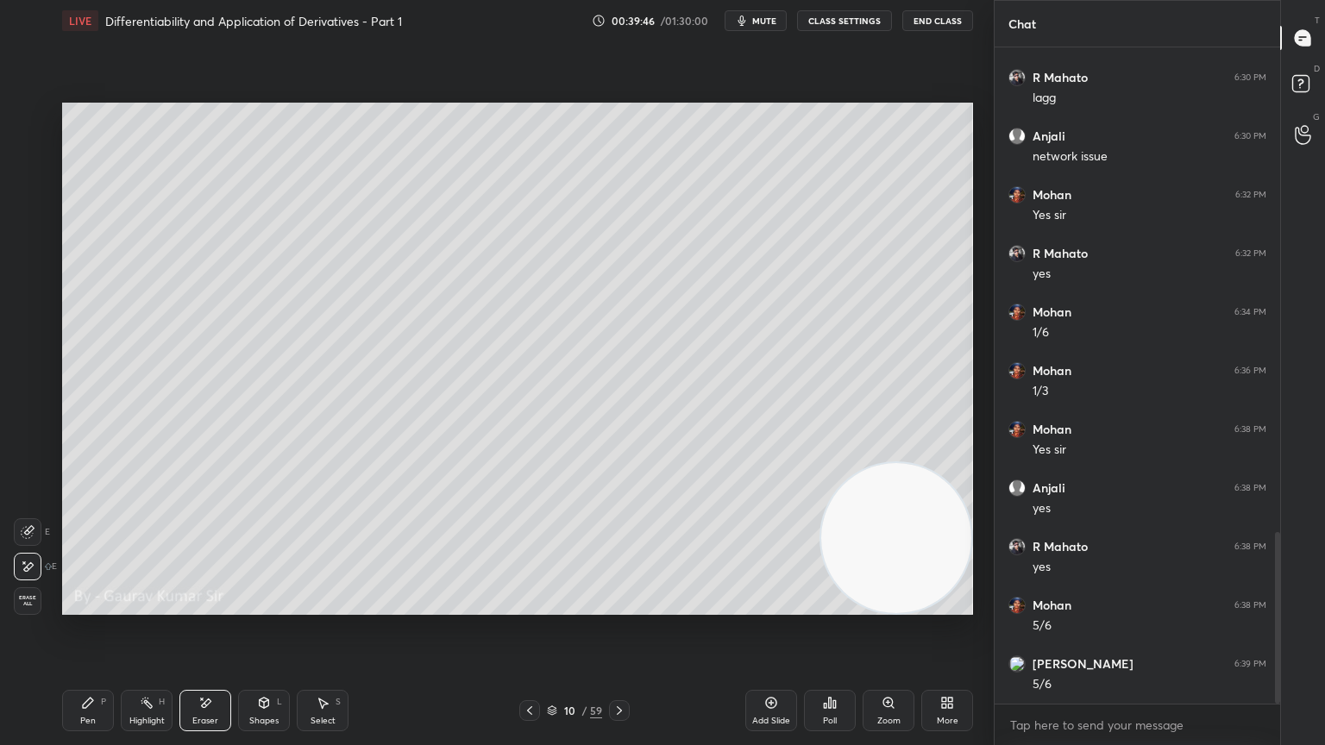
click at [86, 606] on div "Pen P" at bounding box center [88, 710] width 52 height 41
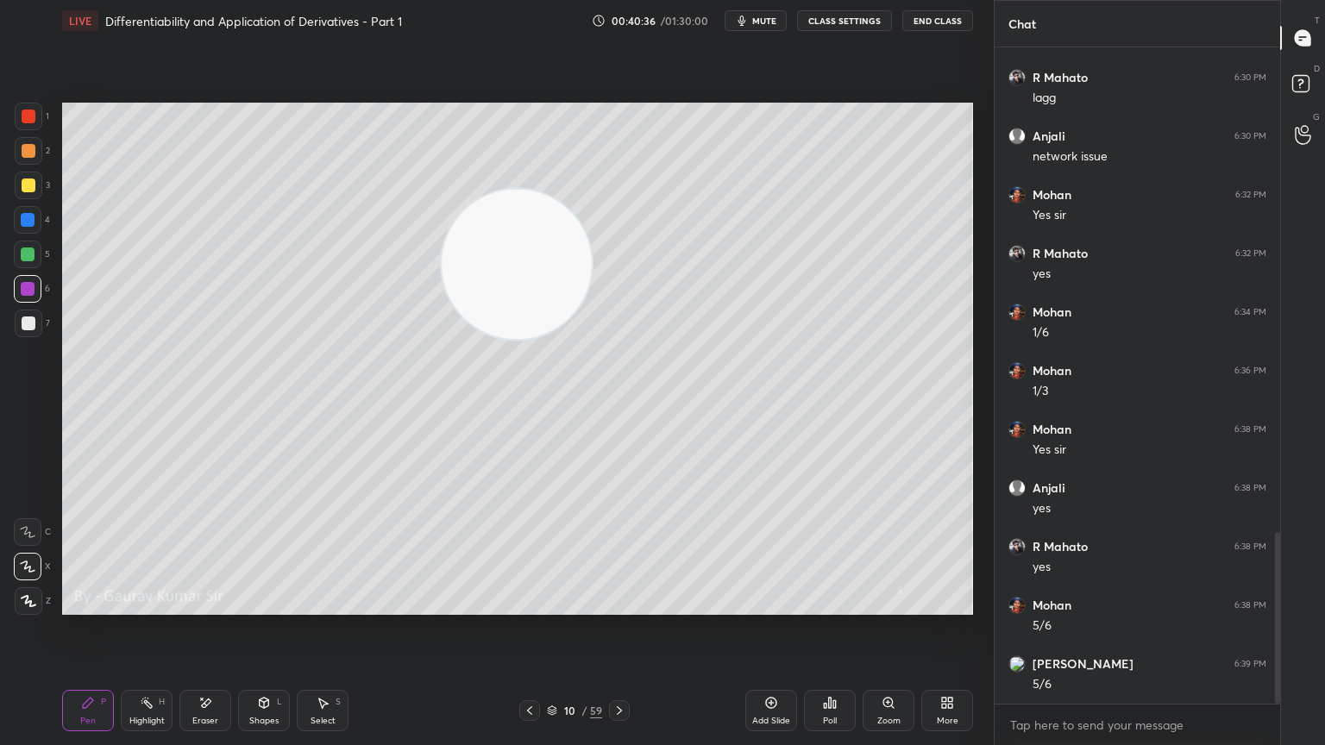
click at [217, 606] on div "Eraser" at bounding box center [205, 710] width 52 height 41
click at [104, 606] on div "P" at bounding box center [103, 702] width 5 height 9
click at [619, 606] on icon at bounding box center [620, 711] width 14 height 14
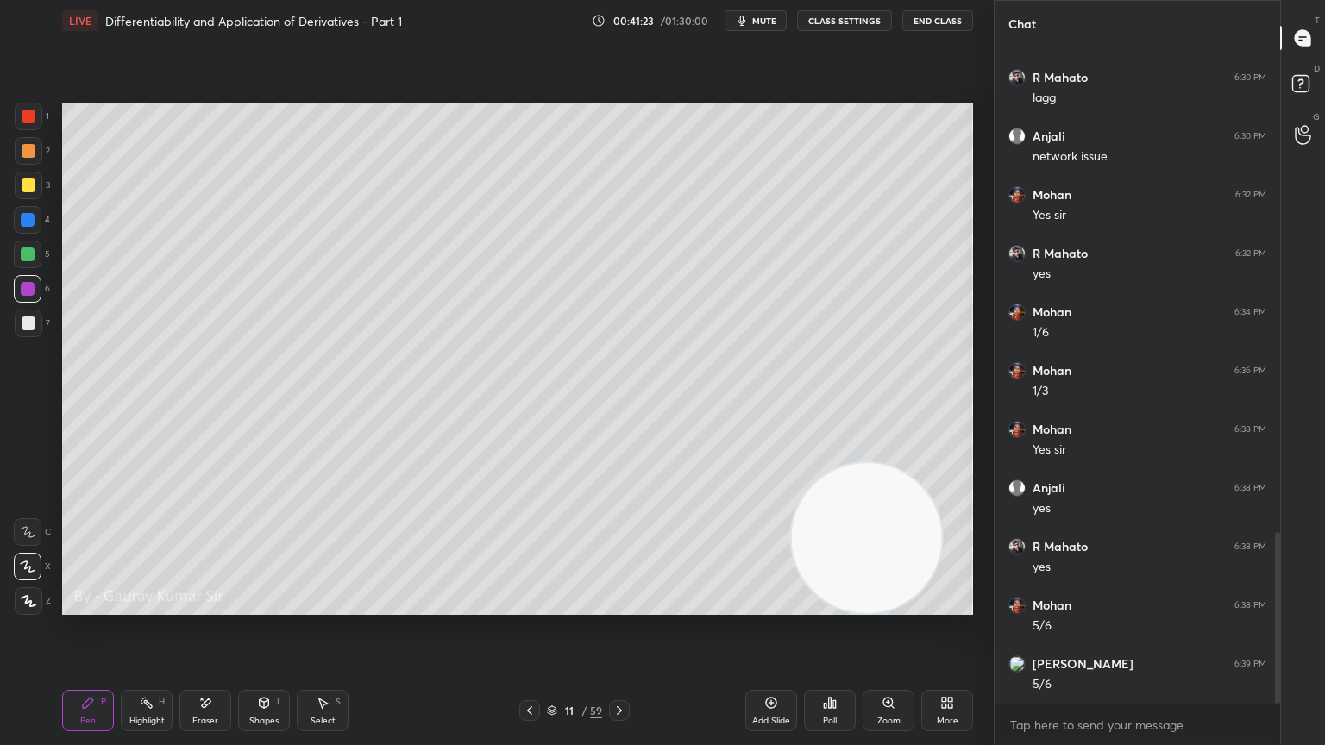
click at [529, 606] on icon at bounding box center [530, 711] width 14 height 14
click at [29, 257] on div at bounding box center [28, 255] width 14 height 14
click at [211, 606] on icon at bounding box center [205, 703] width 14 height 15
click at [619, 606] on icon at bounding box center [620, 711] width 14 height 14
click at [621, 606] on icon at bounding box center [620, 711] width 14 height 14
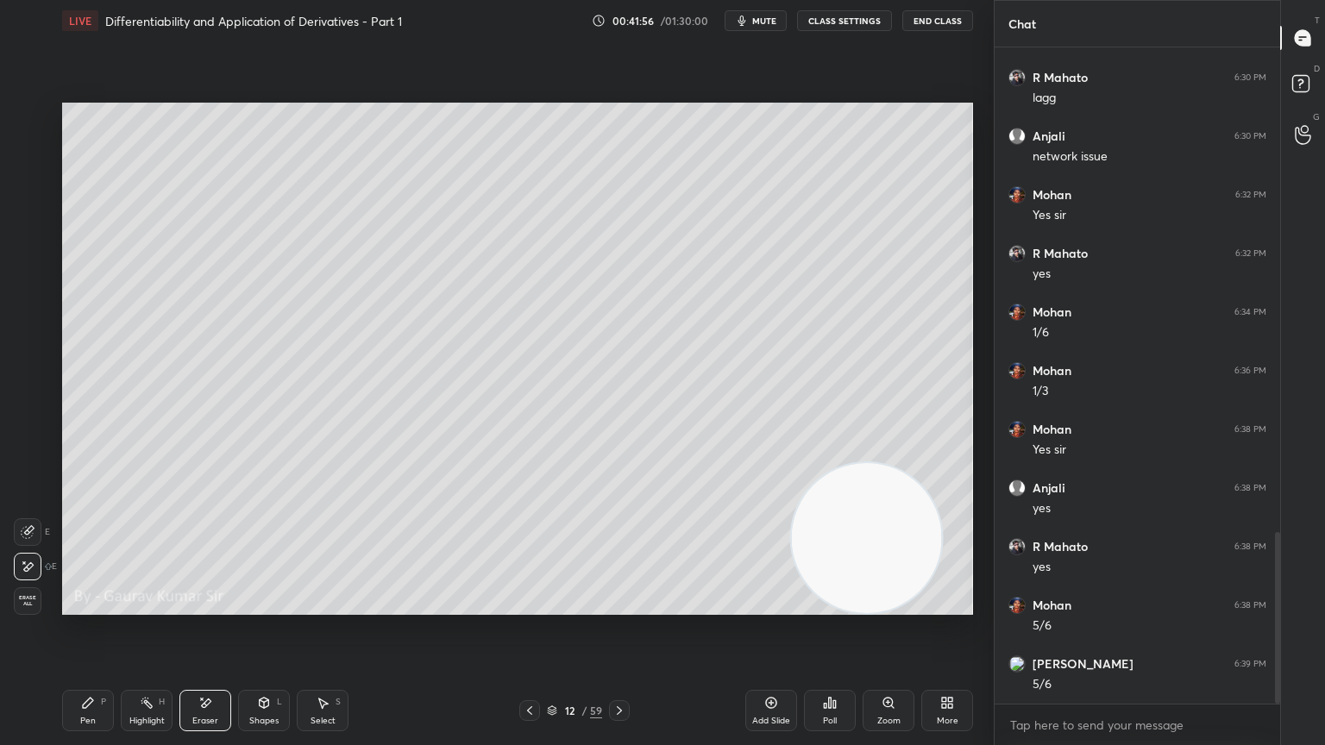
click at [91, 606] on div "Pen" at bounding box center [88, 721] width 16 height 9
click at [27, 190] on div at bounding box center [29, 186] width 14 height 14
click at [523, 606] on icon at bounding box center [530, 711] width 14 height 14
click at [624, 606] on icon at bounding box center [620, 711] width 14 height 14
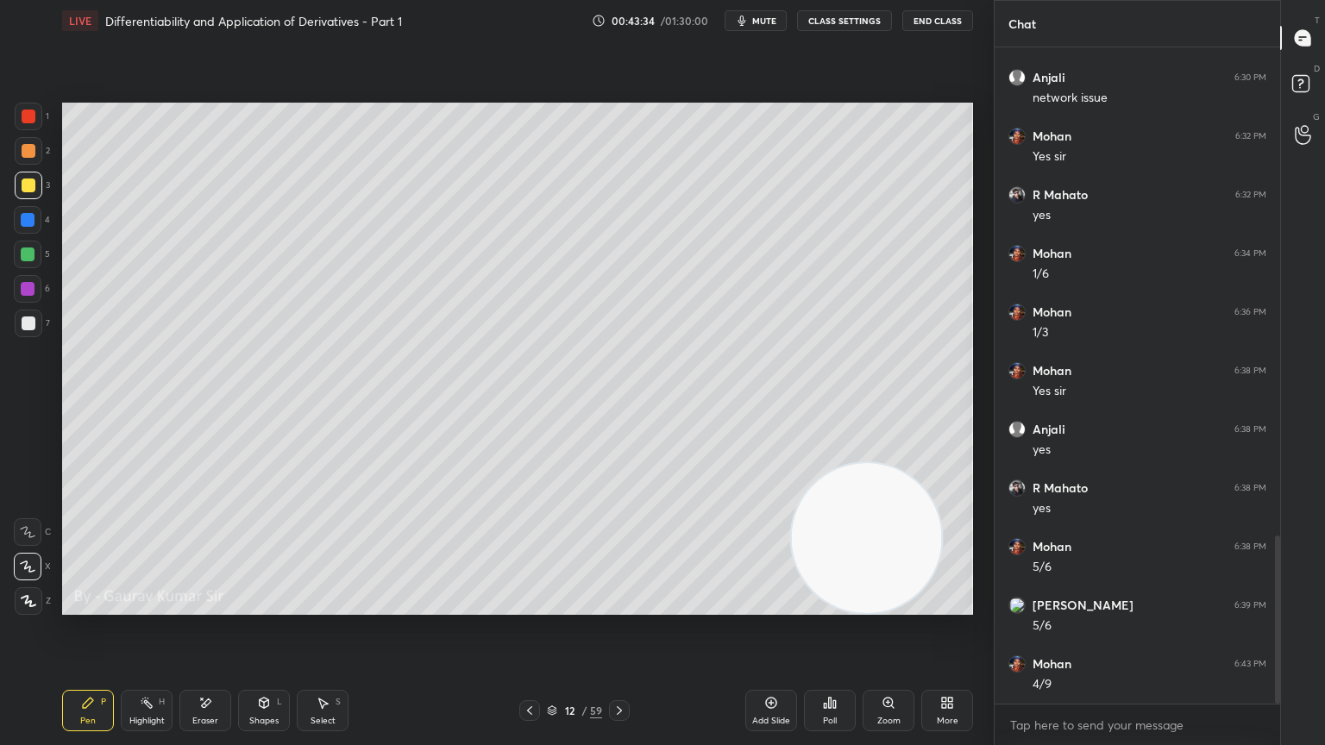
click at [28, 249] on div at bounding box center [28, 255] width 14 height 14
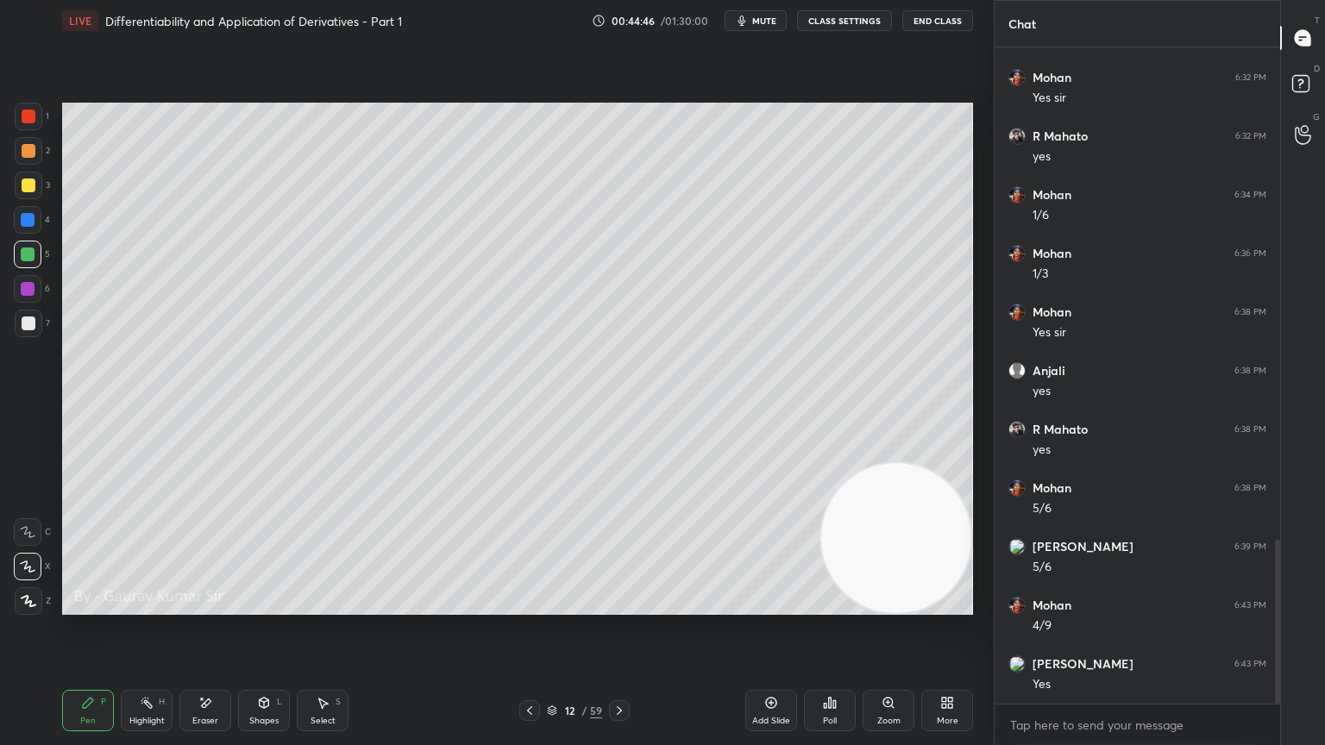
click at [625, 606] on icon at bounding box center [620, 711] width 14 height 14
click at [525, 606] on icon at bounding box center [530, 711] width 14 height 14
click at [619, 606] on icon at bounding box center [620, 711] width 14 height 14
click at [529, 606] on icon at bounding box center [530, 711] width 14 height 14
click at [619, 606] on icon at bounding box center [620, 711] width 14 height 14
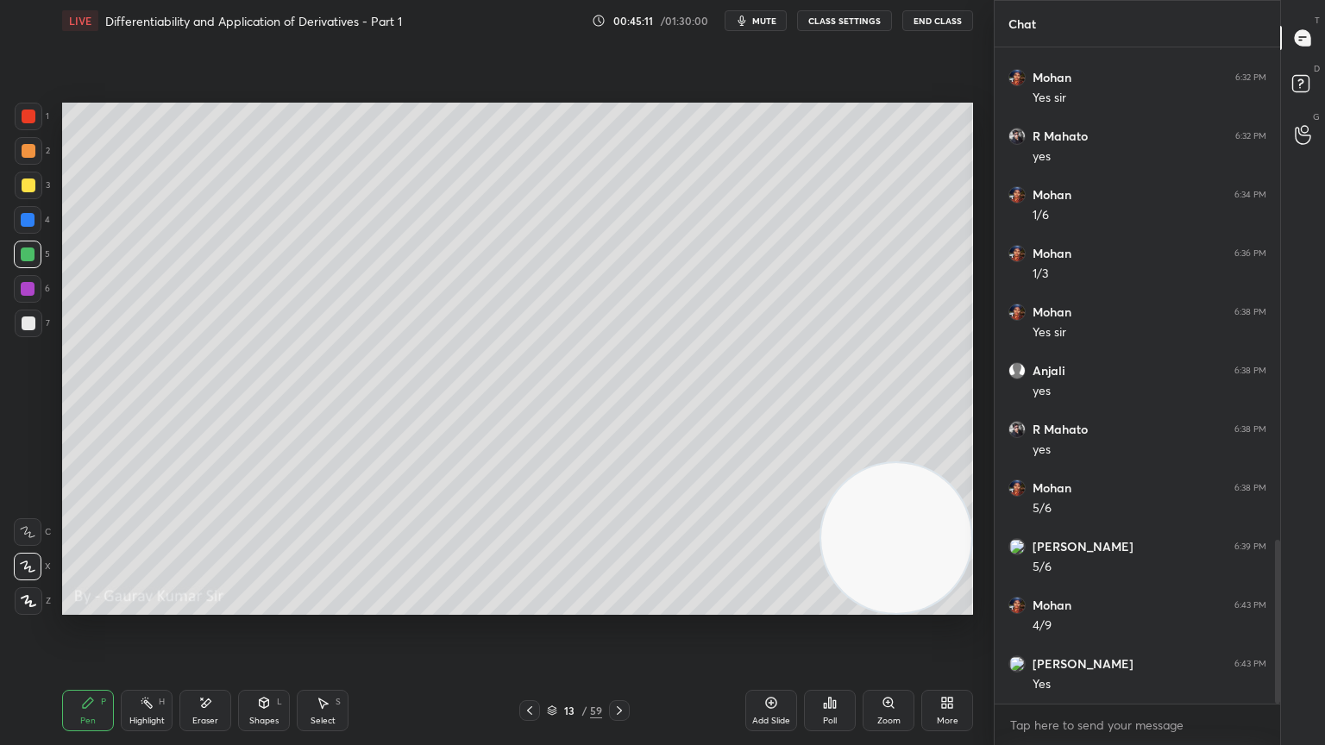
click at [210, 606] on div "Eraser" at bounding box center [205, 721] width 26 height 9
click at [93, 606] on div "Pen" at bounding box center [88, 721] width 16 height 9
click at [204, 606] on div "Eraser" at bounding box center [205, 710] width 52 height 41
click at [104, 606] on div "P" at bounding box center [103, 702] width 5 height 9
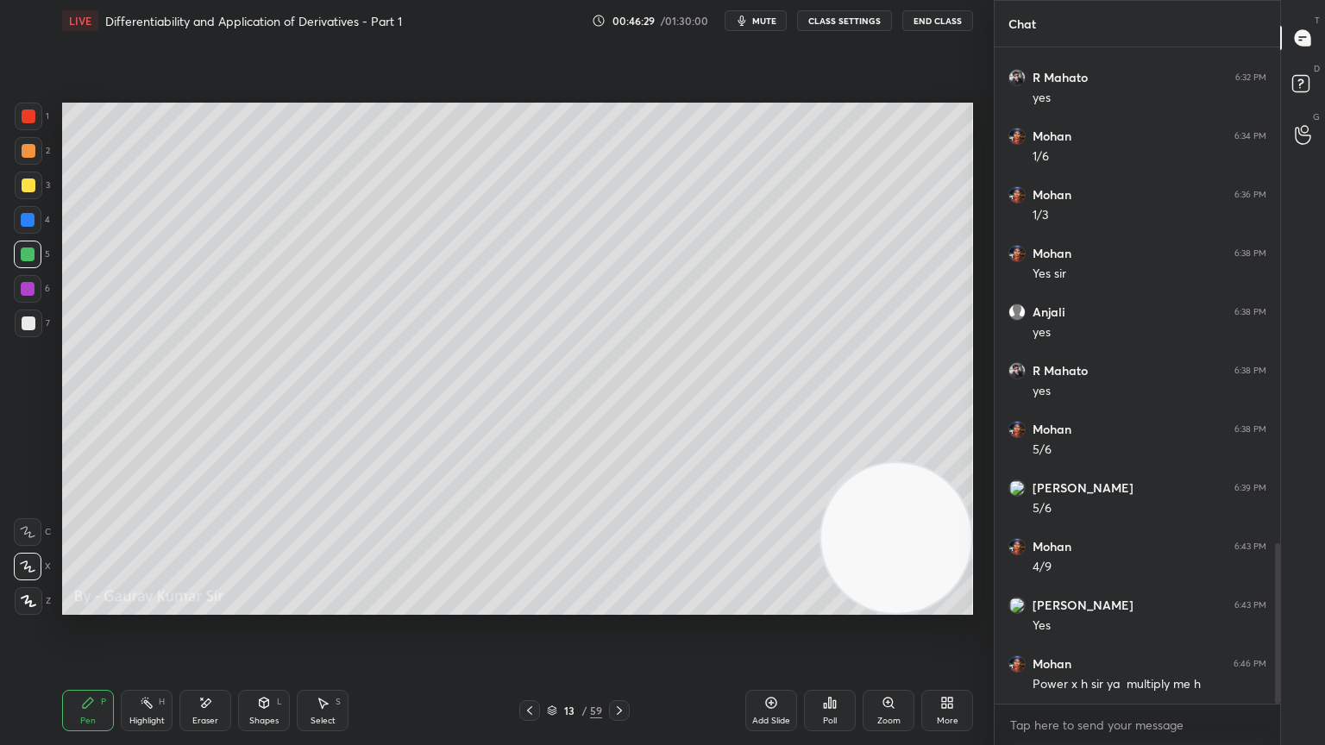
click at [535, 606] on icon at bounding box center [530, 711] width 14 height 14
click at [618, 606] on icon at bounding box center [620, 711] width 14 height 14
click at [619, 606] on icon at bounding box center [620, 711] width 14 height 14
click at [25, 153] on div at bounding box center [29, 151] width 14 height 14
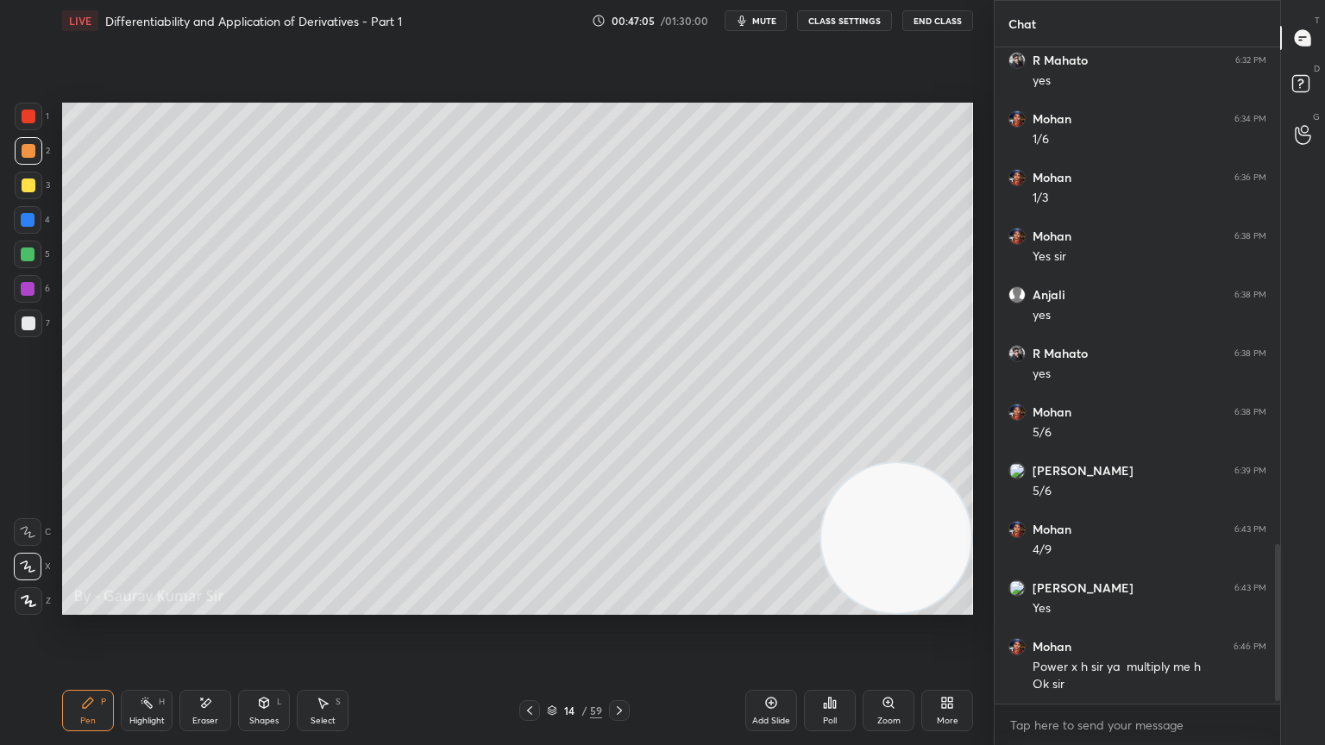
scroll to position [2101, 0]
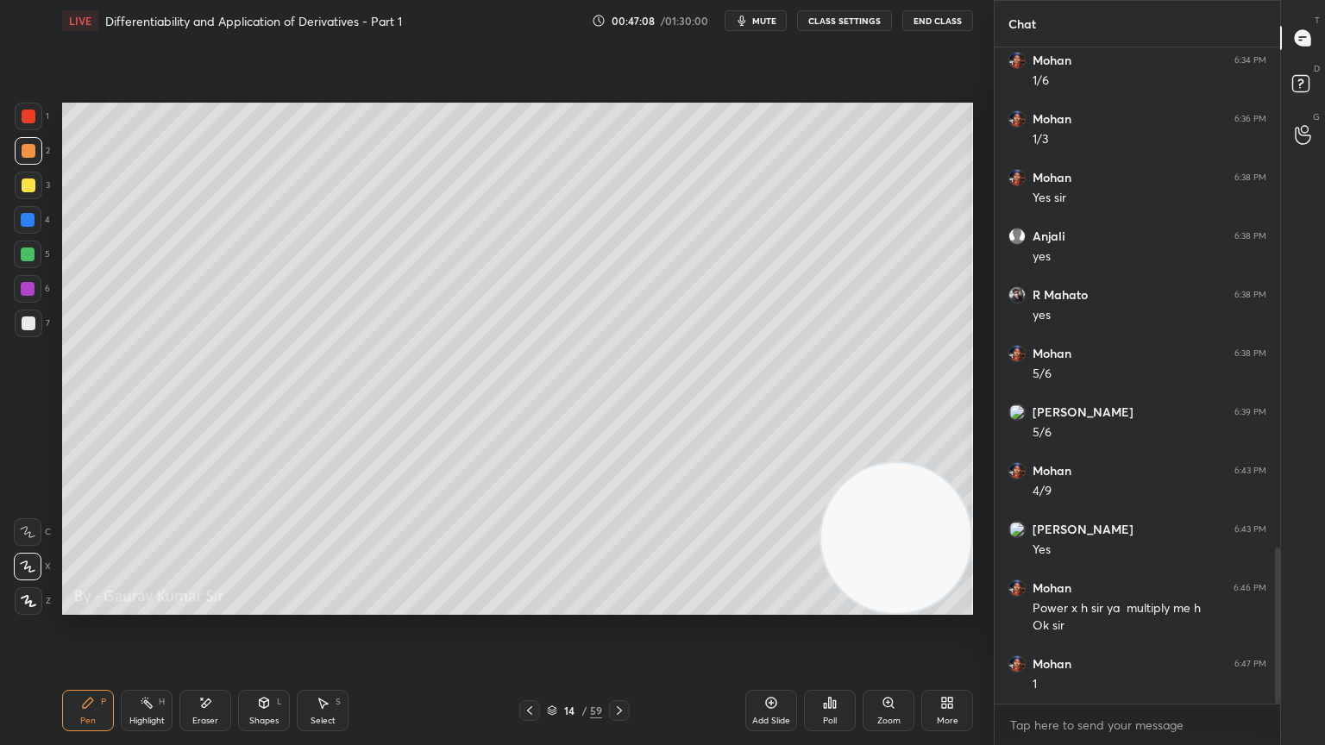
click at [29, 183] on div at bounding box center [29, 186] width 14 height 14
click at [756, 17] on span "mute" at bounding box center [764, 21] width 24 height 12
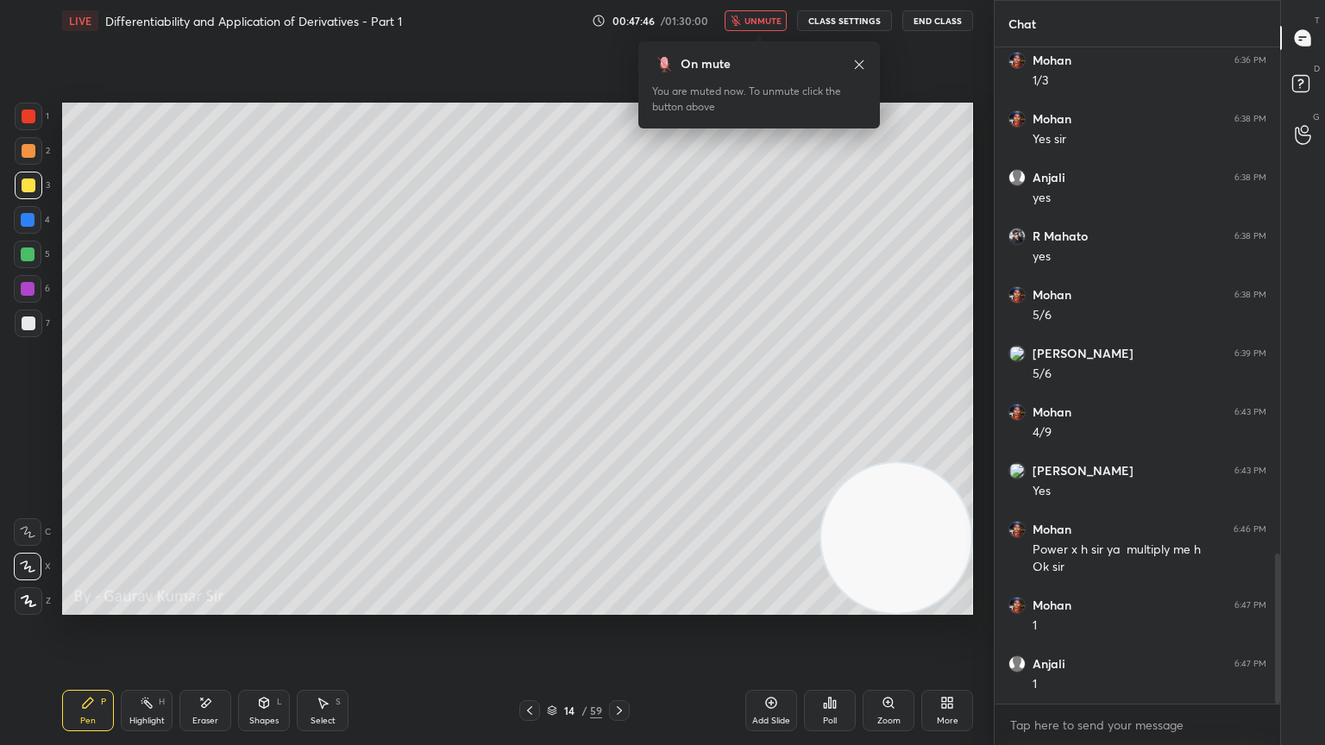
scroll to position [2218, 0]
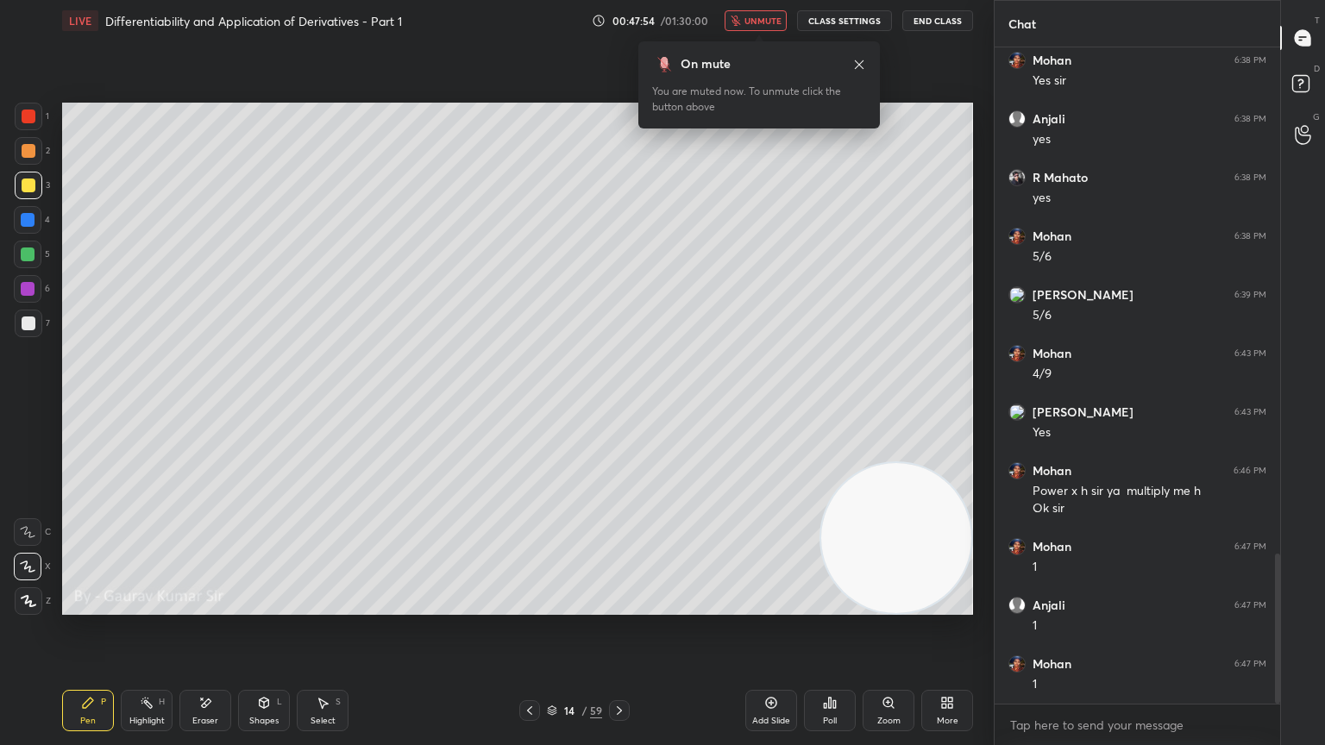
click at [858, 69] on icon at bounding box center [859, 65] width 14 height 14
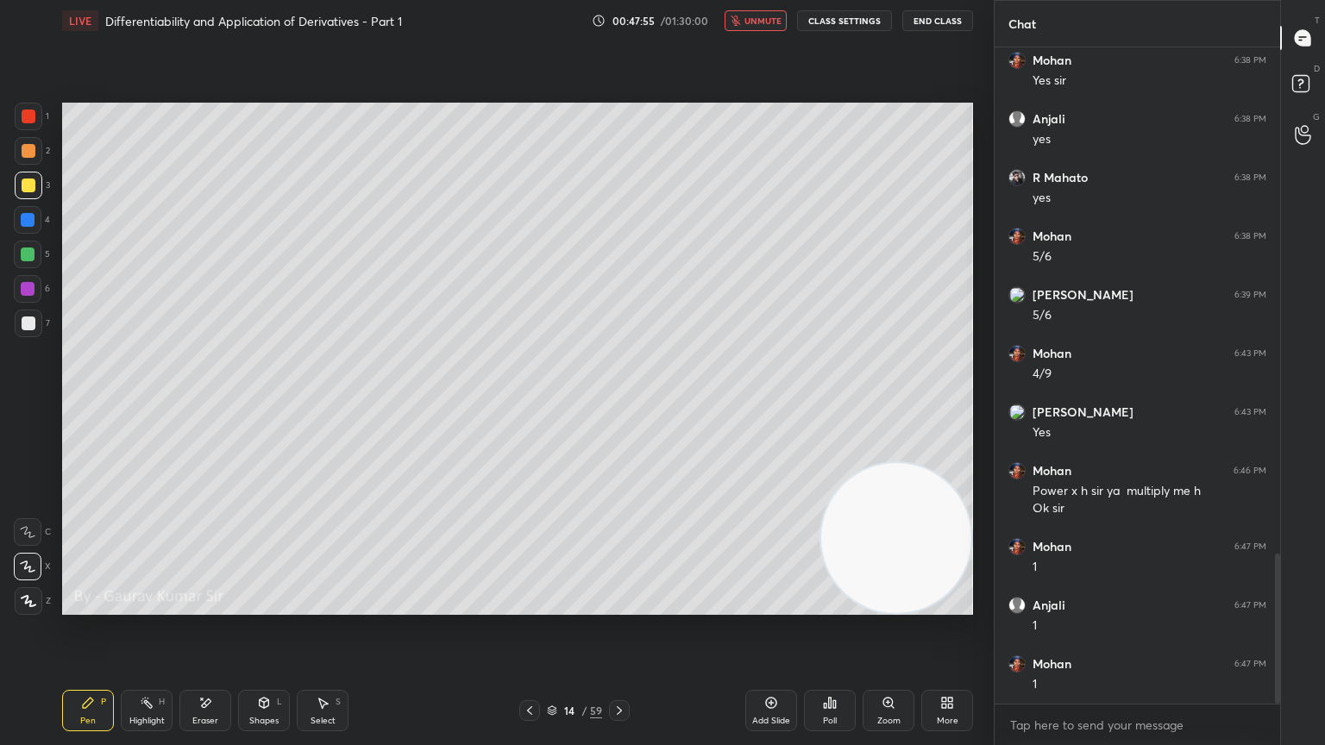
click at [771, 18] on span "unmute" at bounding box center [763, 21] width 37 height 12
click at [773, 41] on div "LIVE Differentiability and Application of Derivatives - Part 1 00:47:56 / 01:30…" at bounding box center [517, 20] width 911 height 41
click at [26, 260] on div at bounding box center [28, 255] width 14 height 14
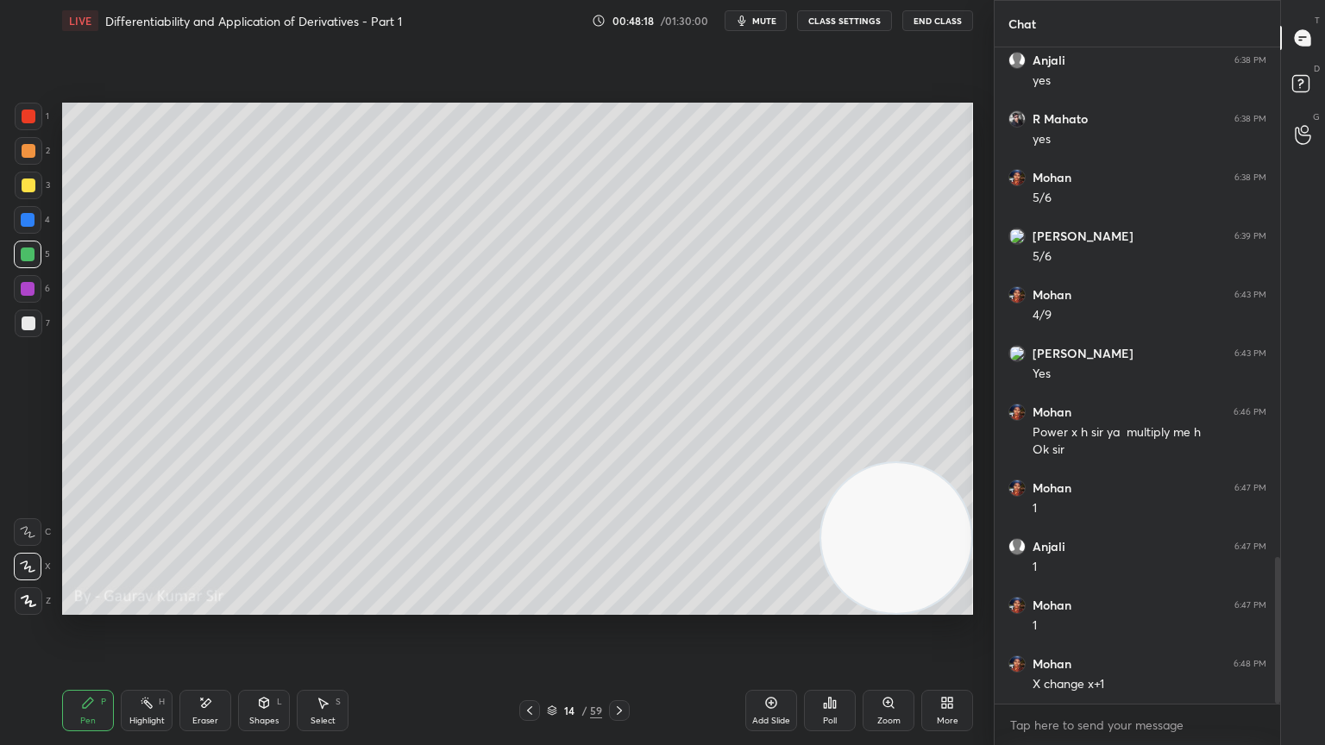
click at [210, 606] on div "Eraser" at bounding box center [205, 710] width 52 height 41
click at [83, 606] on div "Pen P" at bounding box center [88, 710] width 52 height 41
click at [30, 222] on div at bounding box center [28, 220] width 14 height 14
click at [29, 288] on div at bounding box center [28, 289] width 14 height 14
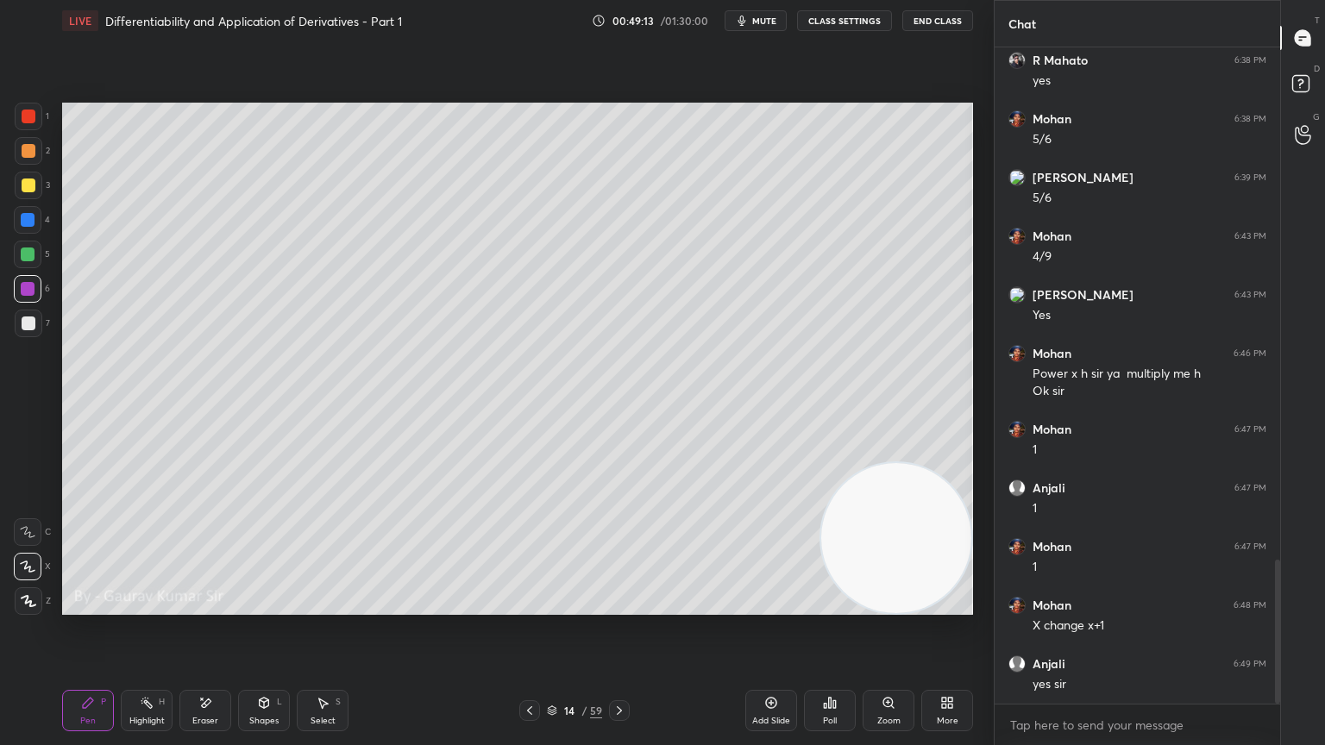
click at [625, 606] on icon at bounding box center [620, 711] width 14 height 14
click at [30, 154] on div at bounding box center [29, 151] width 14 height 14
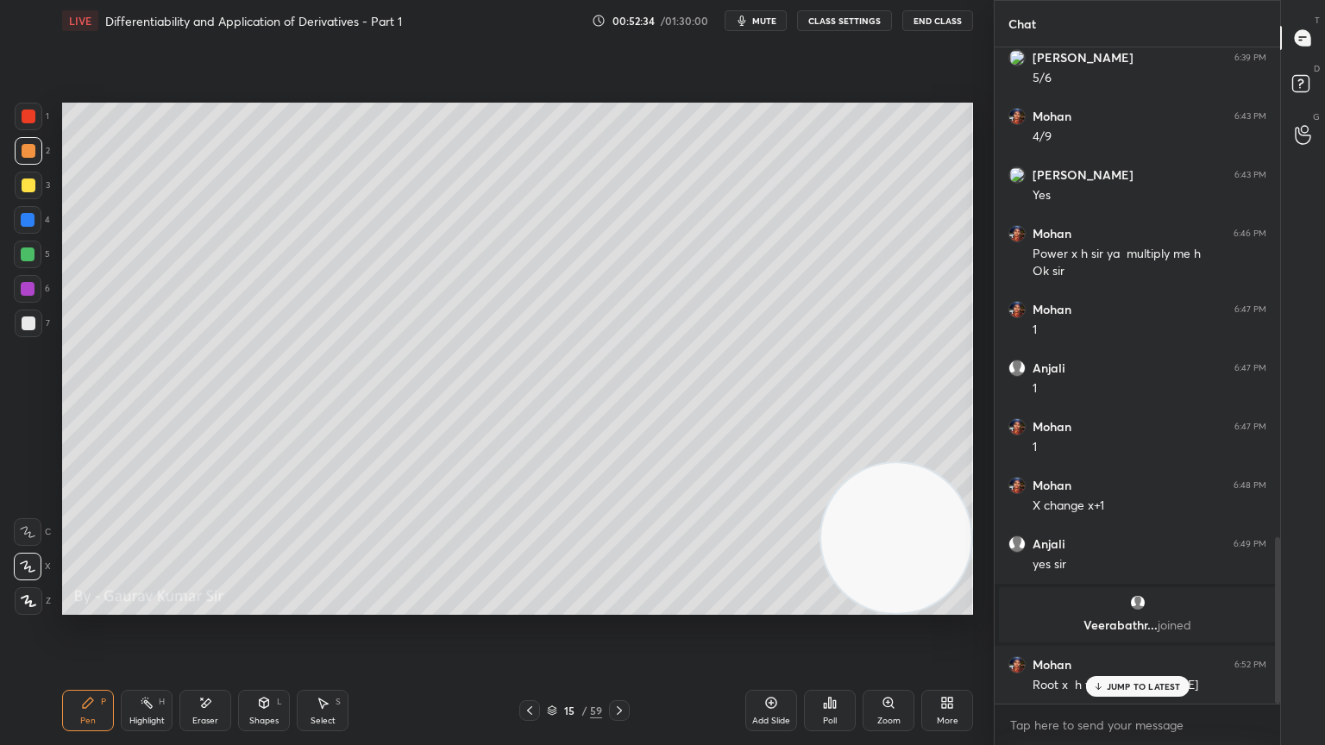
scroll to position [1937, 0]
click at [28, 259] on div at bounding box center [28, 255] width 14 height 14
click at [207, 606] on div "Eraser" at bounding box center [205, 721] width 26 height 9
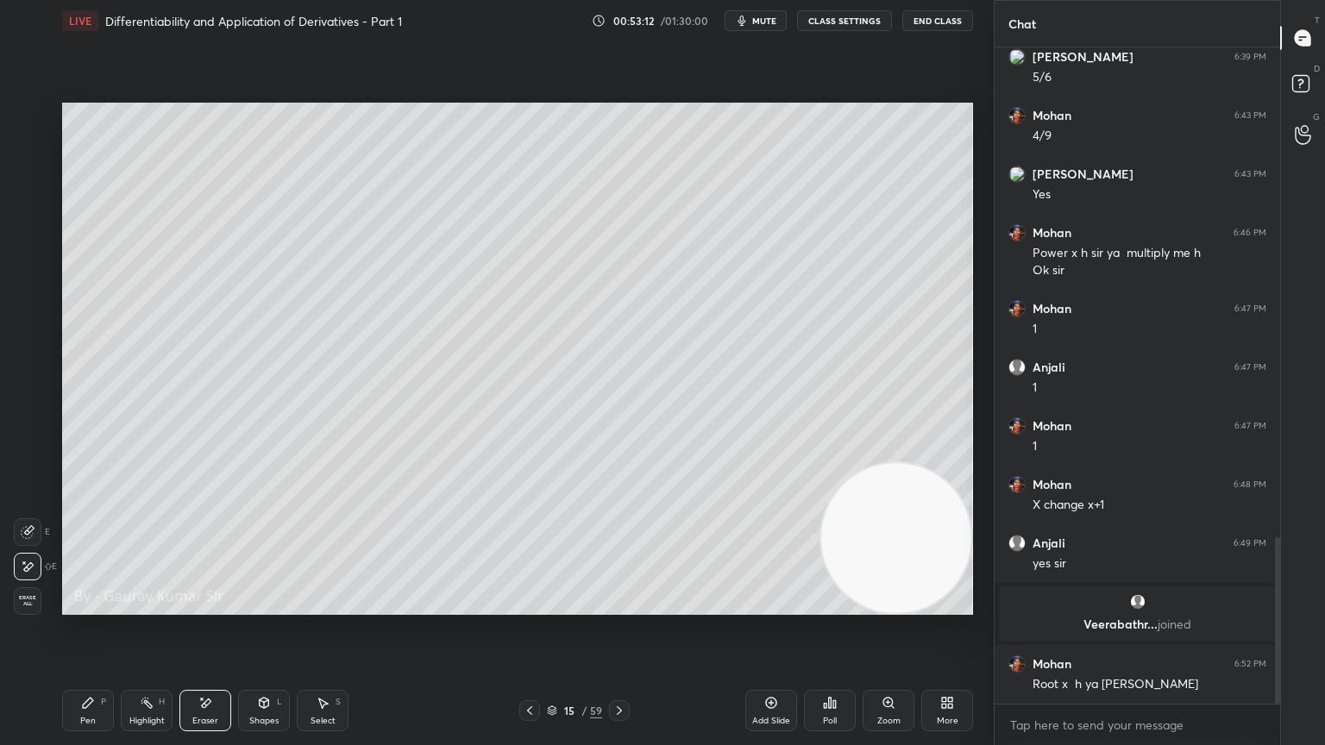
click at [81, 606] on icon at bounding box center [88, 703] width 14 height 14
click at [245, 606] on div "Shapes L" at bounding box center [264, 710] width 52 height 41
click at [205, 606] on div "Eraser" at bounding box center [205, 710] width 52 height 41
click at [86, 606] on icon at bounding box center [88, 703] width 10 height 10
click at [26, 291] on div at bounding box center [28, 289] width 14 height 14
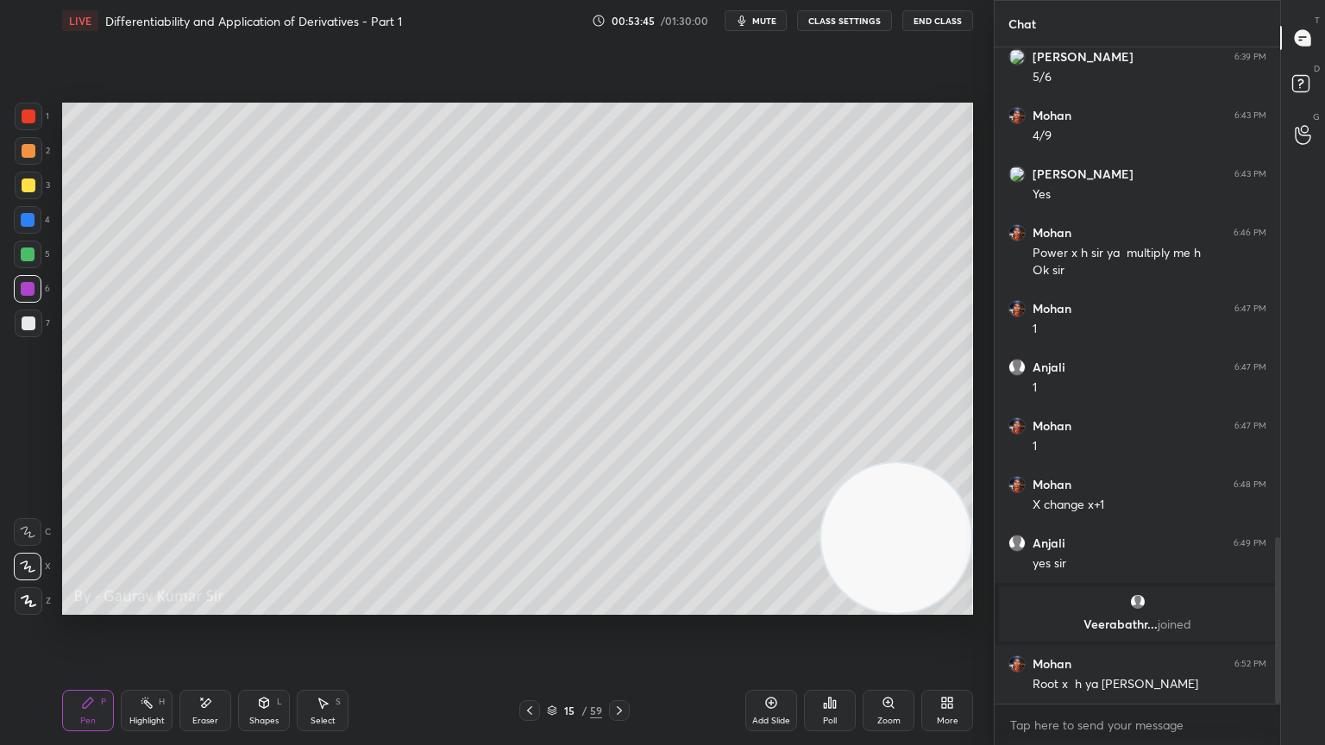
click at [222, 606] on div "Eraser" at bounding box center [205, 710] width 52 height 41
click at [91, 606] on icon at bounding box center [88, 703] width 14 height 14
click at [210, 606] on icon at bounding box center [205, 703] width 14 height 15
click at [73, 606] on div "Pen P" at bounding box center [88, 710] width 52 height 41
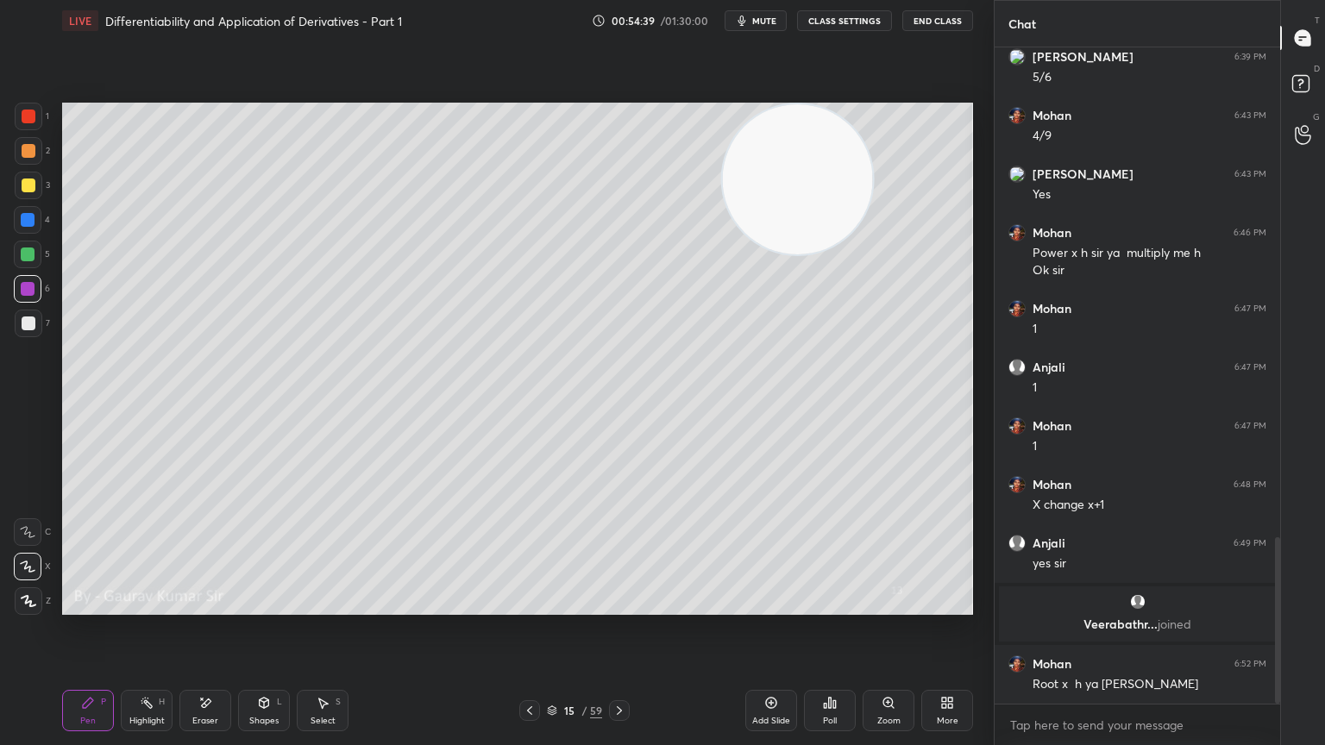
click at [220, 606] on div "Eraser" at bounding box center [205, 710] width 52 height 41
click at [77, 606] on div "Pen P" at bounding box center [88, 710] width 52 height 41
click at [620, 606] on icon at bounding box center [620, 711] width 14 height 14
click at [523, 606] on icon at bounding box center [530, 711] width 14 height 14
click at [623, 606] on icon at bounding box center [620, 711] width 14 height 14
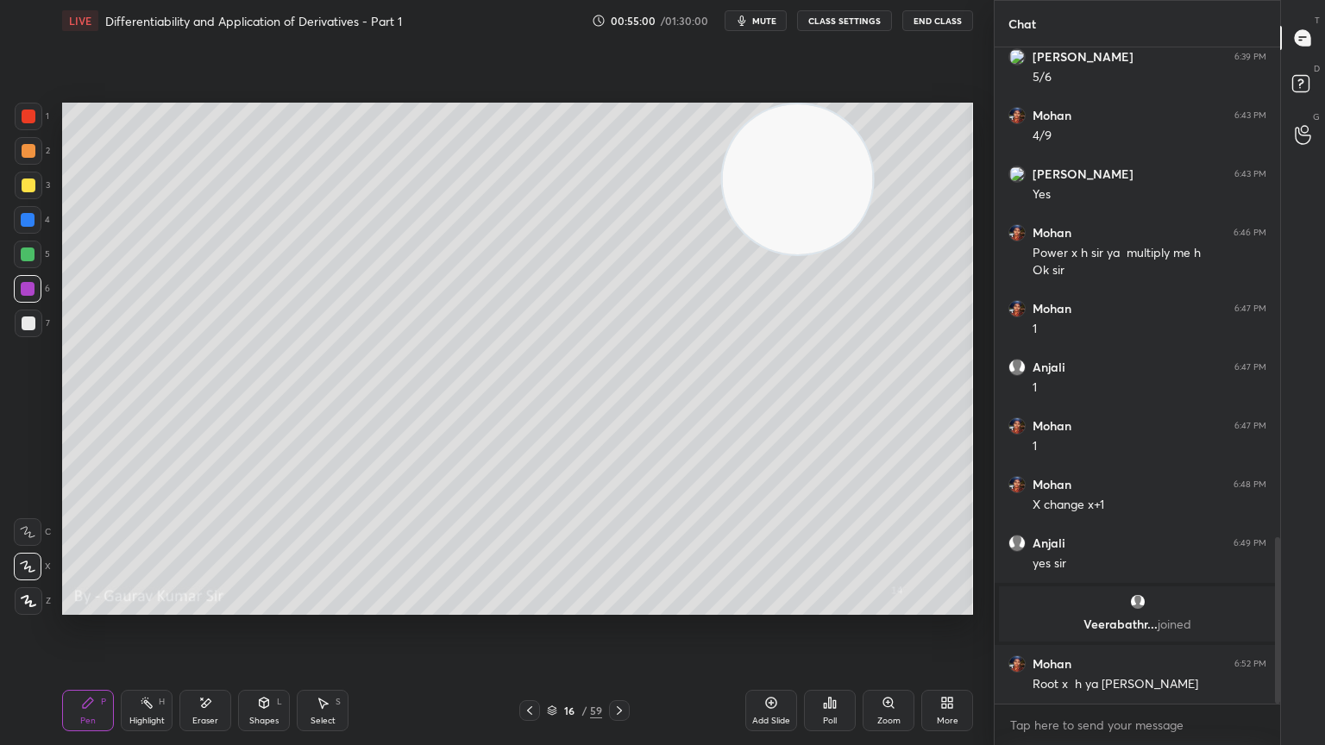
click at [528, 606] on icon at bounding box center [530, 711] width 14 height 14
click at [623, 606] on icon at bounding box center [620, 711] width 14 height 14
click at [528, 606] on icon at bounding box center [530, 711] width 14 height 14
click at [619, 606] on icon at bounding box center [620, 711] width 14 height 14
click at [529, 606] on icon at bounding box center [530, 711] width 14 height 14
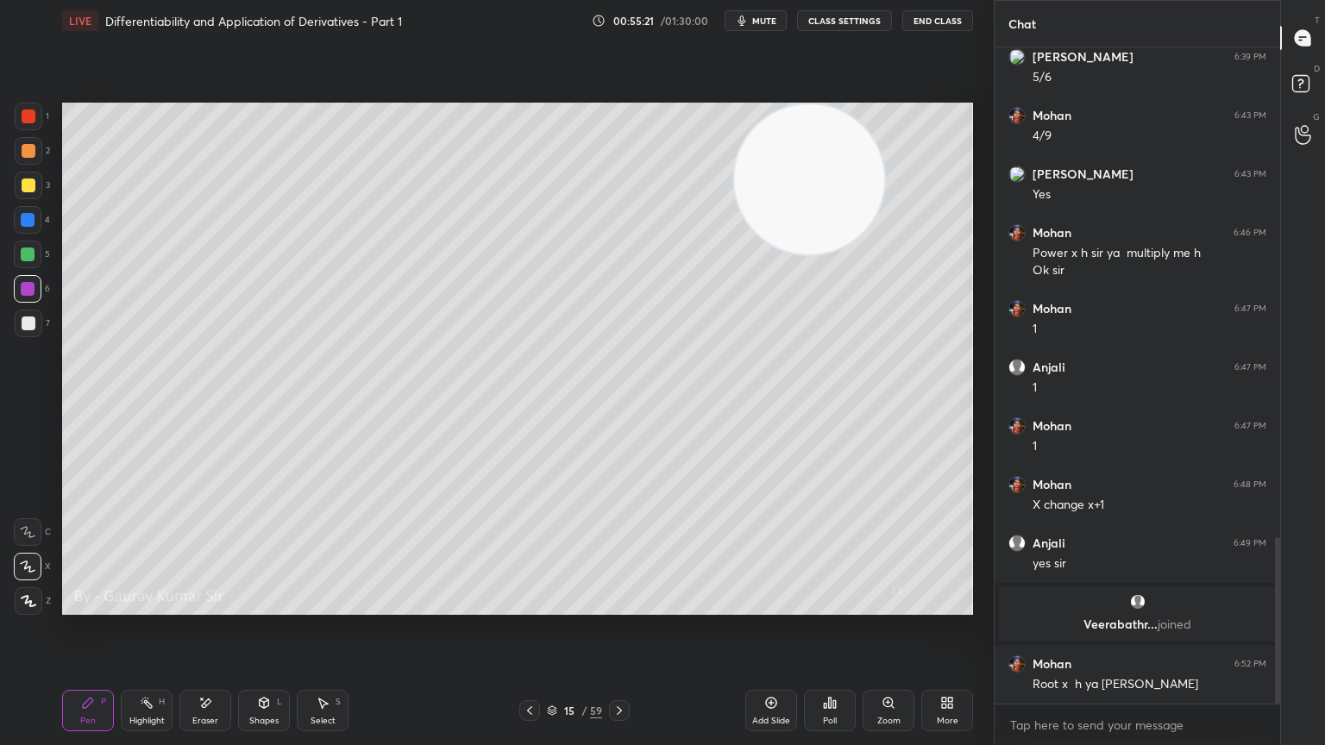
click at [621, 606] on icon at bounding box center [619, 711] width 5 height 9
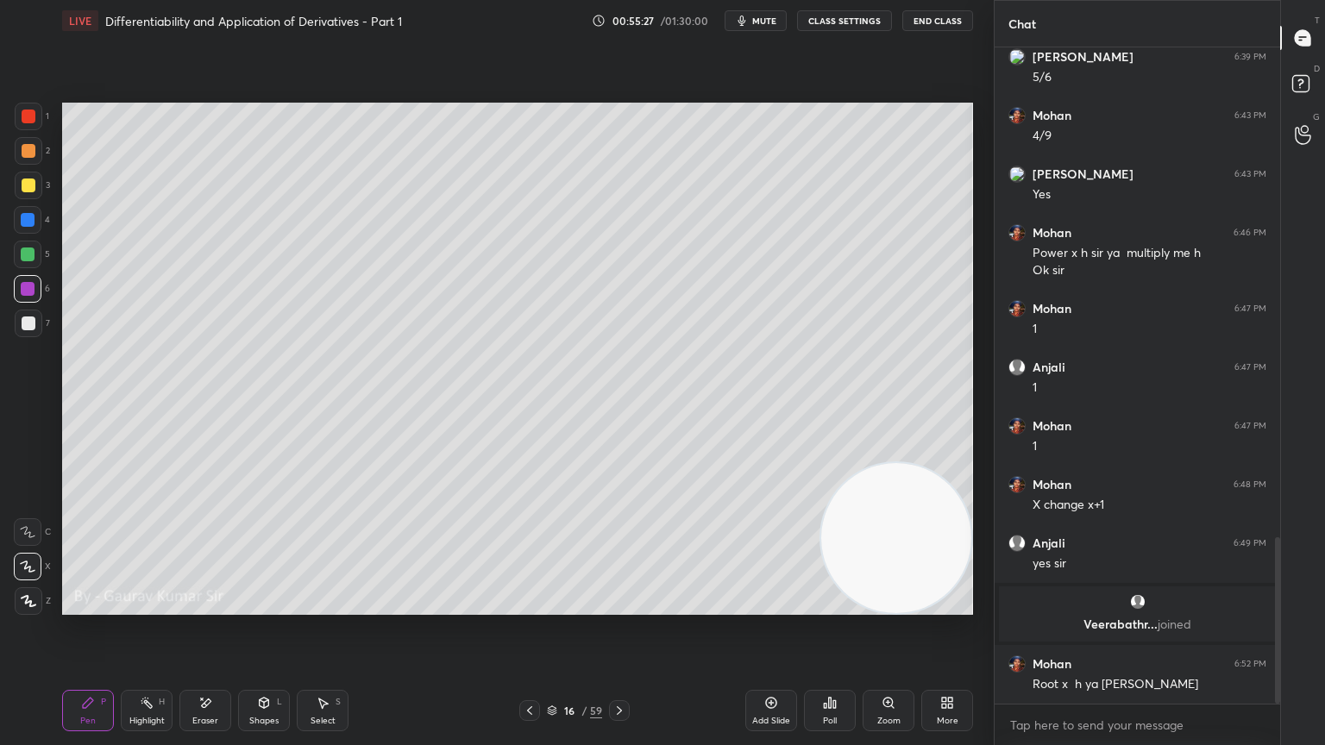
click at [217, 606] on div "Eraser" at bounding box center [205, 710] width 52 height 41
click at [82, 606] on icon at bounding box center [88, 703] width 14 height 14
click at [210, 606] on div "Eraser" at bounding box center [205, 710] width 52 height 41
click at [88, 606] on icon at bounding box center [88, 703] width 10 height 10
click at [200, 606] on div "Eraser" at bounding box center [205, 710] width 52 height 41
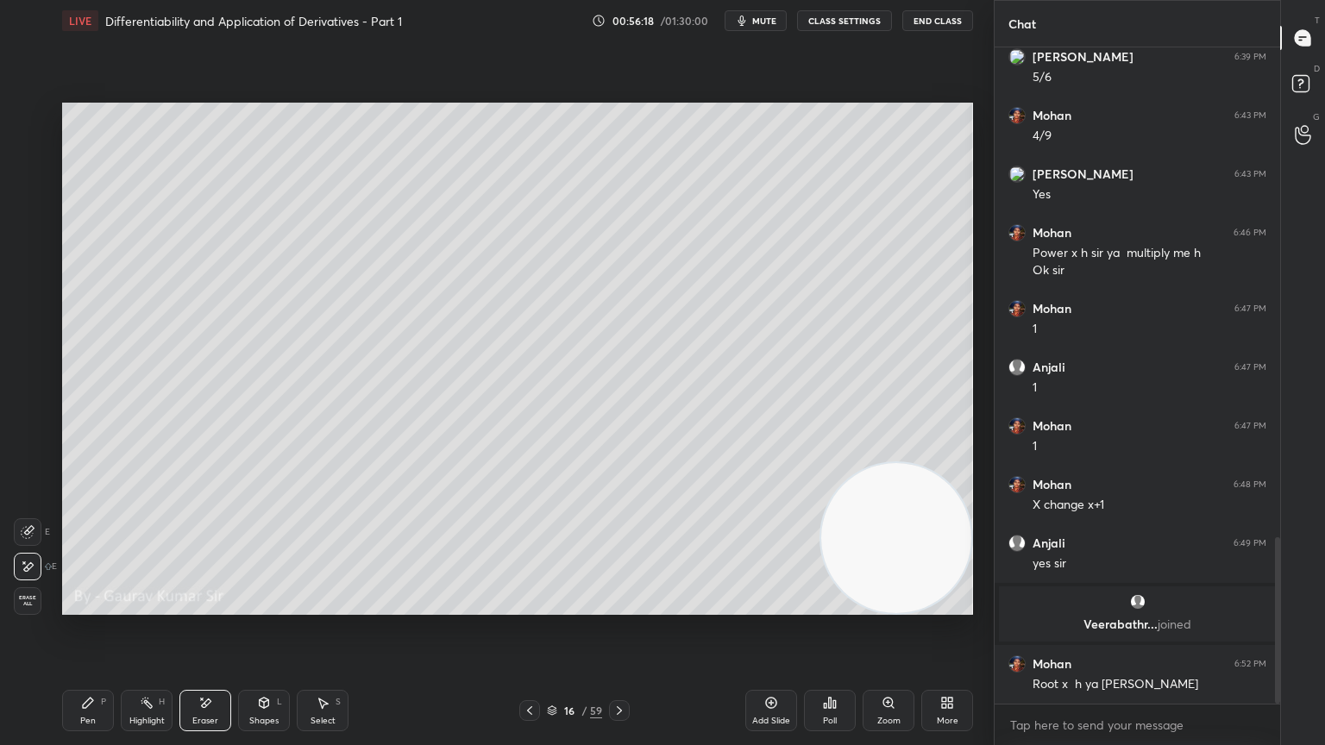
click at [84, 606] on div "Pen" at bounding box center [88, 721] width 16 height 9
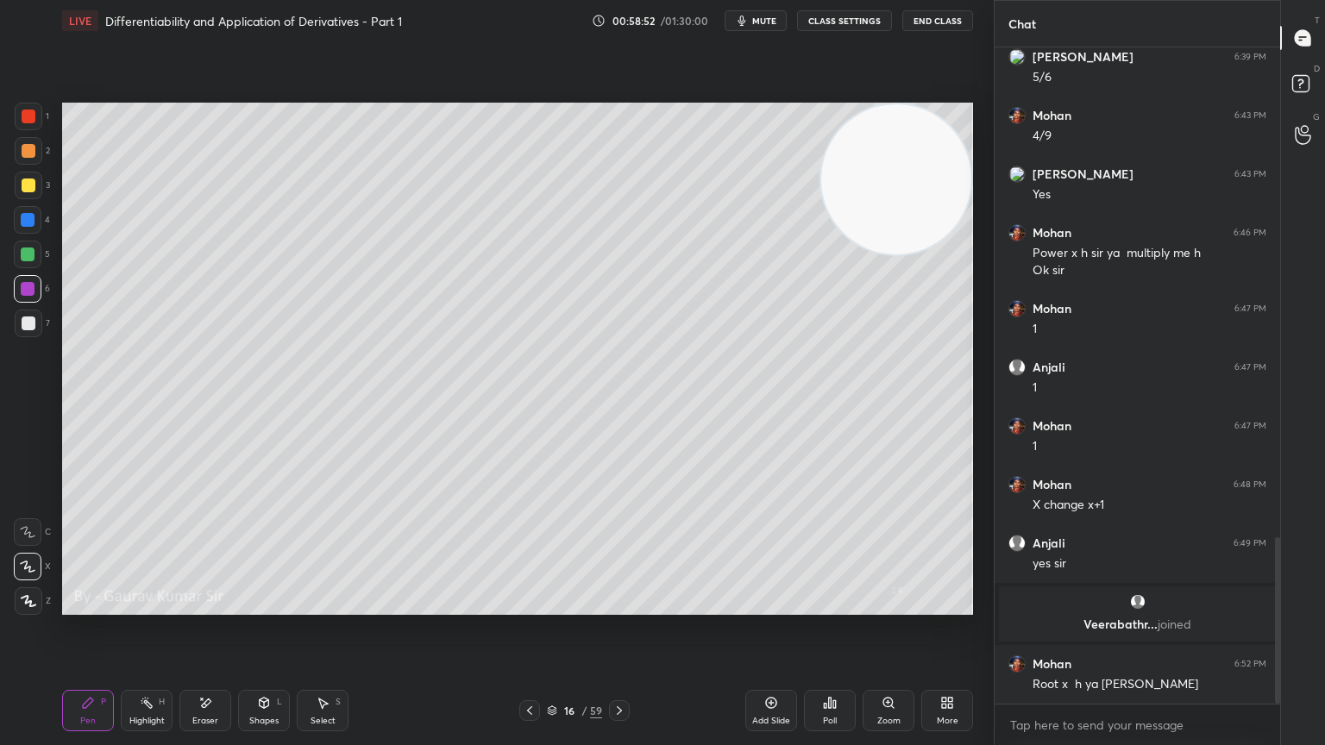
click at [221, 606] on div "Eraser" at bounding box center [205, 710] width 52 height 41
click at [86, 606] on div "Pen" at bounding box center [88, 721] width 16 height 9
click at [624, 606] on icon at bounding box center [620, 711] width 14 height 14
click at [28, 185] on div at bounding box center [29, 186] width 14 height 14
click at [528, 606] on icon at bounding box center [530, 711] width 14 height 14
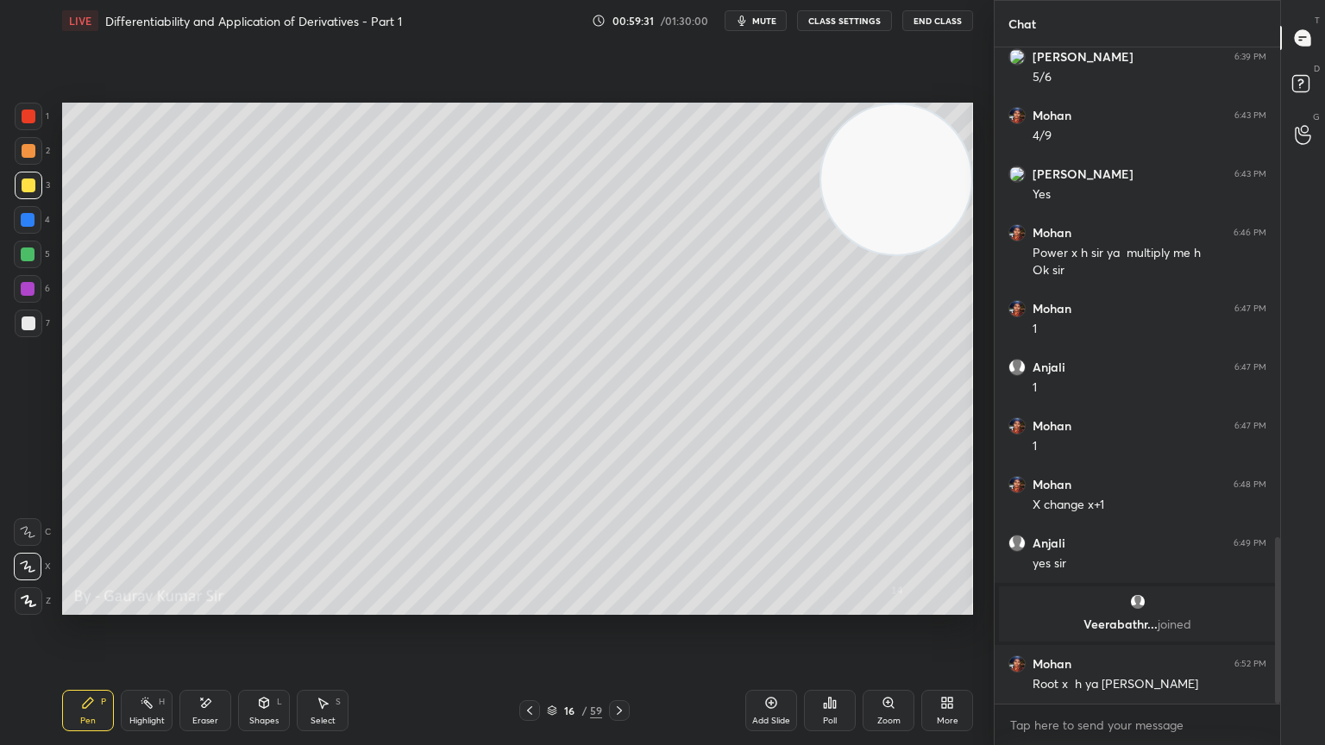
click at [623, 606] on icon at bounding box center [620, 711] width 14 height 14
click at [531, 606] on icon at bounding box center [530, 711] width 14 height 14
click at [624, 606] on icon at bounding box center [620, 711] width 14 height 14
click at [530, 606] on icon at bounding box center [530, 711] width 14 height 14
click at [624, 606] on icon at bounding box center [620, 711] width 14 height 14
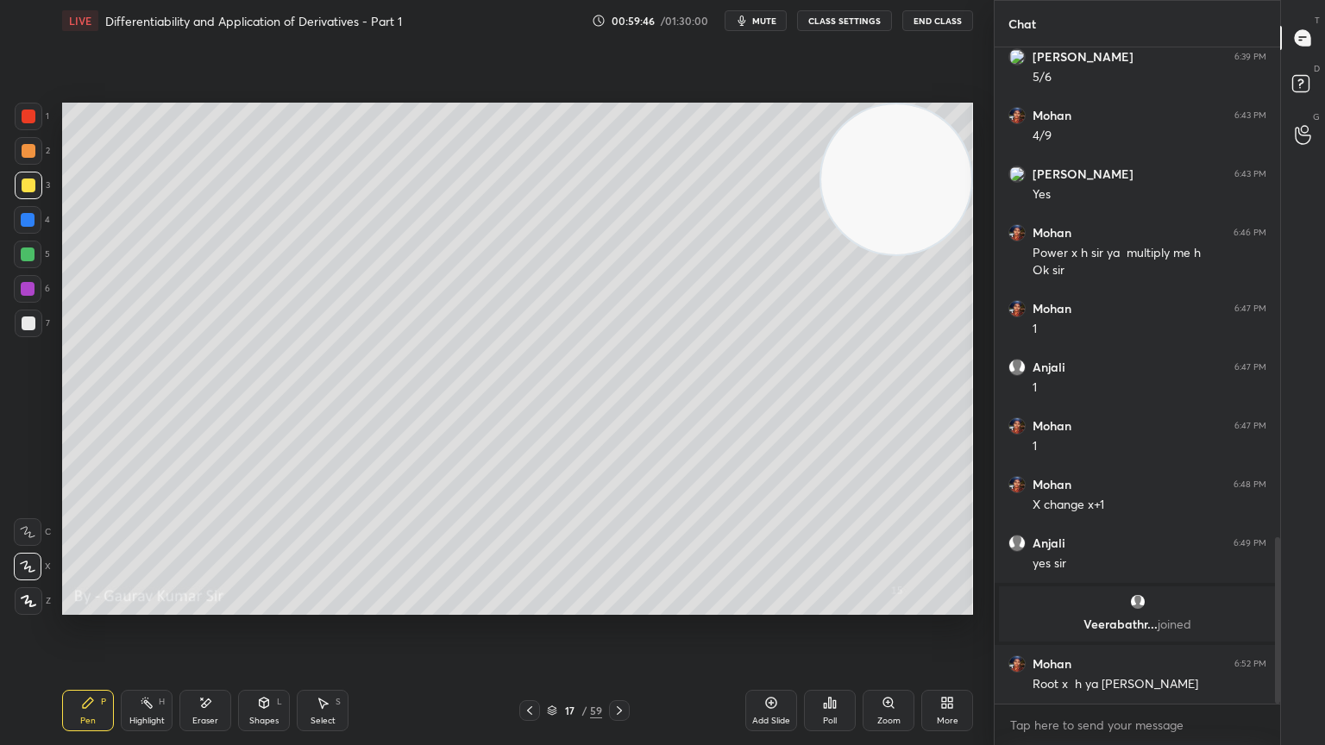
click at [203, 606] on icon at bounding box center [206, 703] width 9 height 9
click at [100, 606] on div "Pen P" at bounding box center [88, 710] width 52 height 41
click at [28, 289] on div at bounding box center [28, 289] width 14 height 14
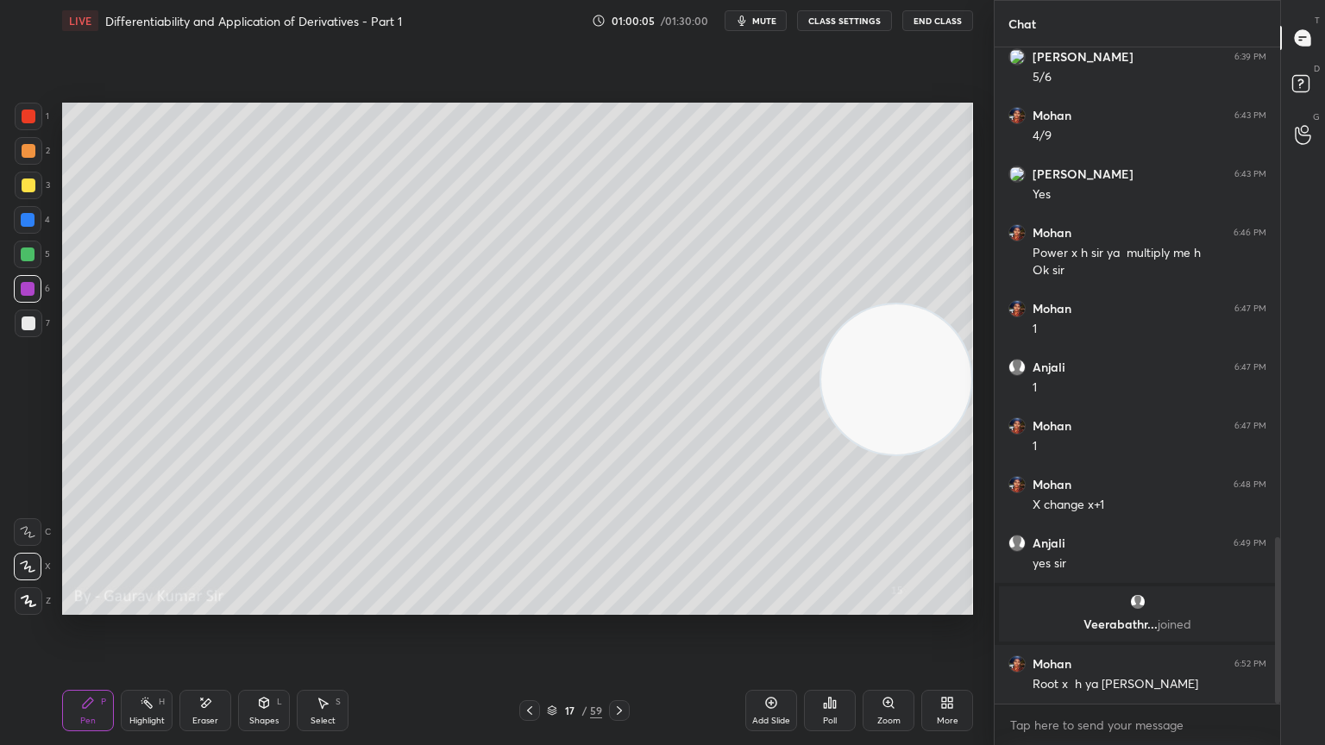
click at [525, 606] on icon at bounding box center [530, 711] width 14 height 14
click at [621, 606] on icon at bounding box center [620, 711] width 14 height 14
click at [523, 606] on icon at bounding box center [530, 711] width 14 height 14
click at [614, 606] on icon at bounding box center [620, 711] width 14 height 14
click at [529, 606] on icon at bounding box center [530, 711] width 14 height 14
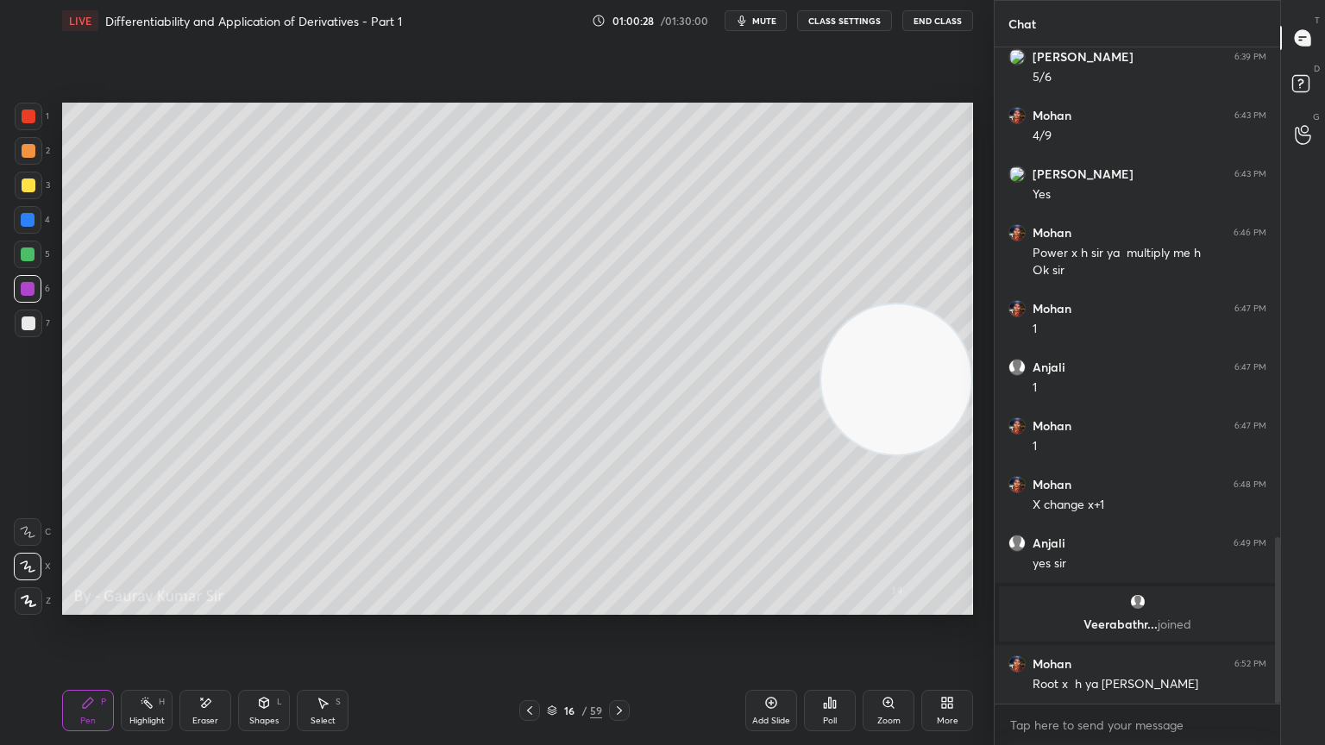
click at [619, 606] on icon at bounding box center [620, 711] width 14 height 14
click at [527, 606] on icon at bounding box center [530, 711] width 14 height 14
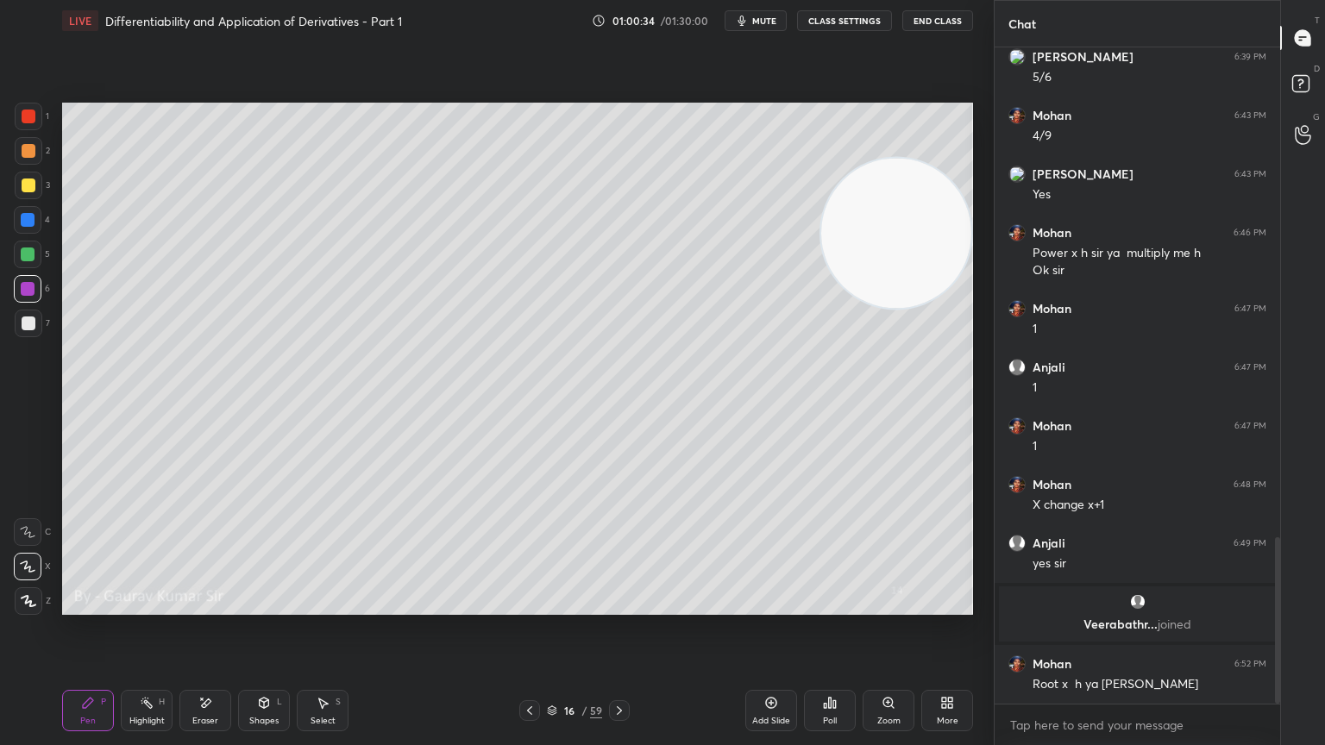
click at [619, 606] on icon at bounding box center [620, 711] width 14 height 14
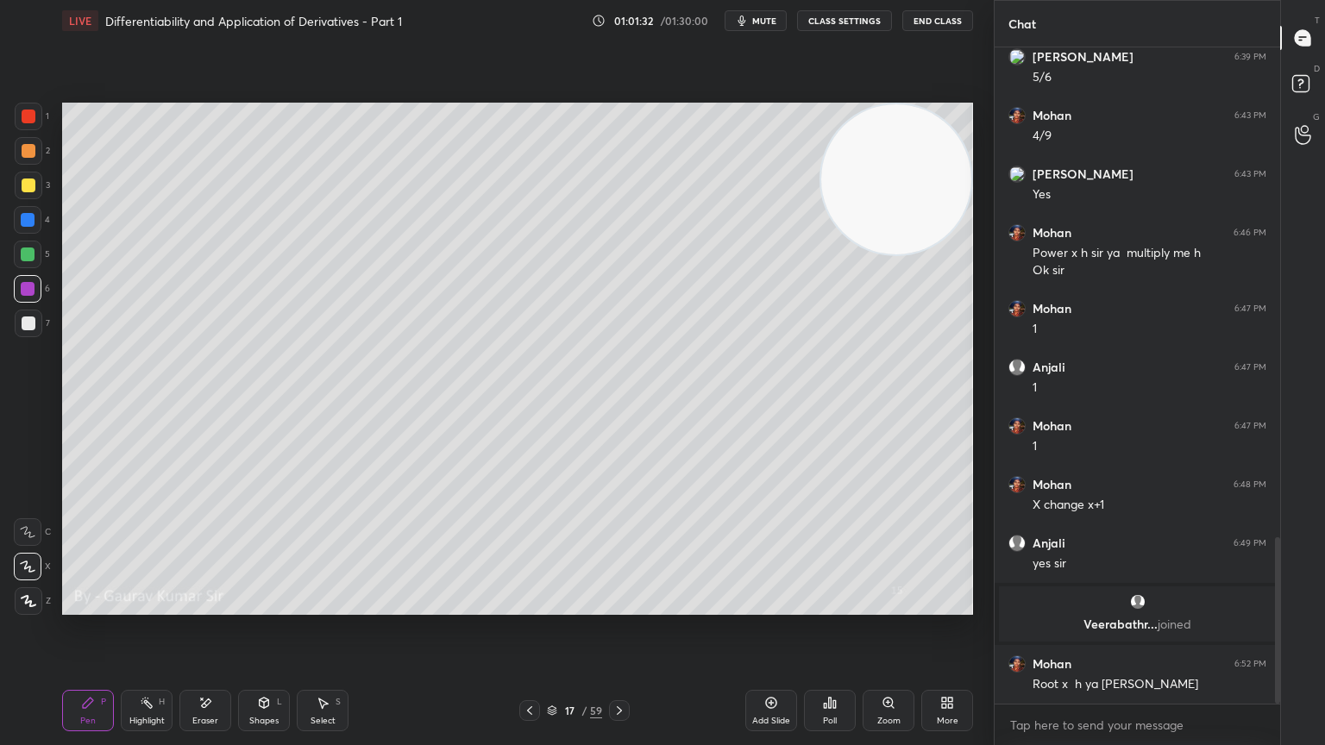
click at [214, 606] on div "Eraser" at bounding box center [205, 721] width 26 height 9
click at [625, 606] on icon at bounding box center [620, 711] width 14 height 14
click at [72, 606] on div "Pen P" at bounding box center [88, 710] width 52 height 41
click at [529, 606] on icon at bounding box center [530, 711] width 14 height 14
click at [28, 286] on div at bounding box center [28, 289] width 14 height 14
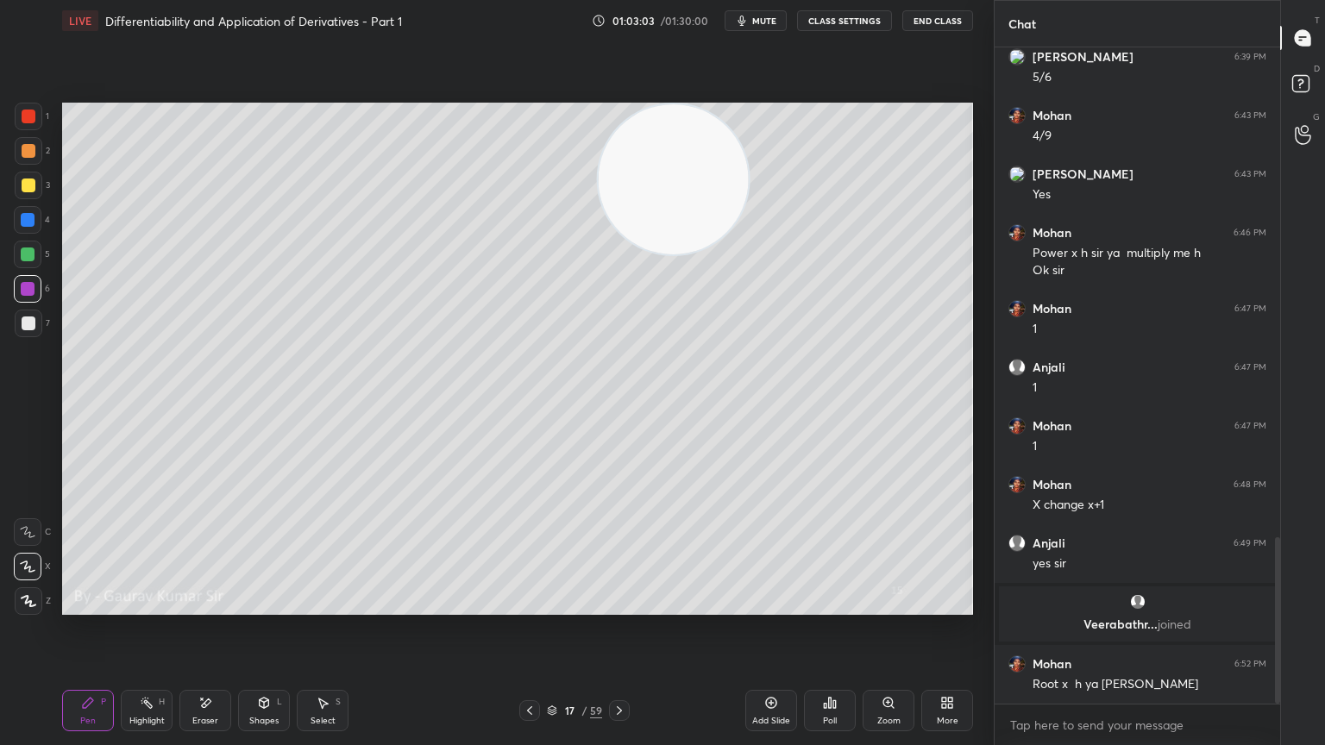
click at [531, 606] on icon at bounding box center [530, 711] width 14 height 14
click at [614, 606] on icon at bounding box center [620, 711] width 14 height 14
click at [621, 606] on icon at bounding box center [620, 711] width 14 height 14
click at [618, 606] on icon at bounding box center [620, 711] width 14 height 14
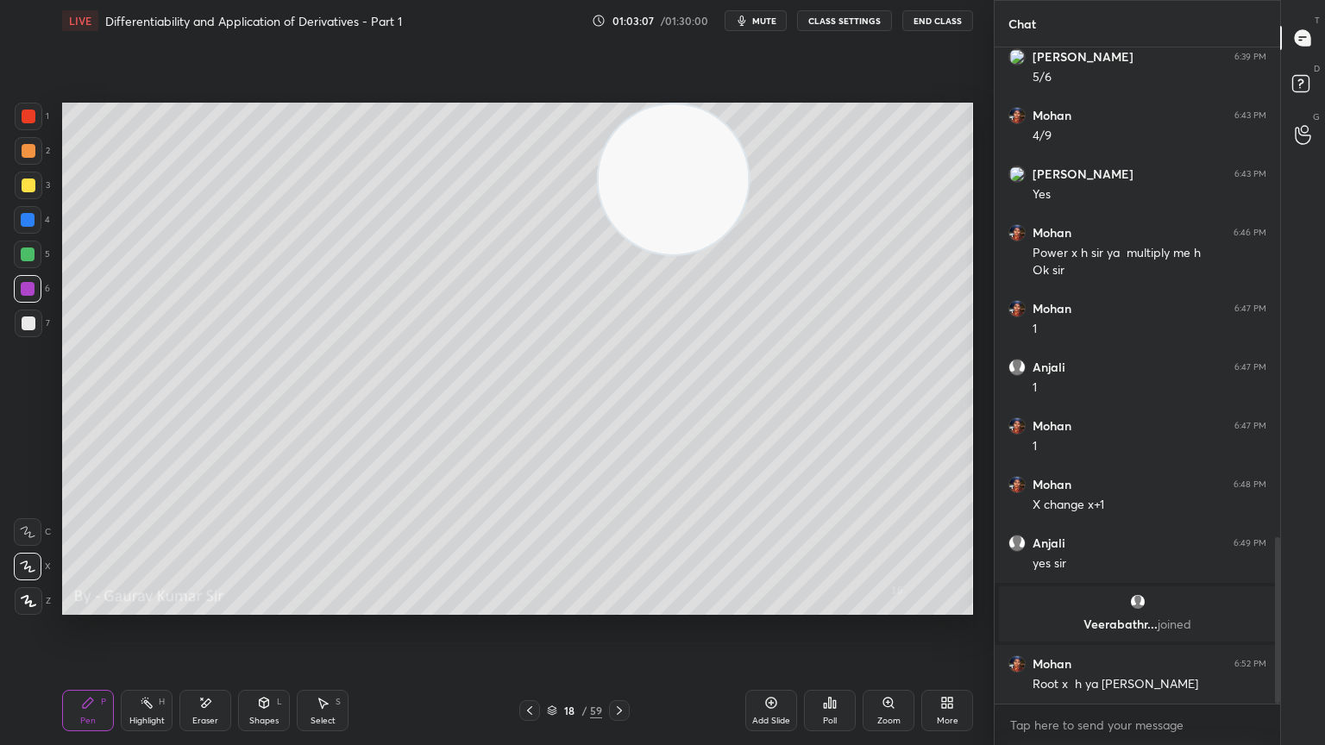
click at [28, 152] on div at bounding box center [29, 151] width 14 height 14
click at [212, 606] on div "Eraser" at bounding box center [205, 721] width 26 height 9
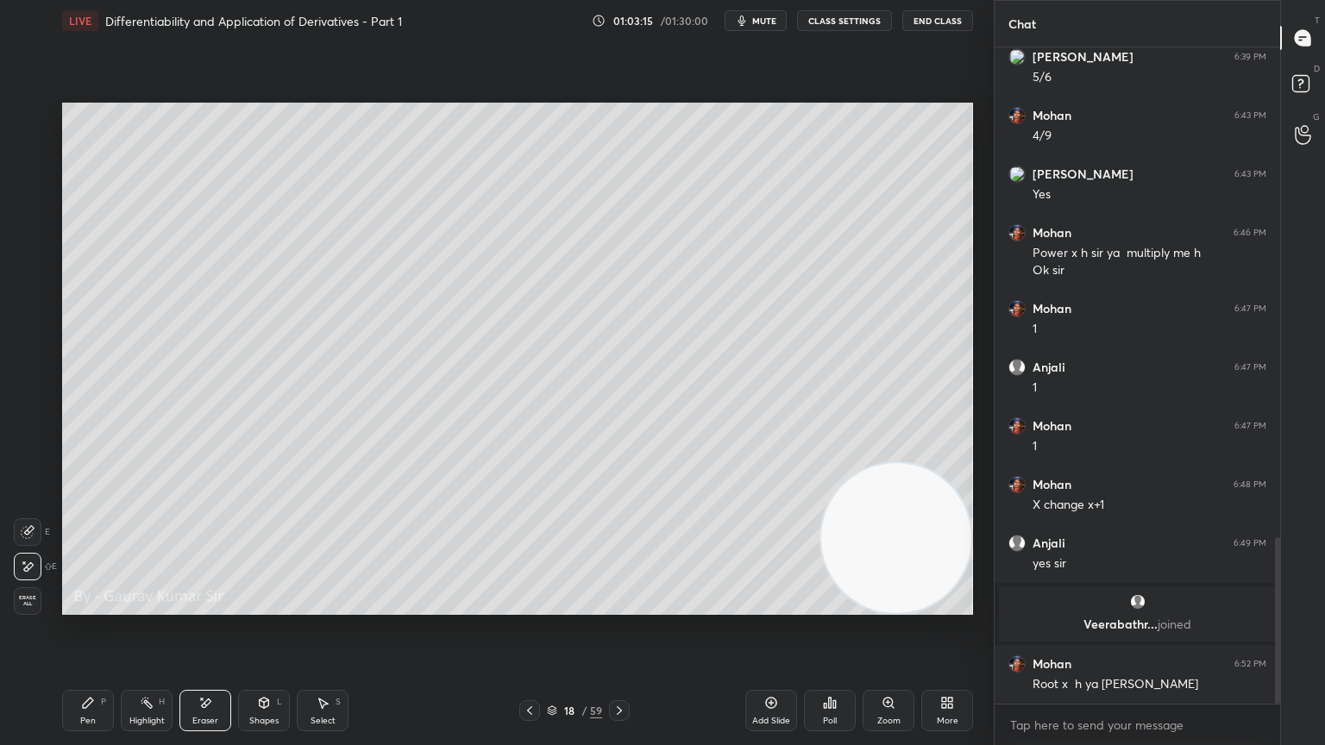
click at [98, 606] on div "Pen P" at bounding box center [88, 710] width 52 height 41
click at [25, 292] on div at bounding box center [28, 289] width 14 height 14
click at [625, 606] on icon at bounding box center [620, 711] width 14 height 14
click at [28, 152] on div at bounding box center [29, 151] width 14 height 14
click at [31, 117] on div at bounding box center [29, 117] width 14 height 14
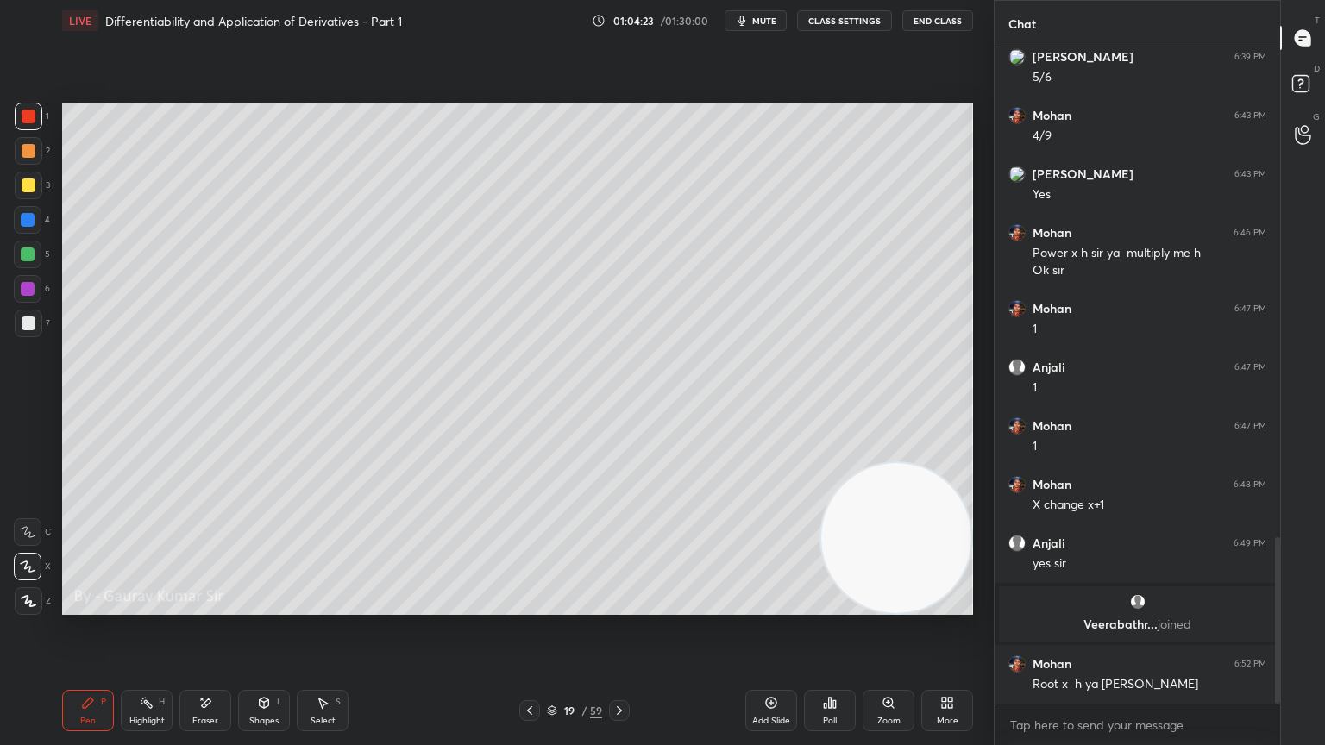
click at [28, 254] on div at bounding box center [28, 255] width 14 height 14
click at [208, 606] on icon at bounding box center [205, 703] width 14 height 15
click at [104, 606] on div "Pen P" at bounding box center [88, 710] width 52 height 41
click at [531, 606] on icon at bounding box center [530, 711] width 14 height 14
click at [28, 294] on div at bounding box center [28, 289] width 14 height 14
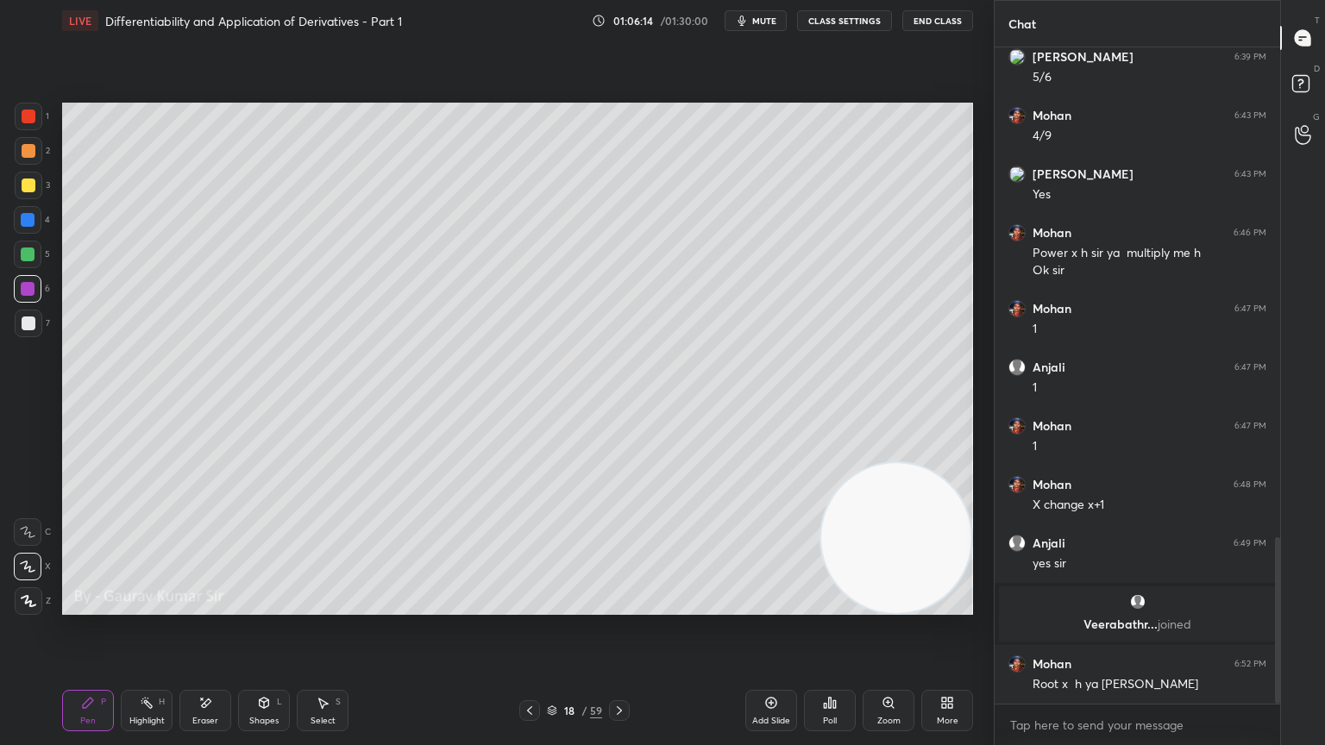
click at [218, 606] on div "Eraser" at bounding box center [205, 710] width 52 height 41
click at [83, 606] on div "Pen P" at bounding box center [88, 710] width 52 height 41
click at [30, 217] on div at bounding box center [28, 220] width 14 height 14
click at [30, 253] on div at bounding box center [28, 255] width 14 height 14
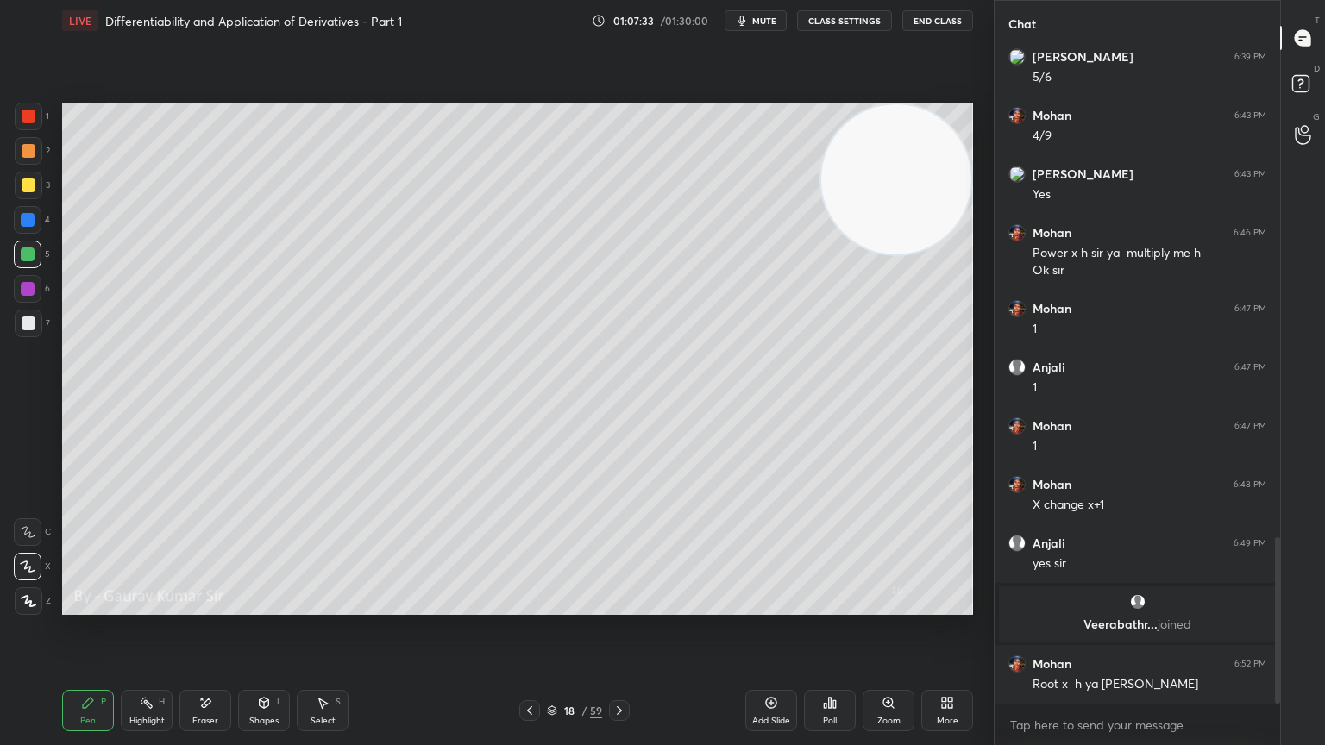
click at [198, 606] on div "Eraser" at bounding box center [205, 721] width 26 height 9
click at [100, 606] on div "Pen P" at bounding box center [88, 710] width 52 height 41
click at [206, 606] on div "Eraser" at bounding box center [205, 710] width 52 height 41
click at [83, 606] on div "Pen" at bounding box center [88, 721] width 16 height 9
click at [619, 606] on icon at bounding box center [620, 711] width 14 height 14
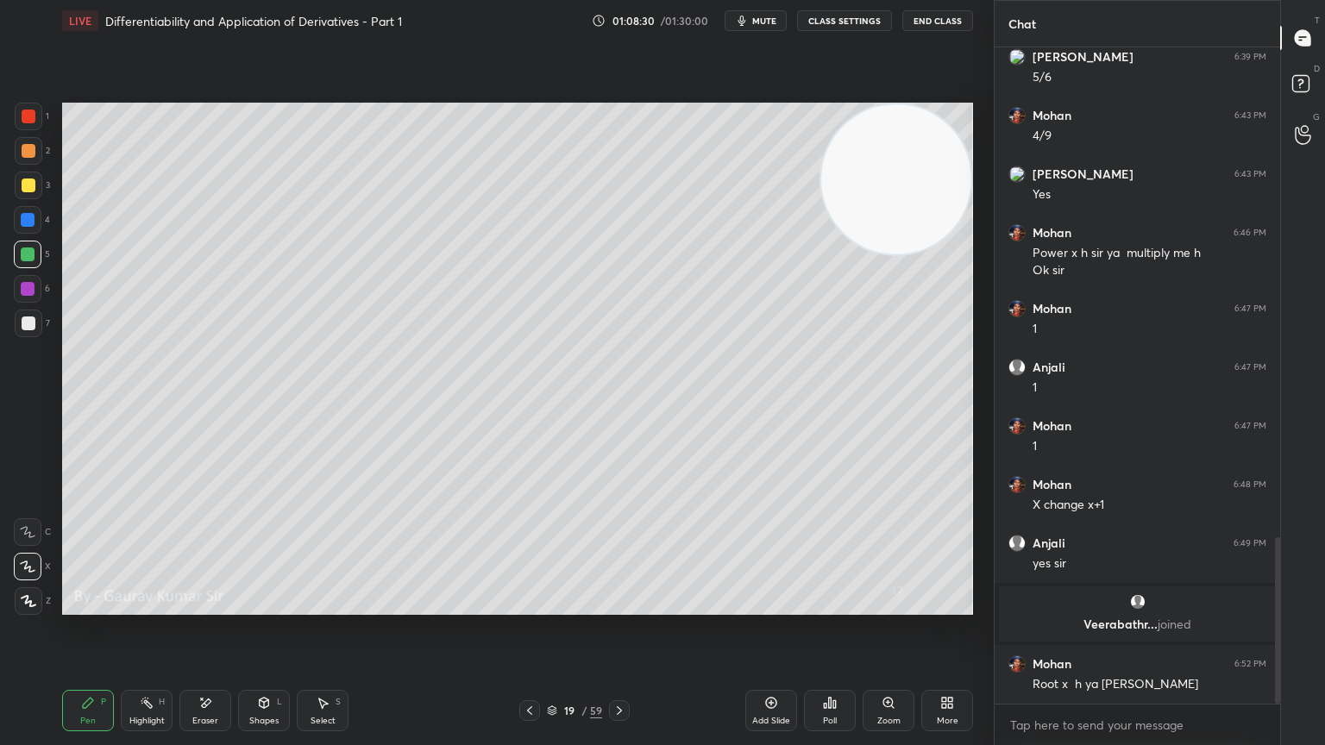
click at [529, 606] on icon at bounding box center [530, 711] width 14 height 14
click at [761, 606] on div "Add Slide" at bounding box center [771, 710] width 52 height 41
click at [525, 606] on icon at bounding box center [530, 711] width 14 height 14
click at [619, 606] on icon at bounding box center [620, 711] width 14 height 14
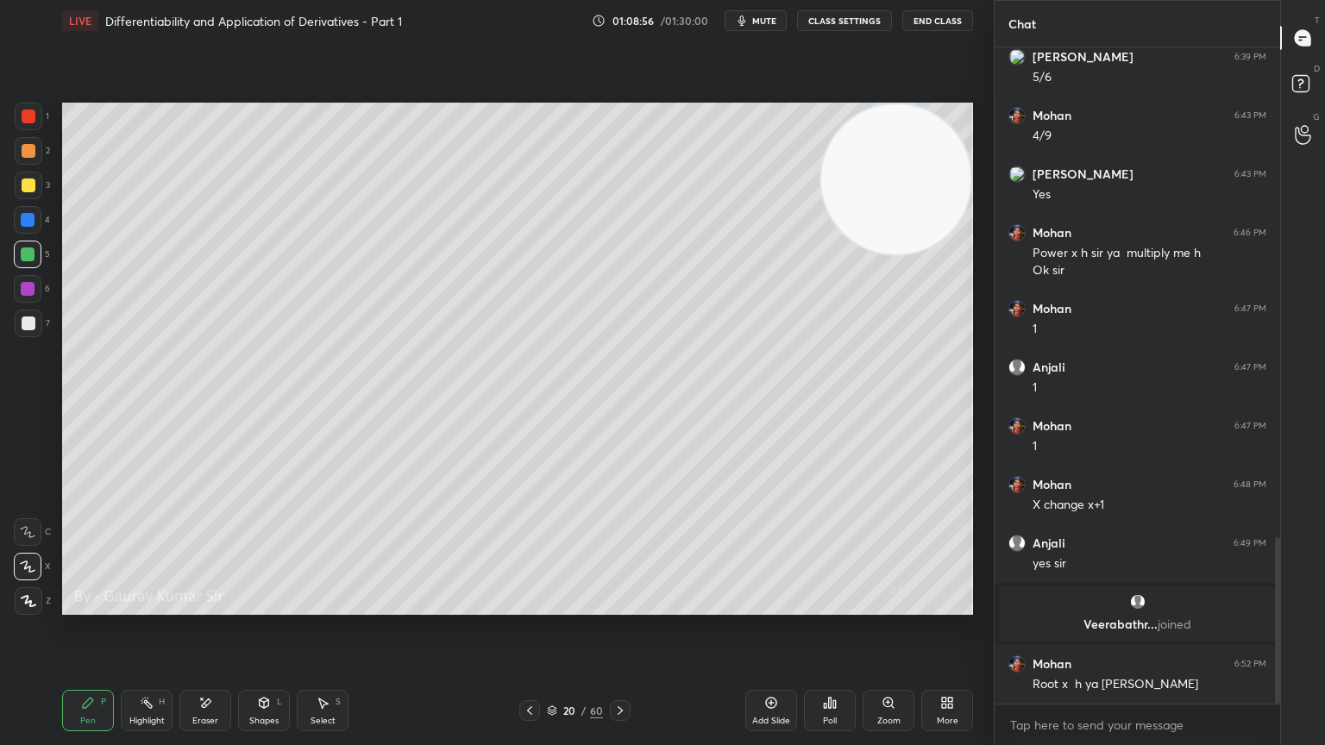
click at [24, 292] on div at bounding box center [28, 289] width 14 height 14
click at [617, 606] on icon at bounding box center [620, 711] width 14 height 14
click at [34, 148] on div at bounding box center [29, 151] width 14 height 14
click at [29, 116] on div at bounding box center [29, 117] width 14 height 14
click at [529, 606] on icon at bounding box center [530, 711] width 14 height 14
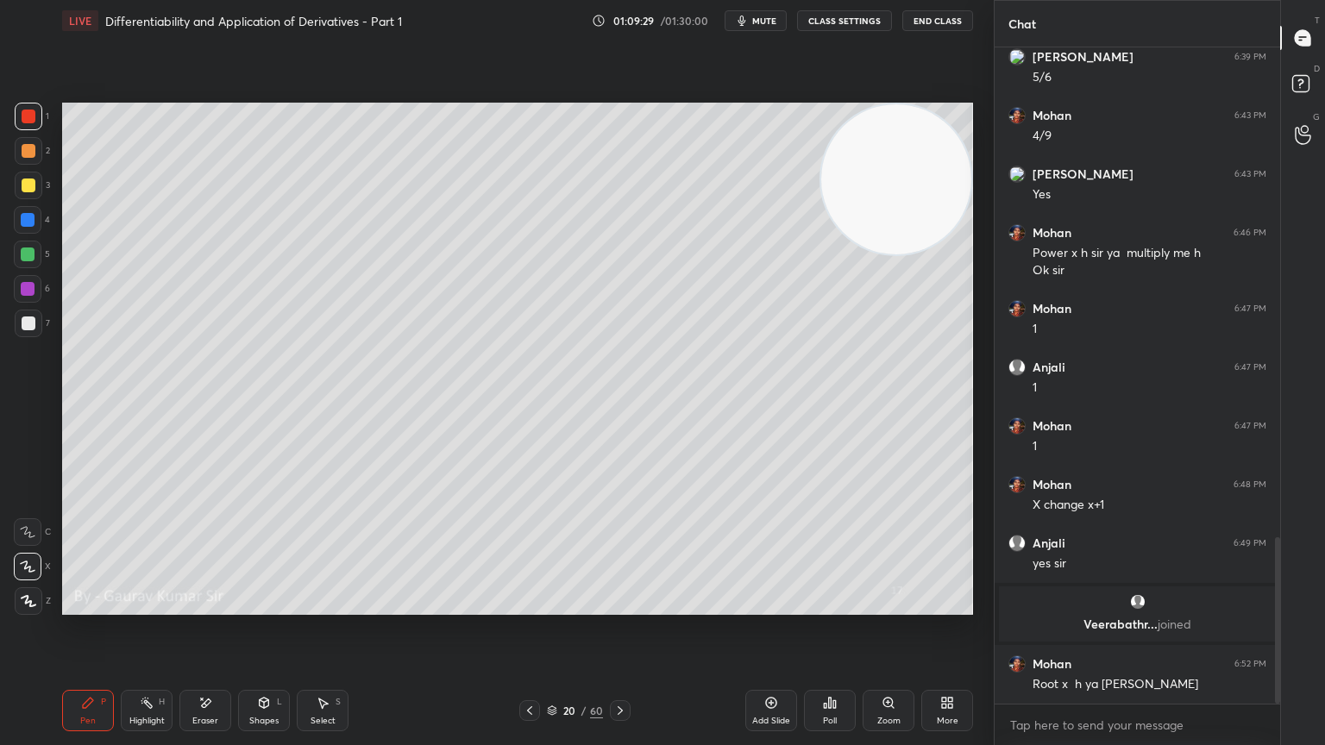
click at [525, 606] on icon at bounding box center [530, 711] width 14 height 14
click at [528, 606] on icon at bounding box center [530, 711] width 14 height 14
click at [529, 606] on icon at bounding box center [530, 711] width 14 height 14
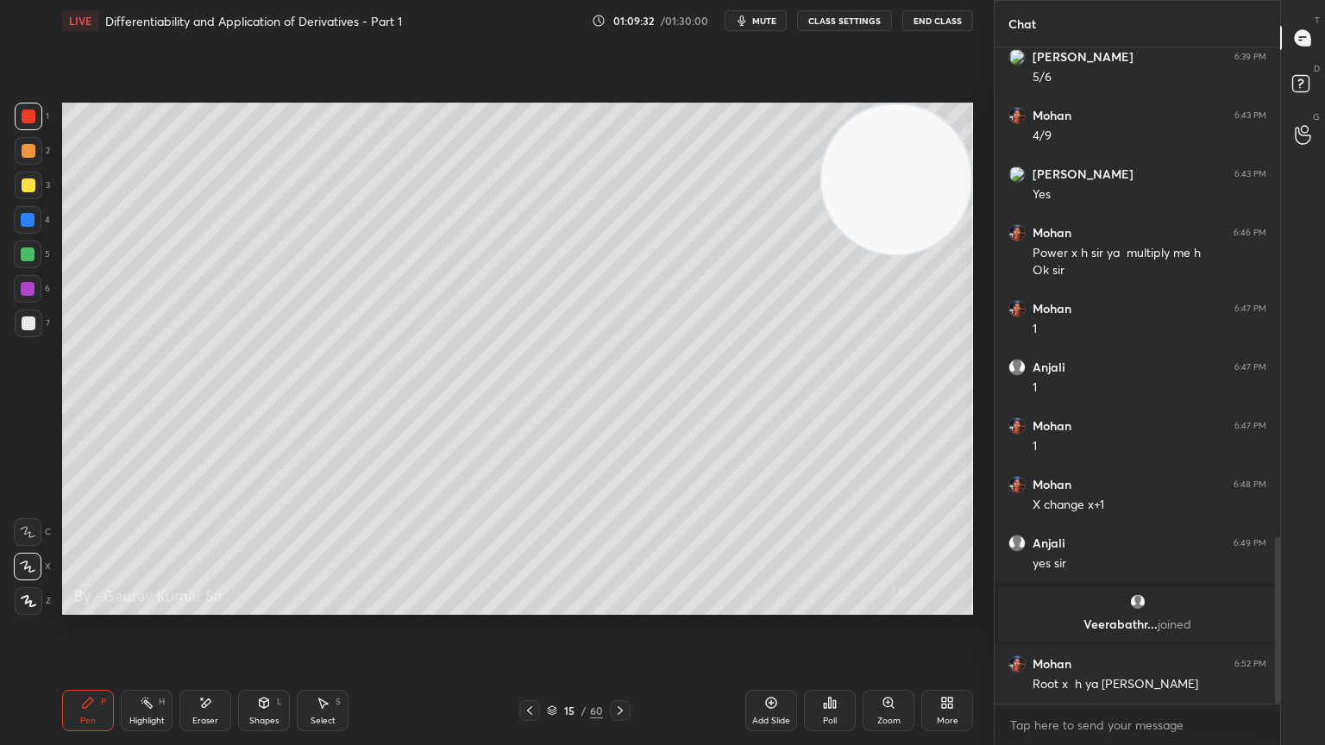
click at [526, 606] on icon at bounding box center [530, 711] width 14 height 14
click at [528, 606] on icon at bounding box center [530, 711] width 14 height 14
click at [535, 606] on icon at bounding box center [530, 711] width 14 height 14
click at [530, 606] on icon at bounding box center [530, 711] width 14 height 14
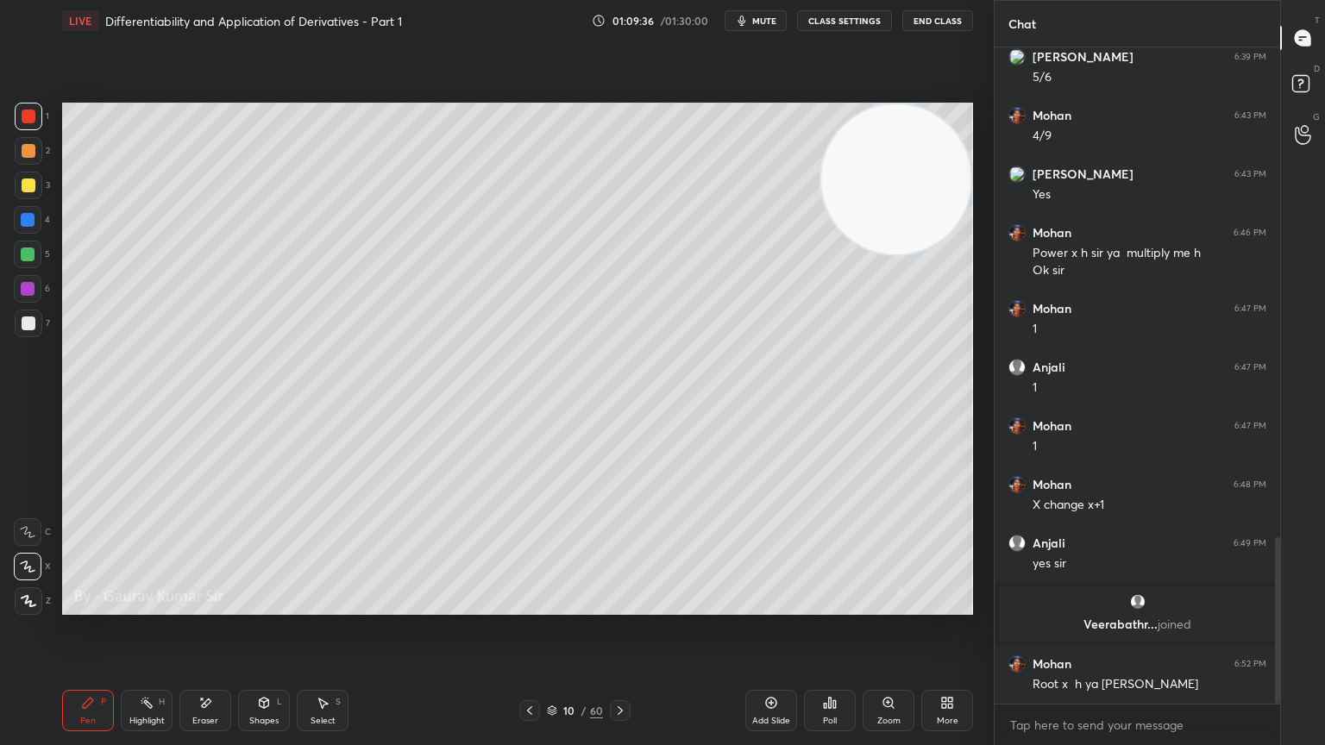
click at [620, 606] on icon at bounding box center [620, 711] width 14 height 14
click at [619, 606] on icon at bounding box center [620, 711] width 14 height 14
click at [623, 606] on icon at bounding box center [620, 711] width 14 height 14
click at [619, 606] on icon at bounding box center [620, 711] width 14 height 14
click at [620, 606] on icon at bounding box center [620, 711] width 5 height 9
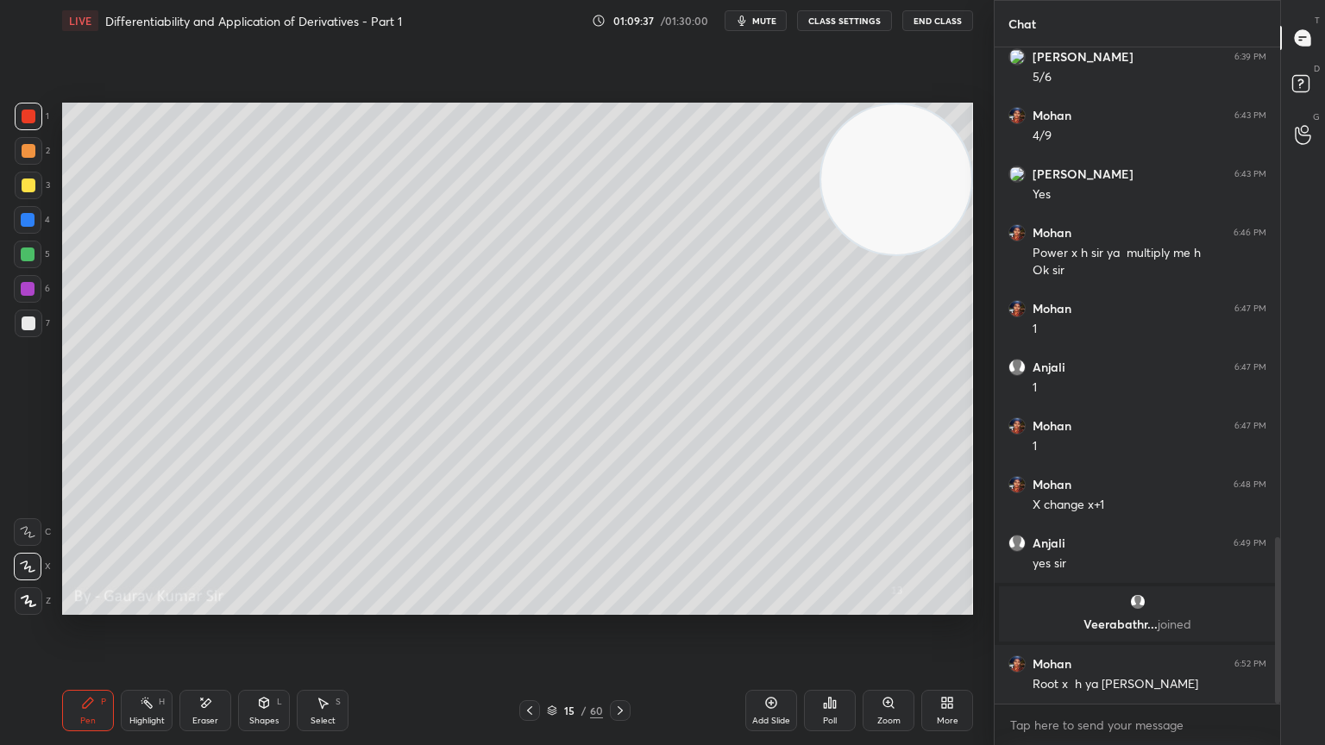
click at [623, 606] on icon at bounding box center [620, 711] width 14 height 14
click at [621, 606] on icon at bounding box center [620, 711] width 14 height 14
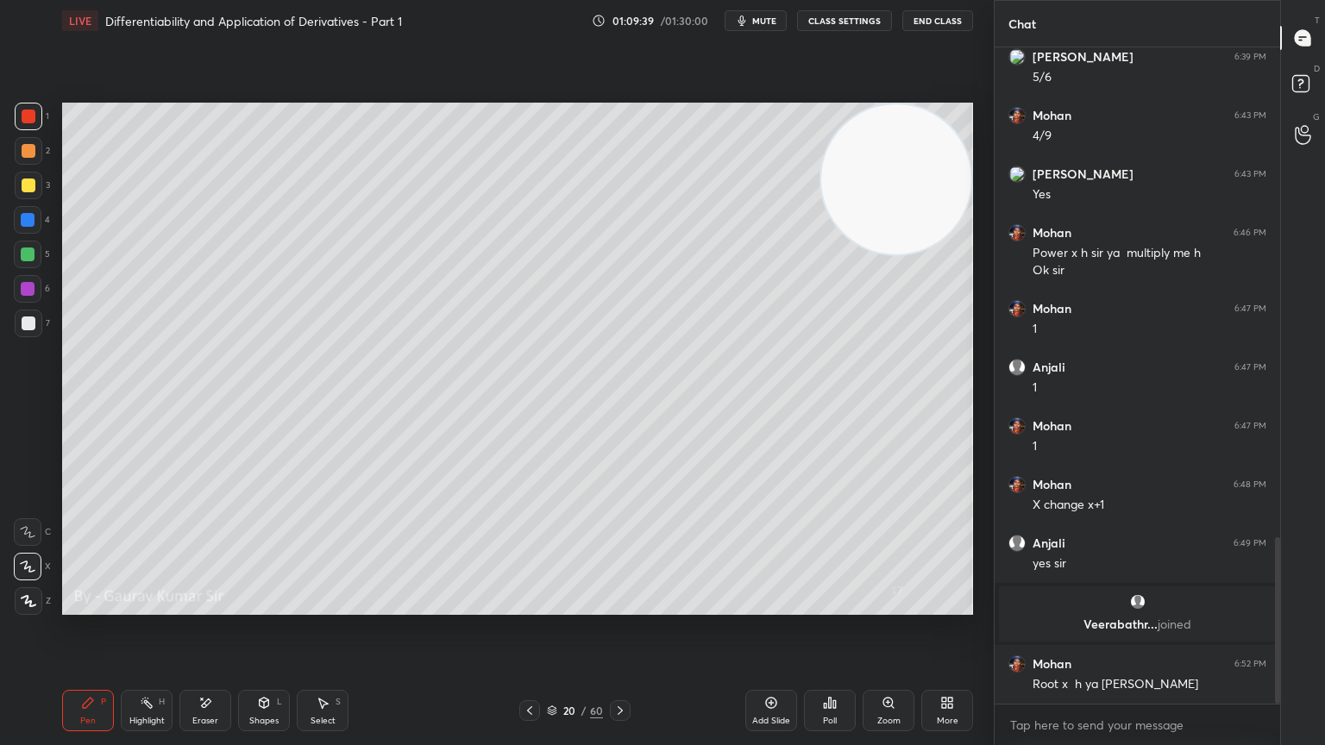
click at [621, 606] on icon at bounding box center [620, 711] width 14 height 14
click at [28, 250] on div at bounding box center [28, 255] width 14 height 14
click at [203, 606] on div "Eraser" at bounding box center [205, 710] width 52 height 41
click at [100, 606] on div "Pen P" at bounding box center [88, 710] width 52 height 41
click at [204, 606] on icon at bounding box center [205, 703] width 14 height 15
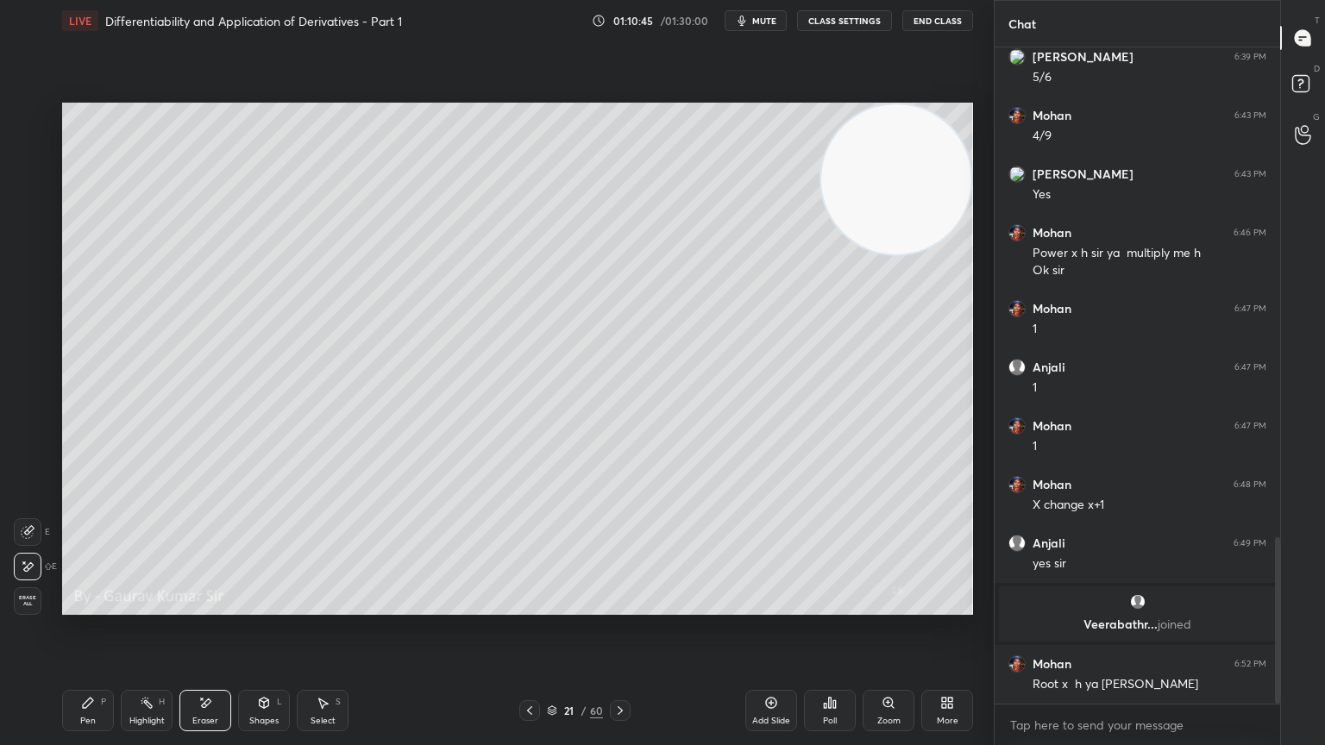
click at [98, 606] on div "Pen P" at bounding box center [88, 710] width 52 height 41
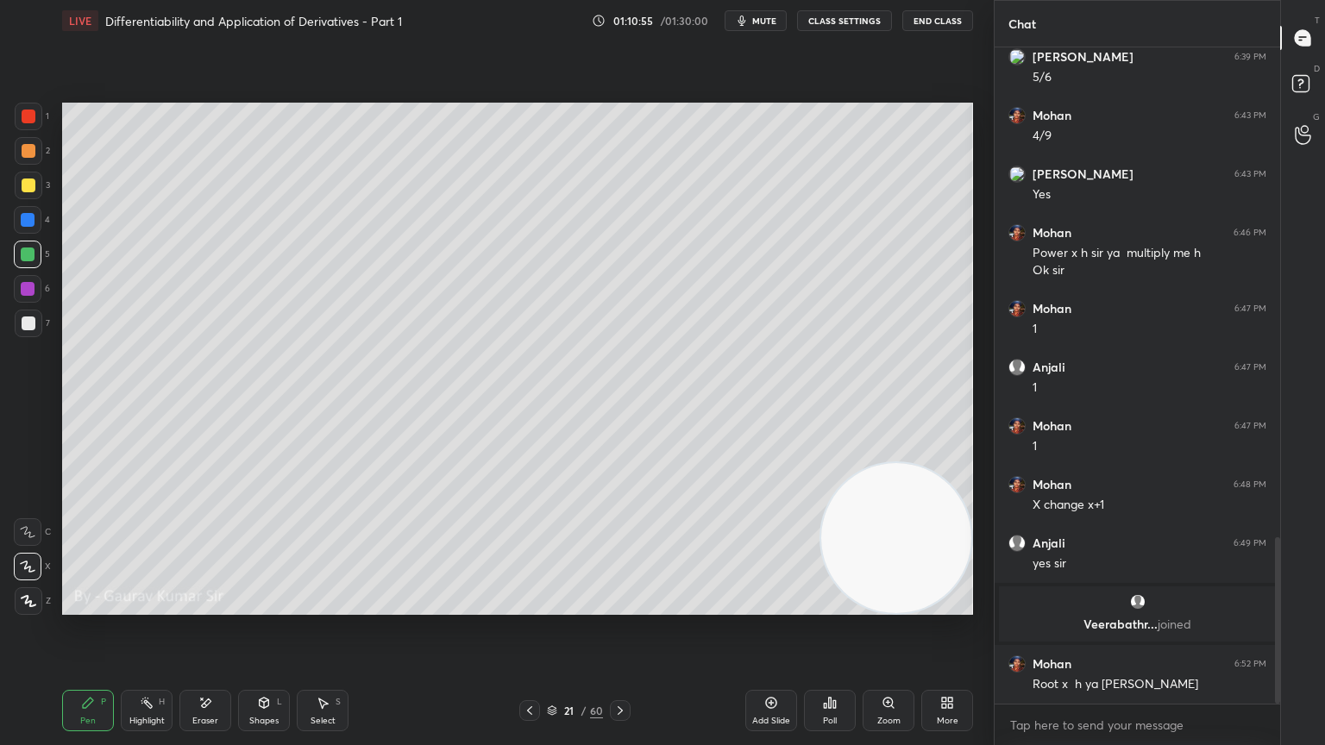
click at [891, 606] on div "Setting up your live class Poll for secs No correct answer Start poll" at bounding box center [517, 358] width 925 height 635
click at [623, 606] on icon at bounding box center [620, 711] width 14 height 14
click at [217, 606] on div "Eraser" at bounding box center [205, 710] width 52 height 41
click at [109, 606] on div "Pen P" at bounding box center [88, 710] width 52 height 41
click at [28, 286] on div at bounding box center [28, 289] width 14 height 14
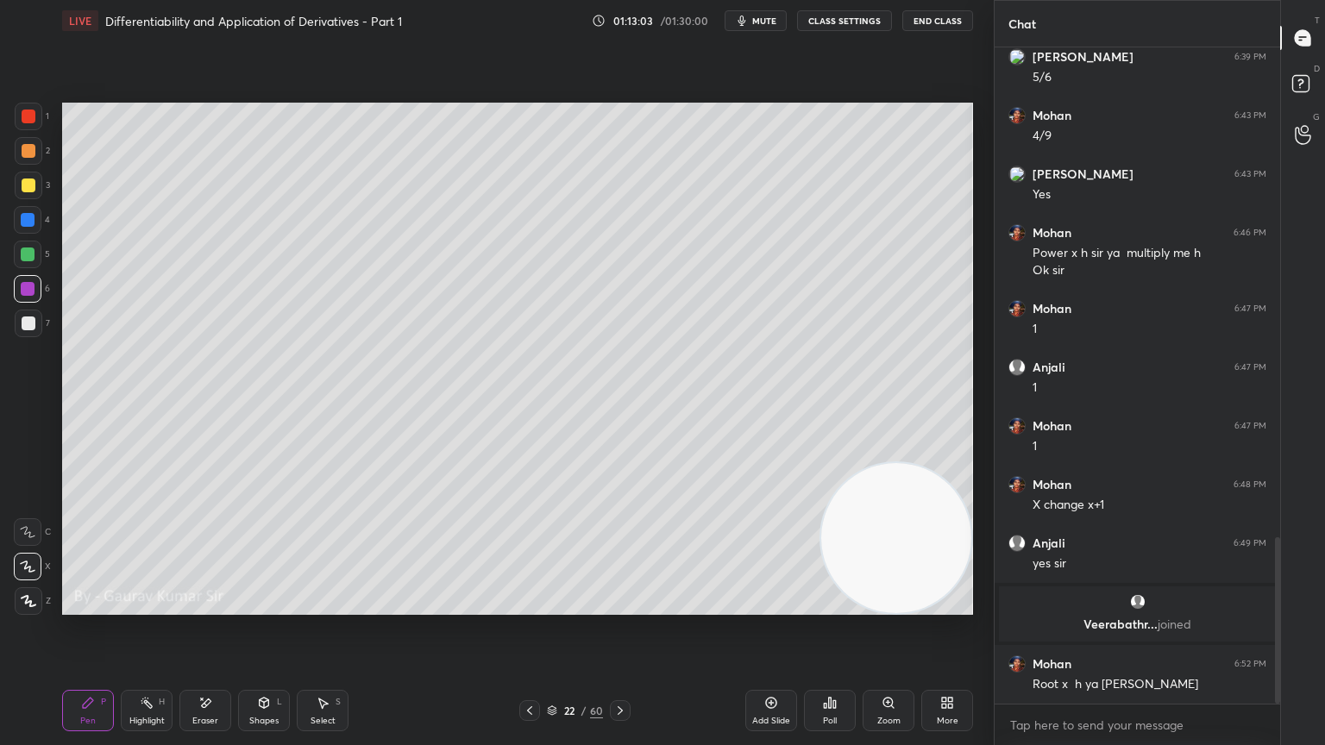
click at [625, 606] on icon at bounding box center [620, 711] width 14 height 14
click at [29, 255] on div at bounding box center [28, 255] width 14 height 14
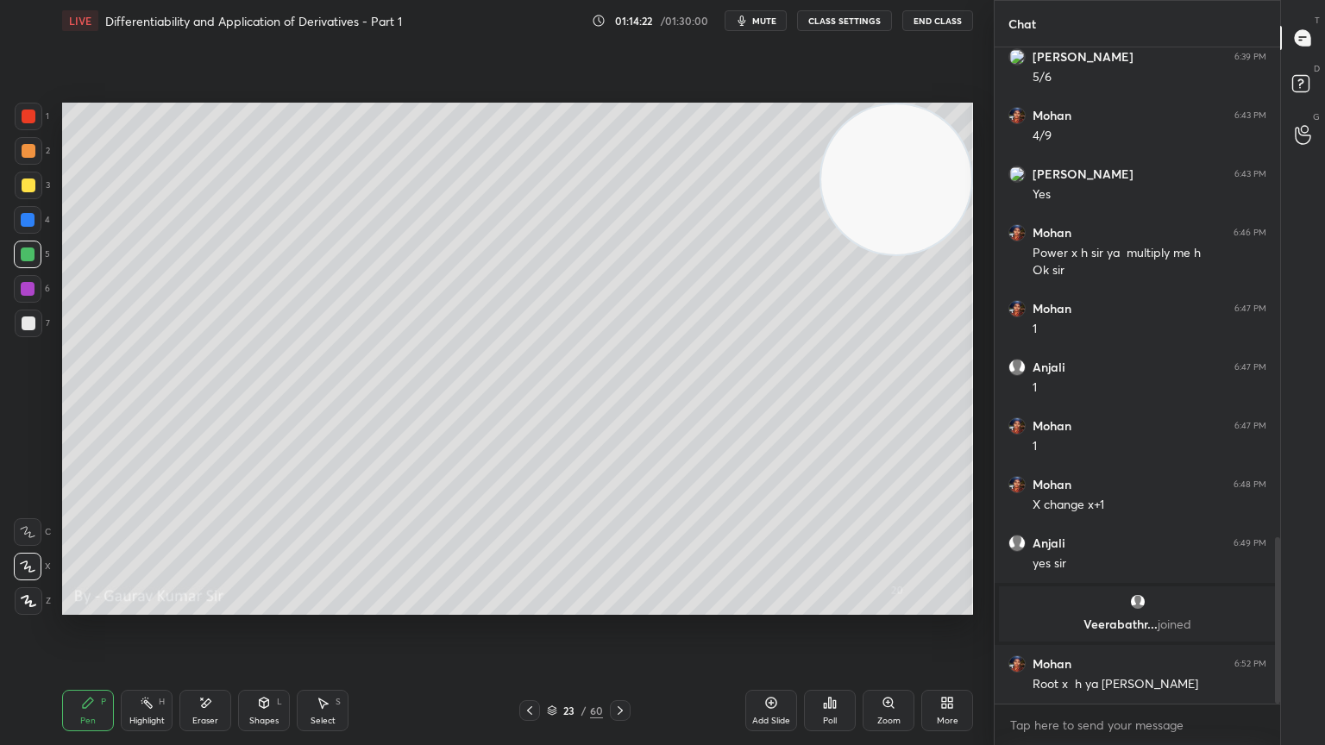
click at [349, 606] on div "Setting up your live class Poll for secs No correct answer Start poll" at bounding box center [517, 358] width 925 height 635
click at [625, 606] on icon at bounding box center [620, 711] width 14 height 14
click at [32, 216] on div at bounding box center [28, 220] width 14 height 14
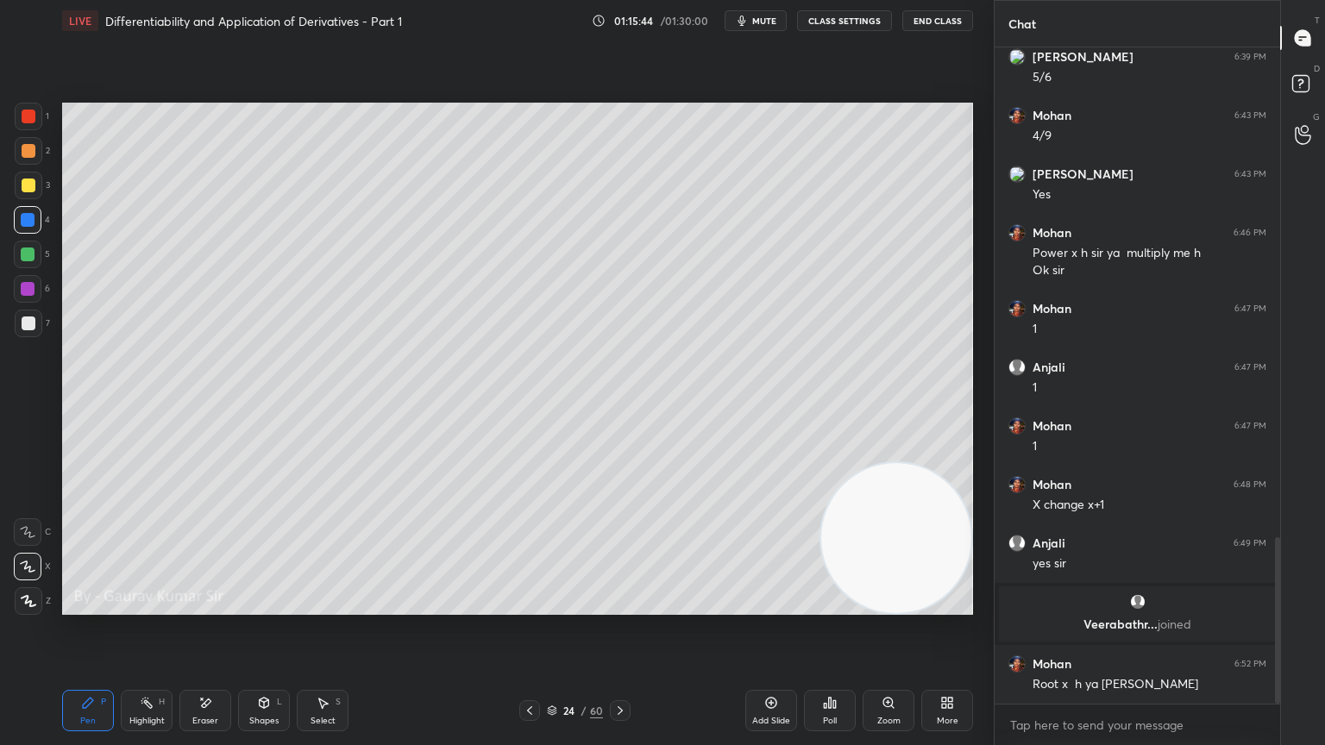
click at [623, 606] on icon at bounding box center [620, 711] width 14 height 14
click at [30, 119] on div at bounding box center [29, 117] width 14 height 14
click at [29, 257] on div at bounding box center [28, 255] width 14 height 14
click at [28, 324] on div at bounding box center [29, 324] width 14 height 14
click at [624, 606] on icon at bounding box center [620, 711] width 14 height 14
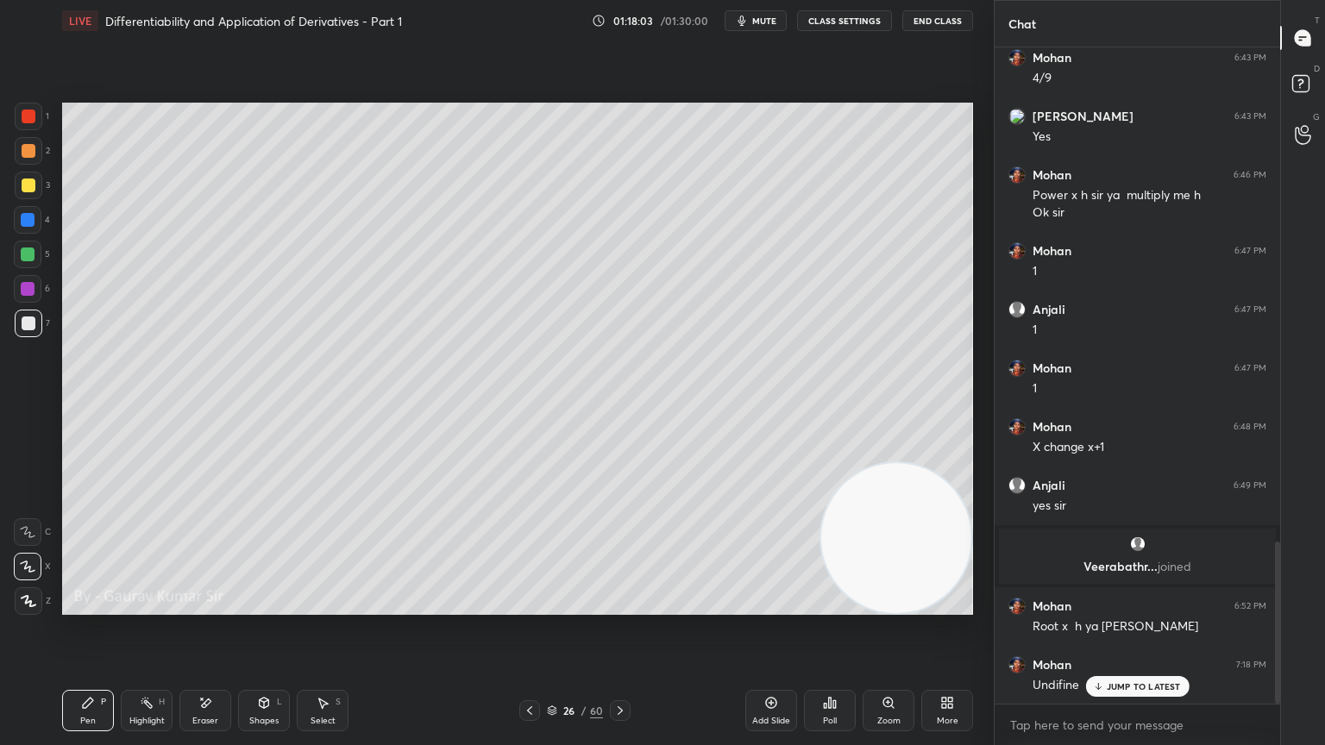
scroll to position [1996, 0]
click at [619, 606] on icon at bounding box center [620, 711] width 14 height 14
click at [23, 256] on div at bounding box center [28, 255] width 14 height 14
click at [210, 606] on icon at bounding box center [205, 703] width 14 height 15
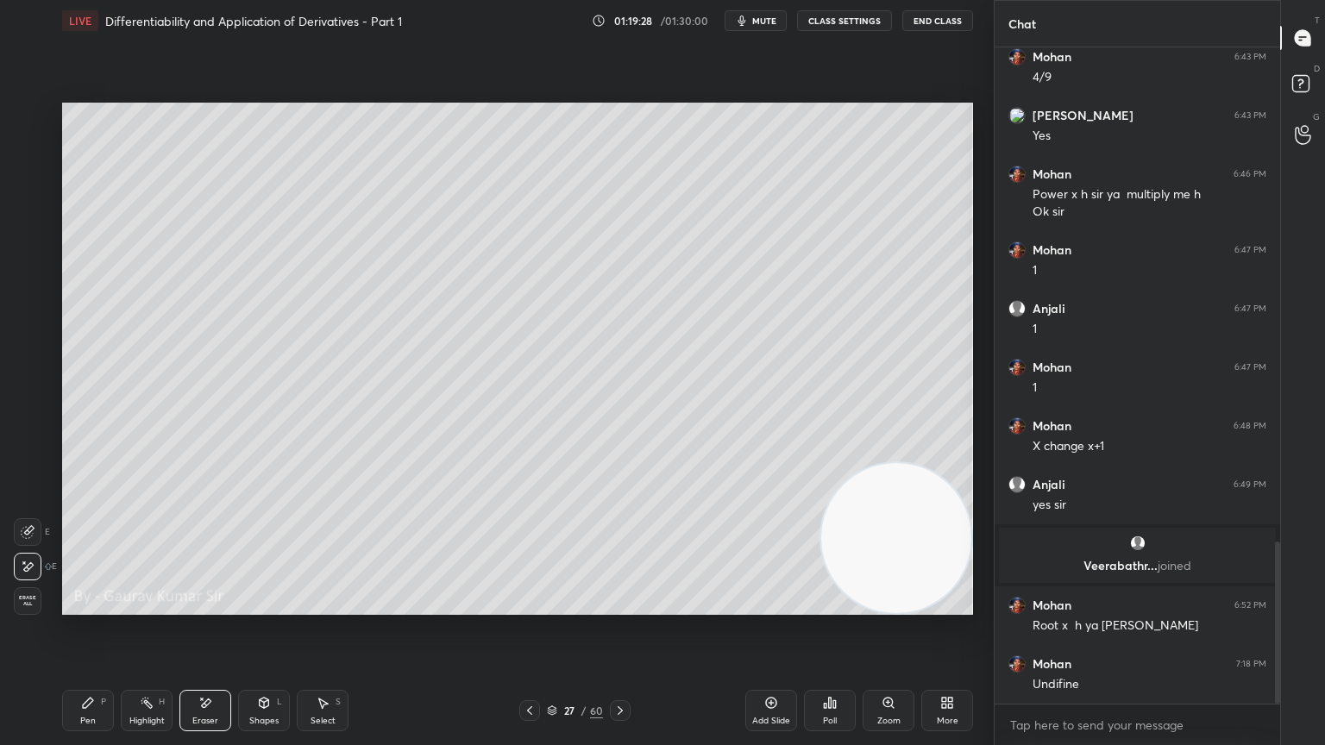
click at [78, 606] on div "Pen P" at bounding box center [88, 710] width 52 height 41
click at [28, 288] on div at bounding box center [28, 289] width 14 height 14
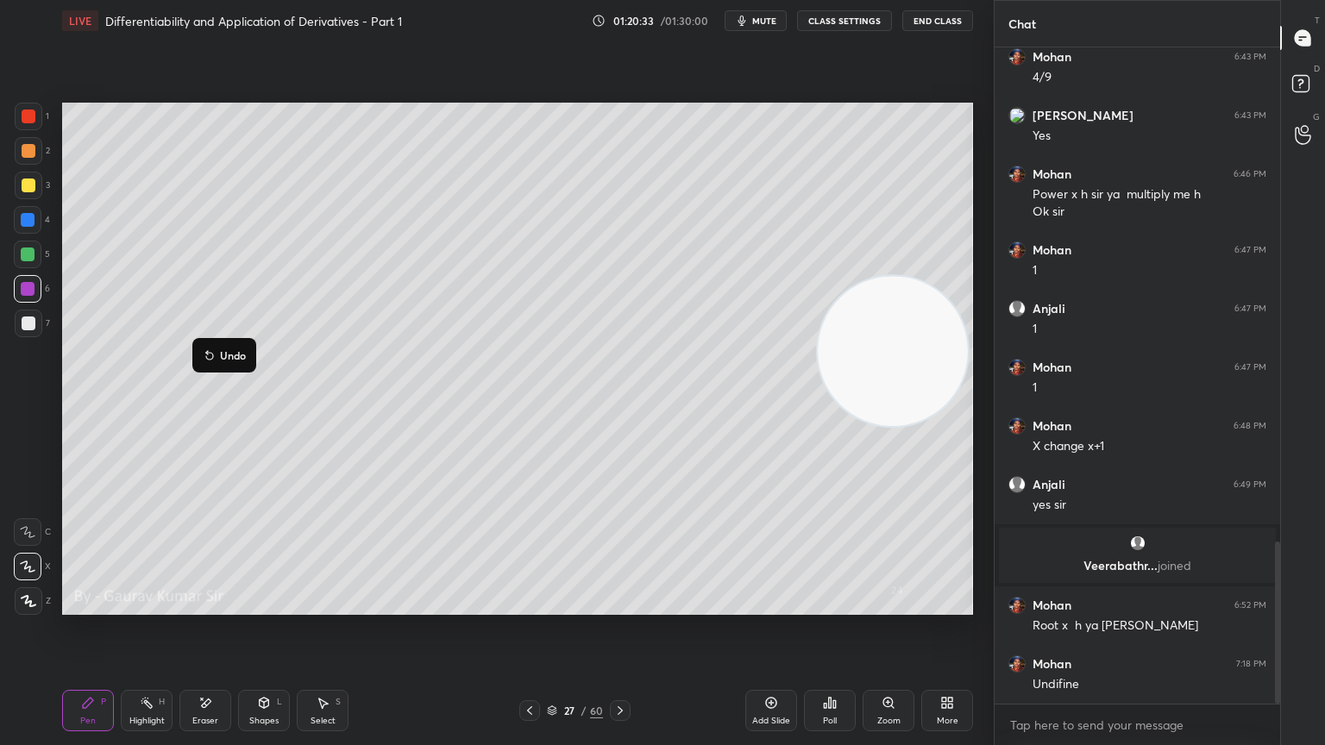
click at [29, 255] on div at bounding box center [28, 255] width 14 height 14
click at [619, 606] on icon at bounding box center [620, 711] width 14 height 14
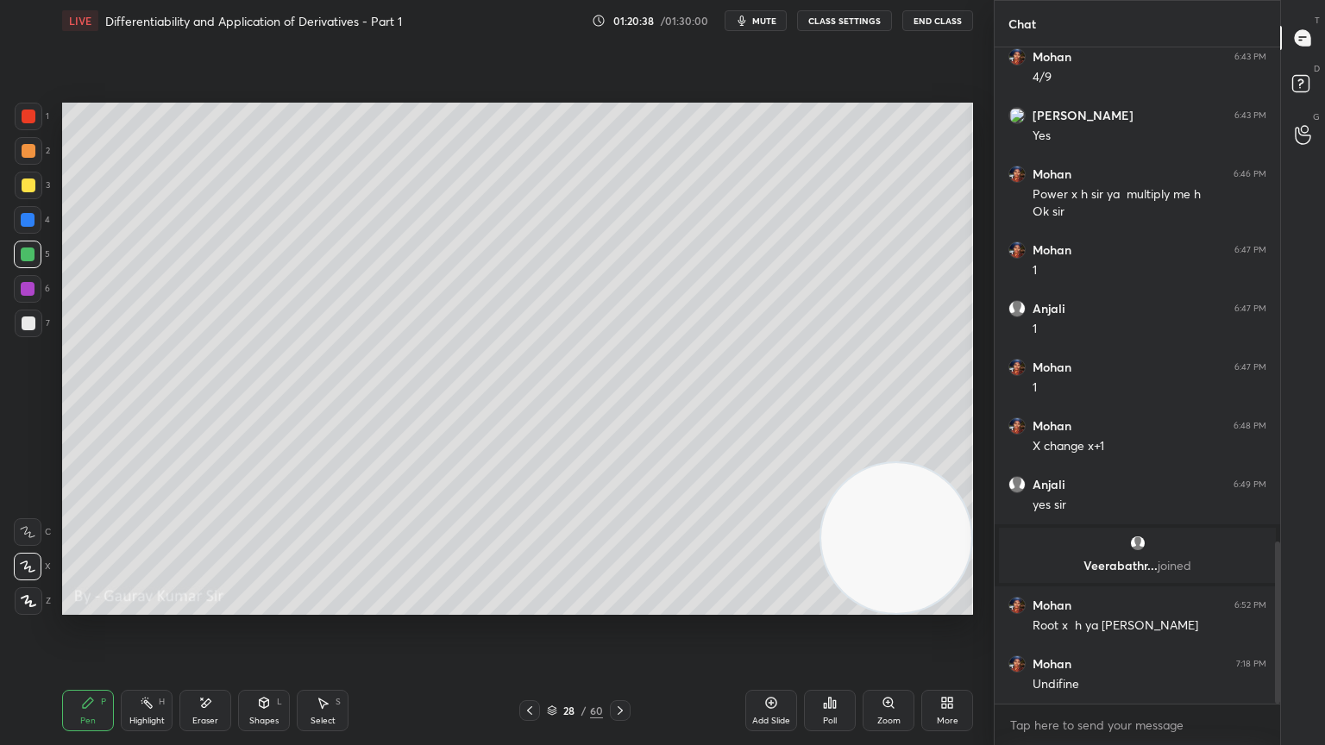
click at [28, 288] on div at bounding box center [28, 289] width 14 height 14
click at [28, 255] on div at bounding box center [28, 255] width 14 height 14
click at [27, 224] on div at bounding box center [28, 220] width 14 height 14
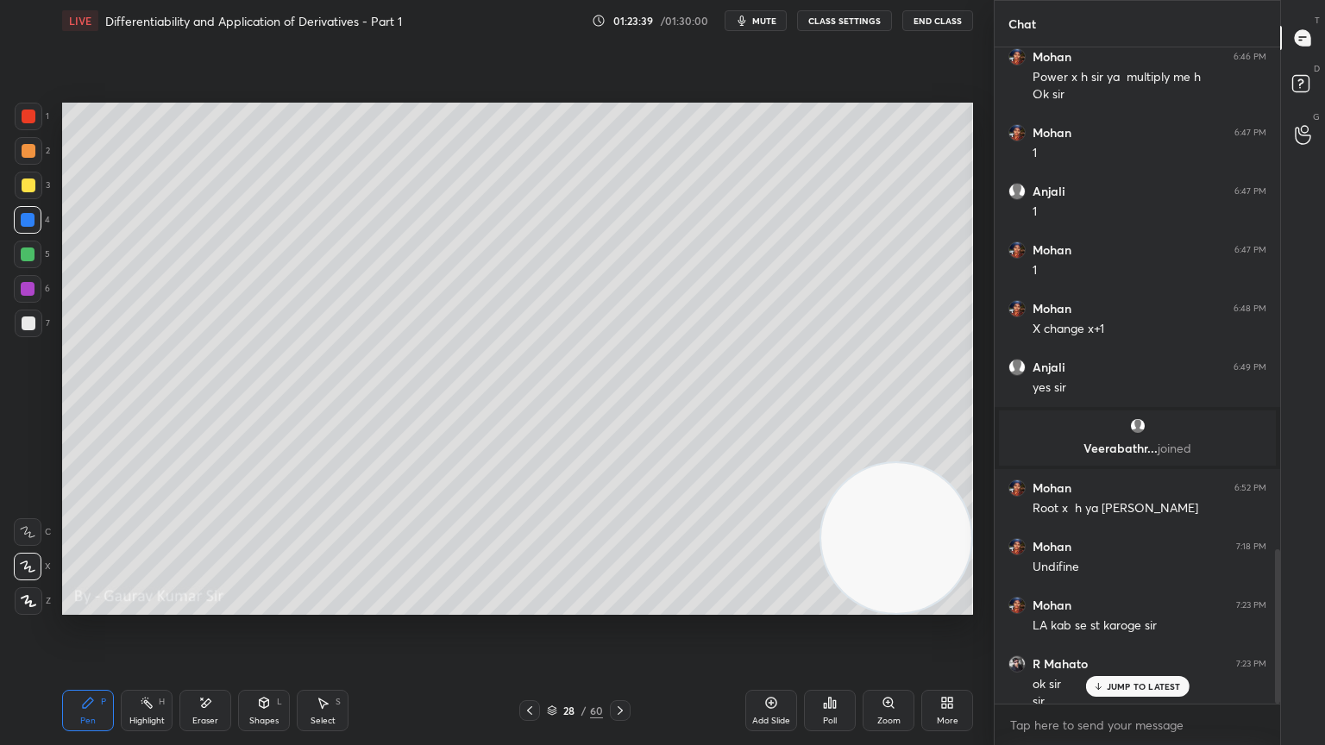
scroll to position [2129, 0]
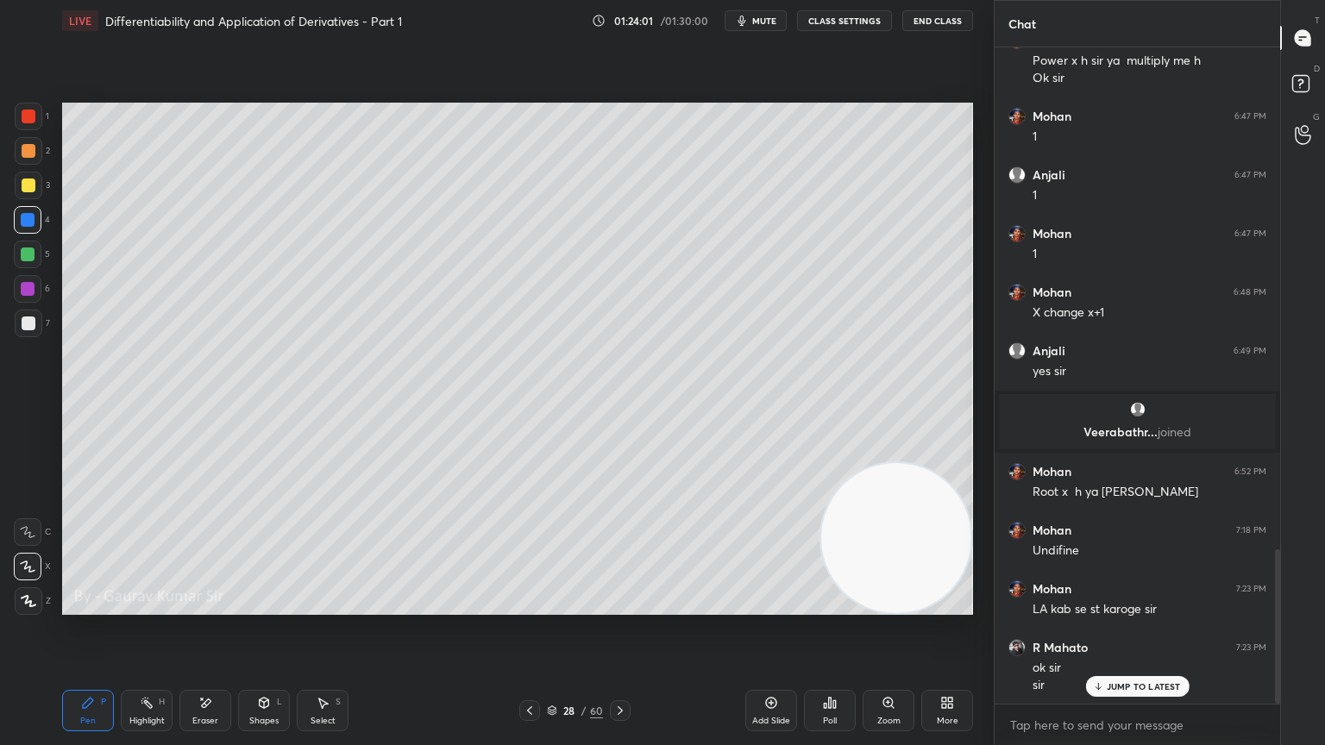
click at [925, 72] on div "Setting up your live class Poll for secs No correct answer Start poll" at bounding box center [517, 358] width 925 height 635
click at [932, 22] on button "End Class" at bounding box center [937, 20] width 71 height 21
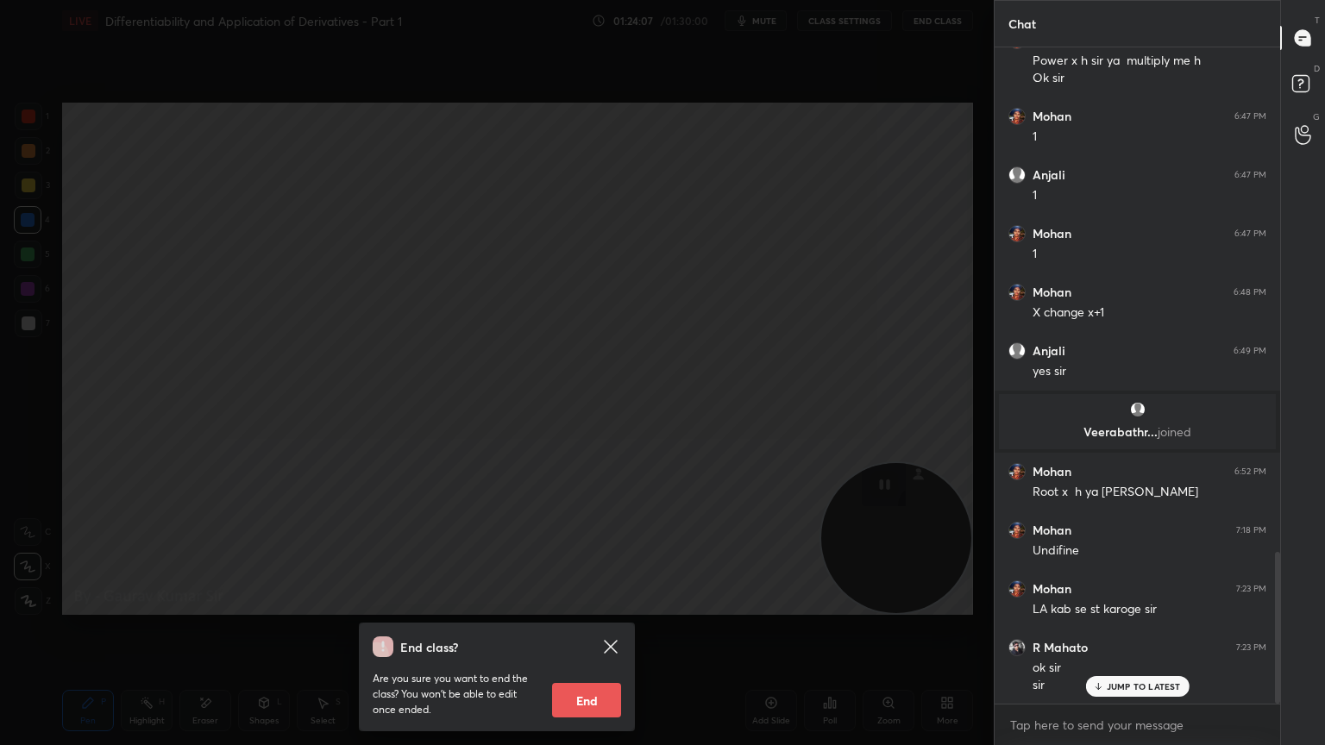
scroll to position [2188, 0]
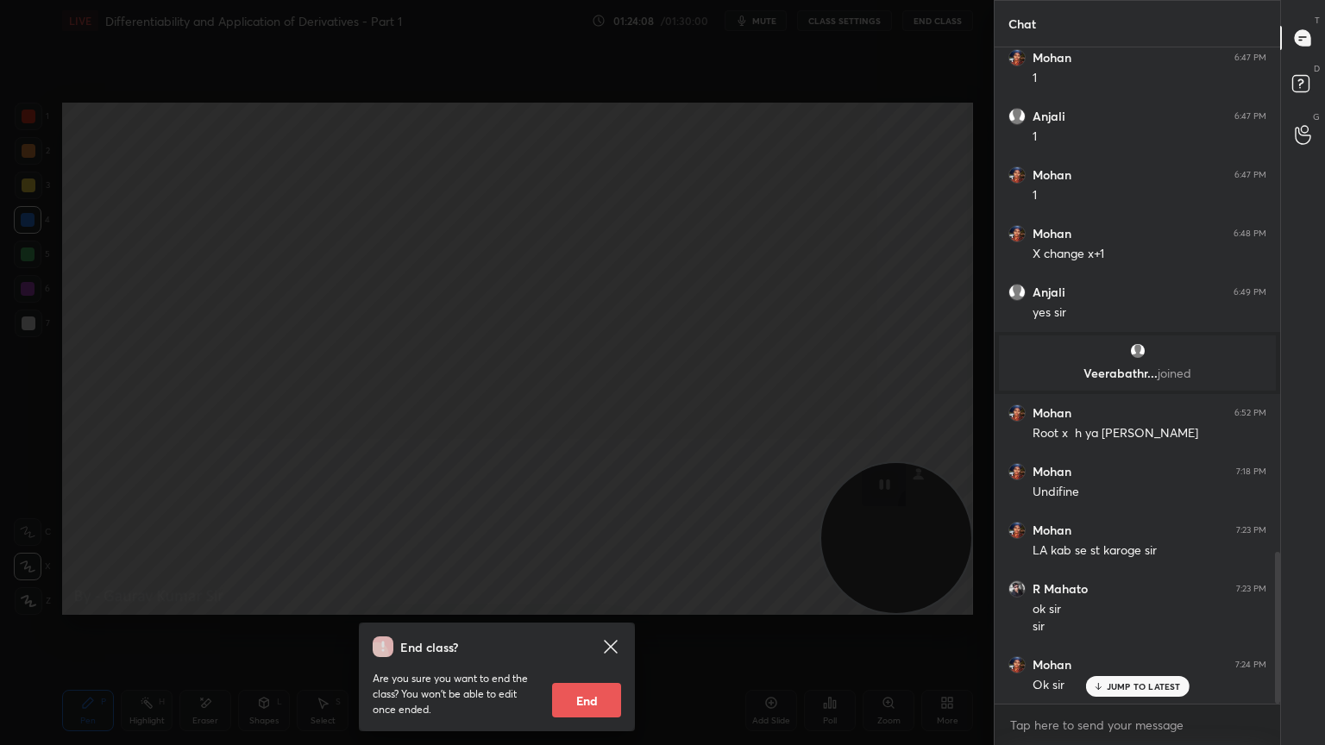
click at [580, 606] on button "End" at bounding box center [586, 700] width 69 height 35
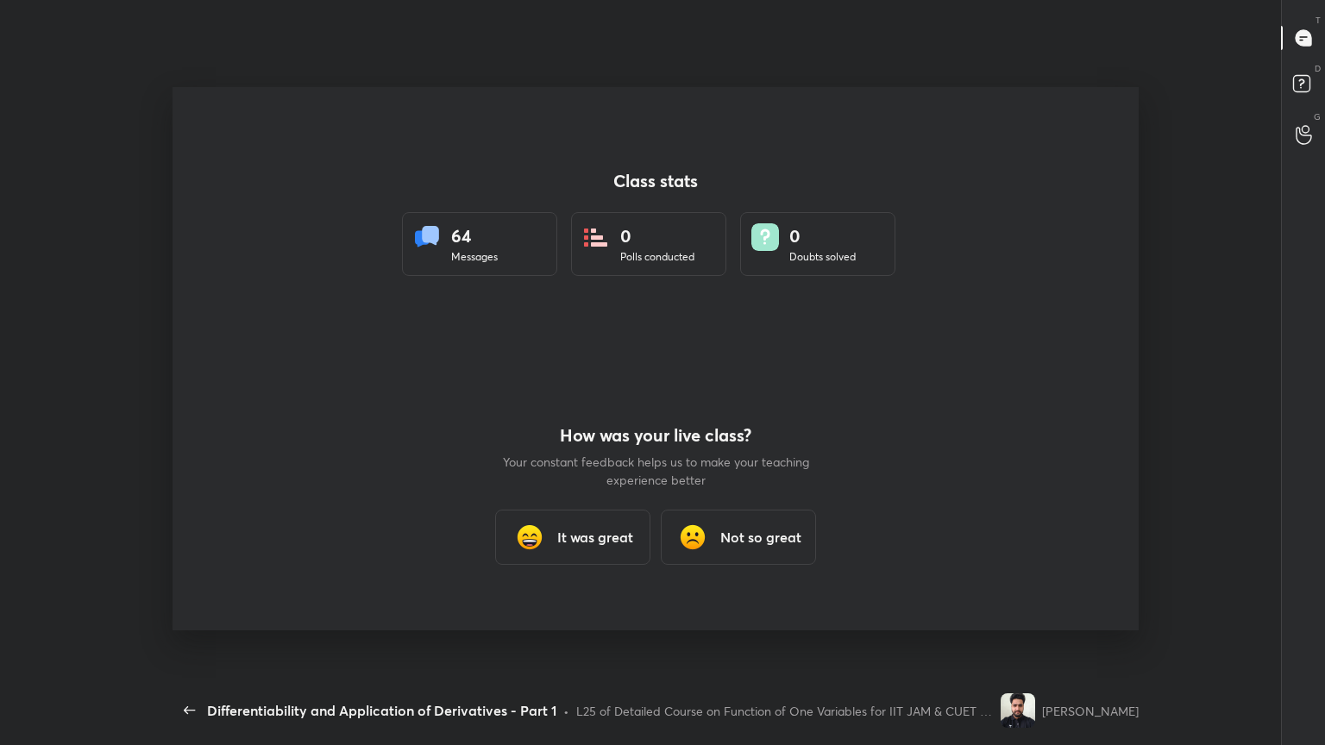
scroll to position [0, 0]
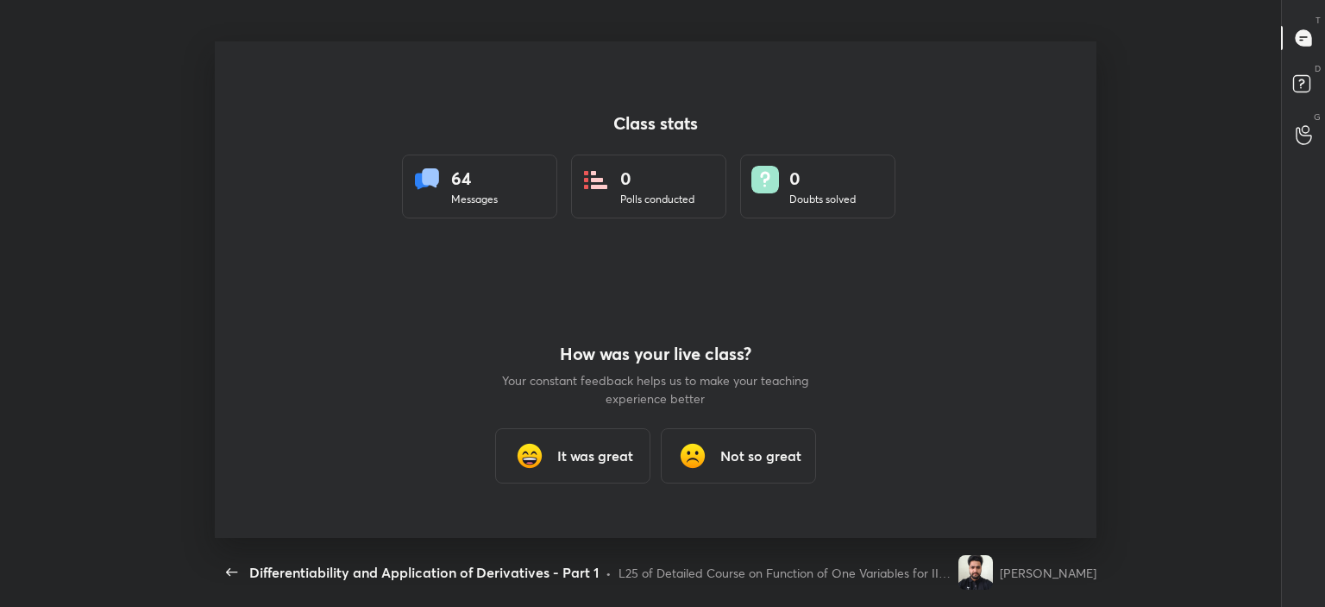
type textarea "x"
